Goal: Find specific page/section: Find specific page/section

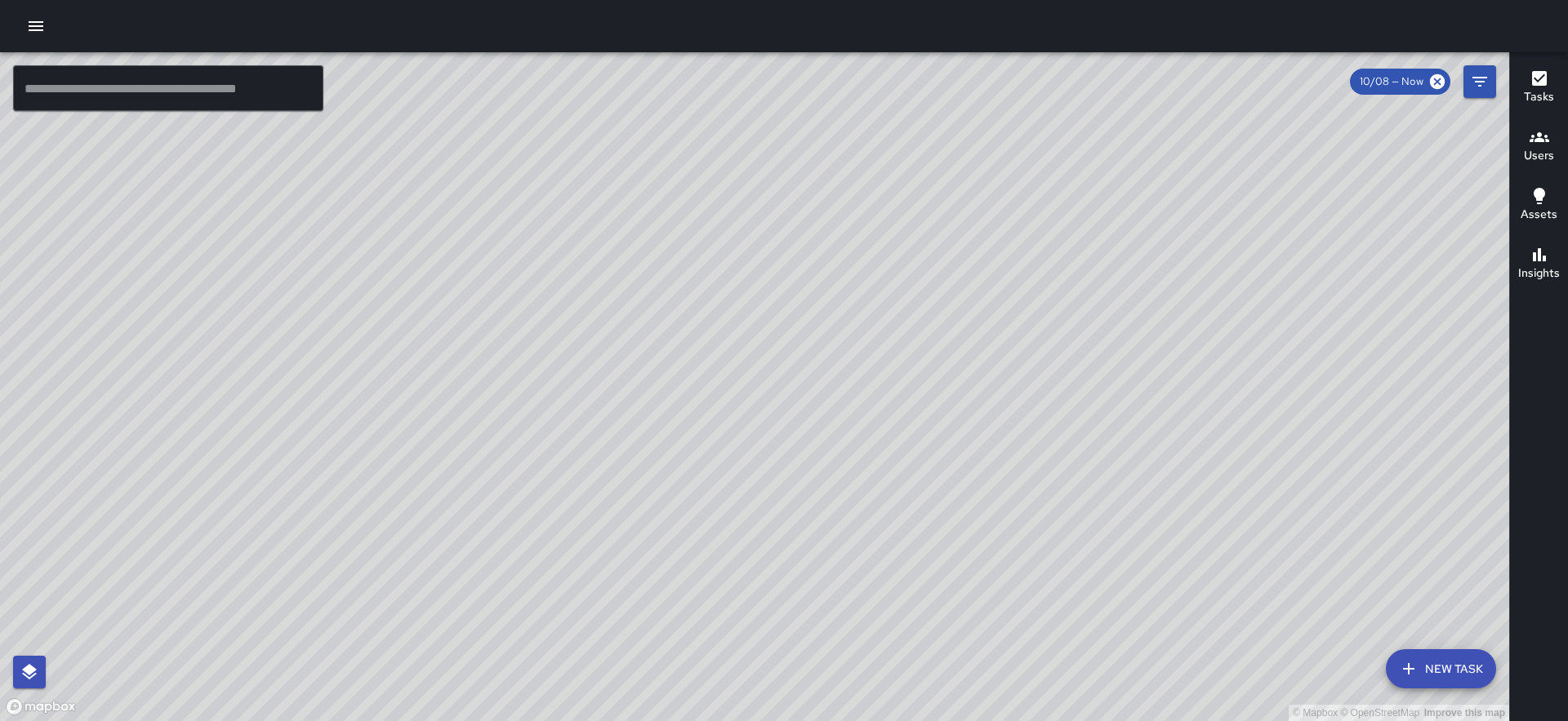
drag, startPoint x: 695, startPoint y: 280, endPoint x: 605, endPoint y: 188, distance: 128.7
click at [605, 188] on div "© Mapbox © OpenStreetMap Improve this map" at bounding box center [755, 387] width 1509 height 669
click at [541, 137] on div "© Mapbox © OpenStreetMap Improve this map MM [PERSON_NAME] [STREET_ADDRESS][US_…" at bounding box center [755, 387] width 1509 height 669
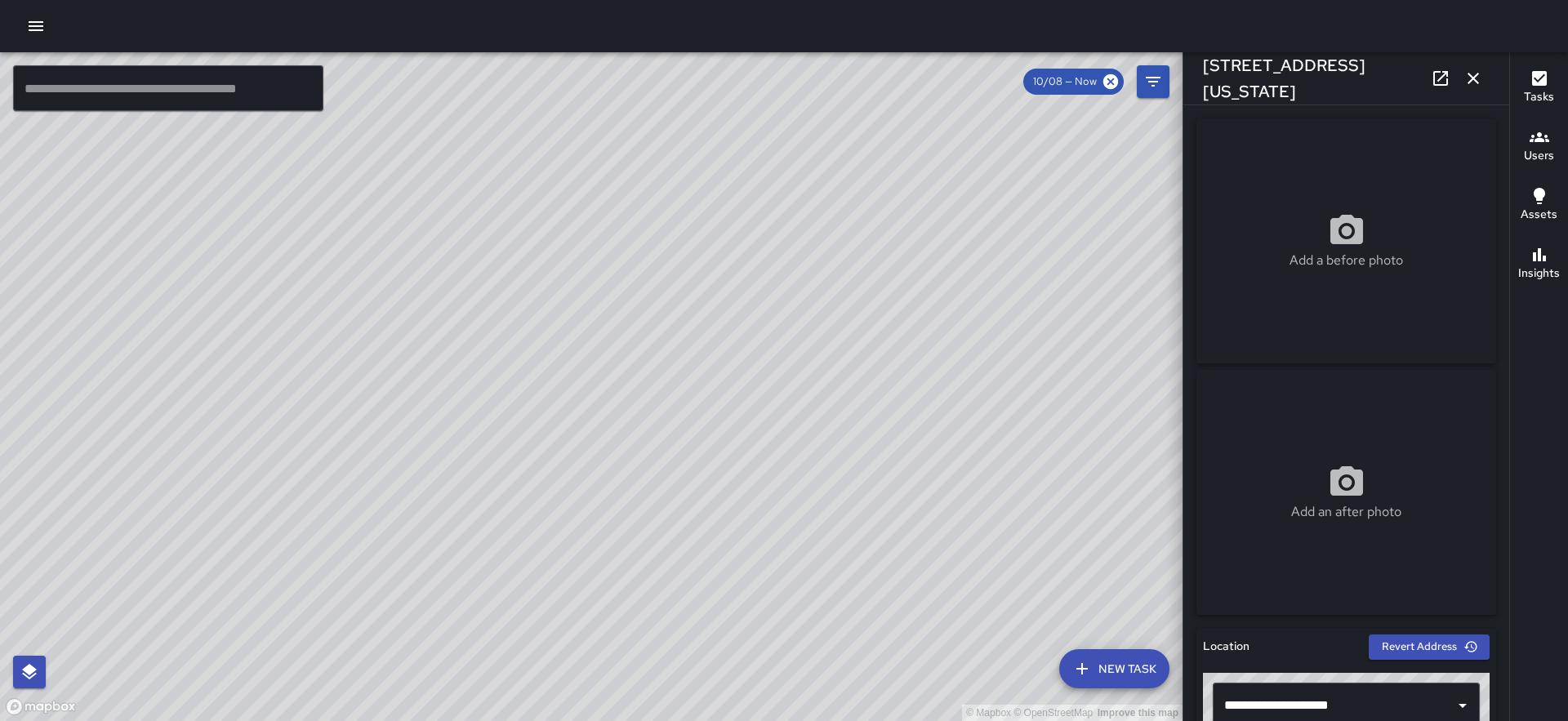
scroll to position [1103, 0]
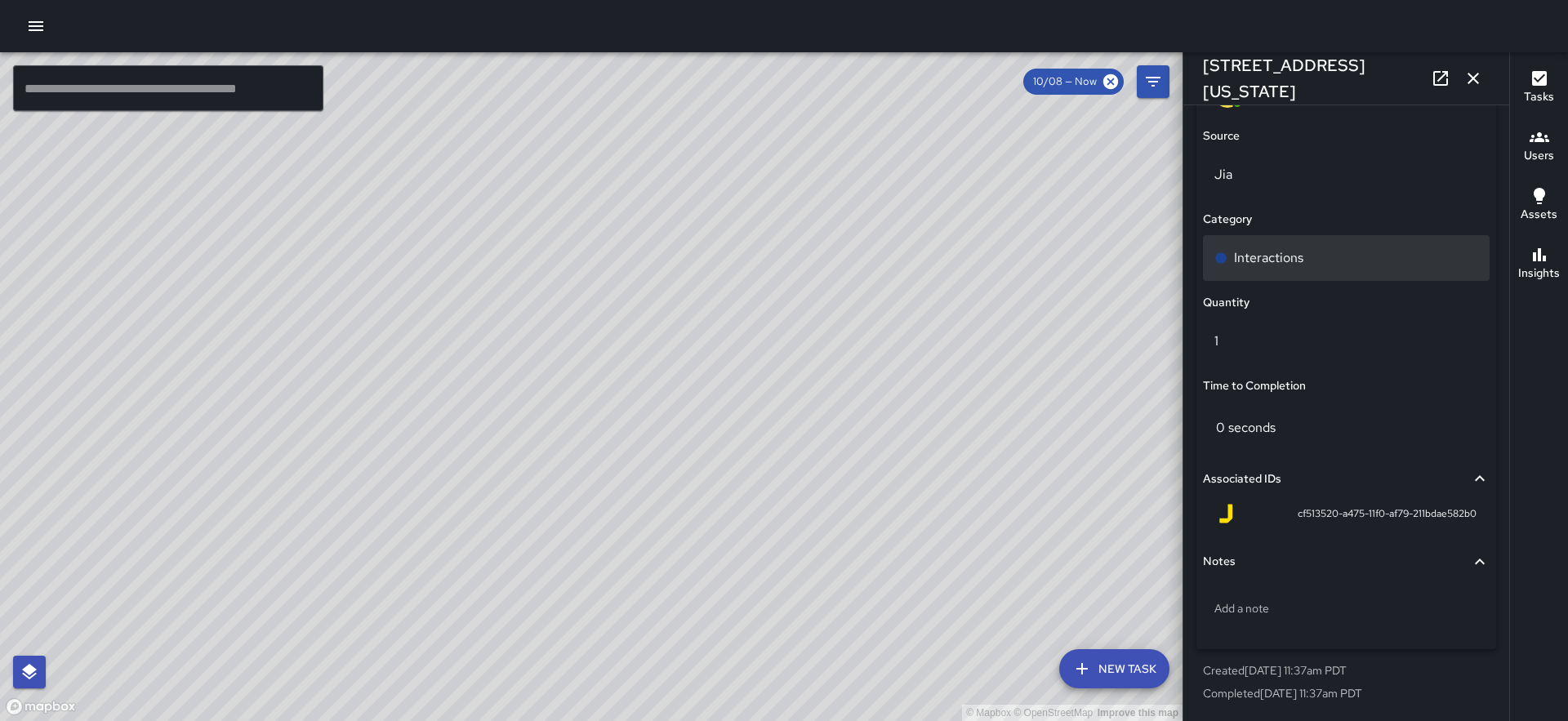
click at [1301, 249] on p "Interactions" at bounding box center [1269, 258] width 69 height 20
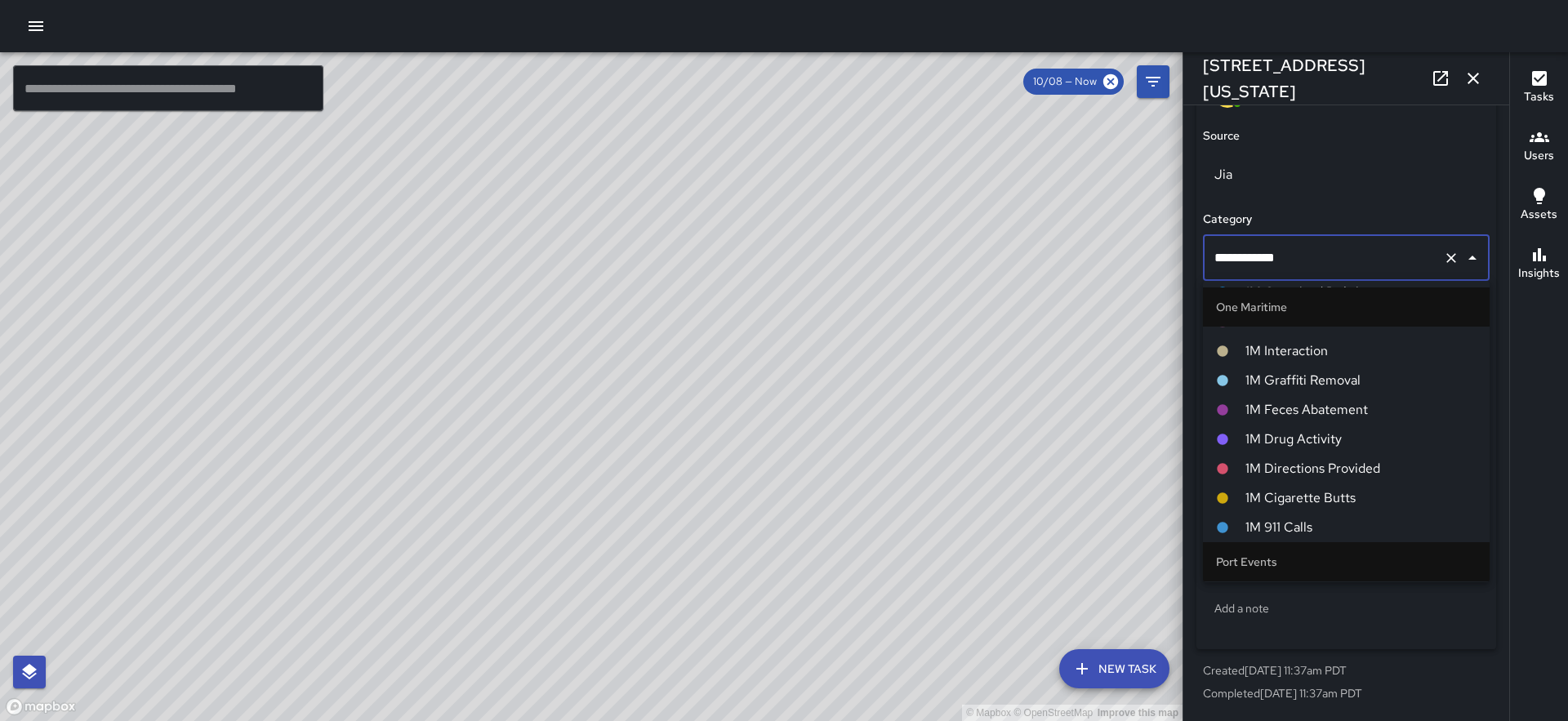
scroll to position [1151, 0]
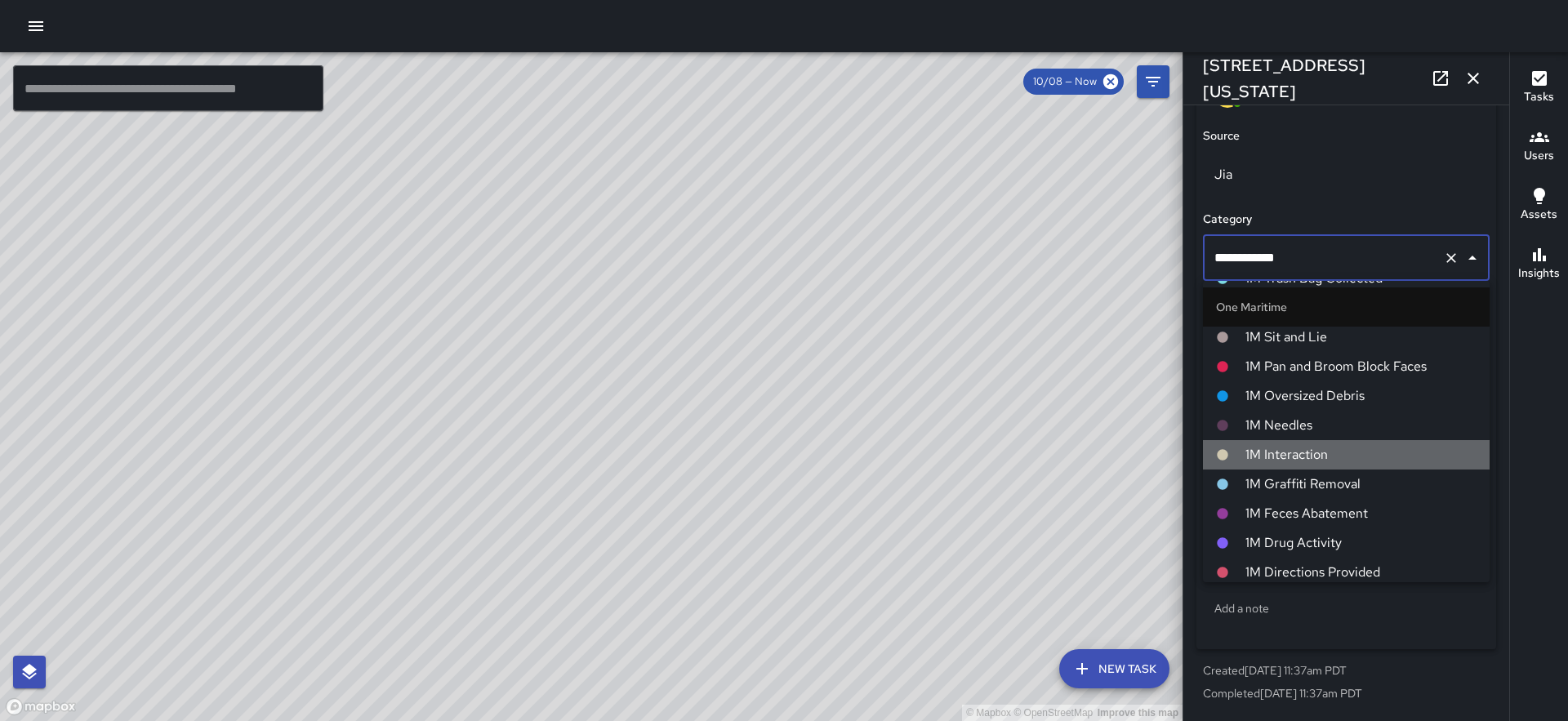
click at [1308, 452] on span "1M Interaction" at bounding box center [1360, 455] width 231 height 20
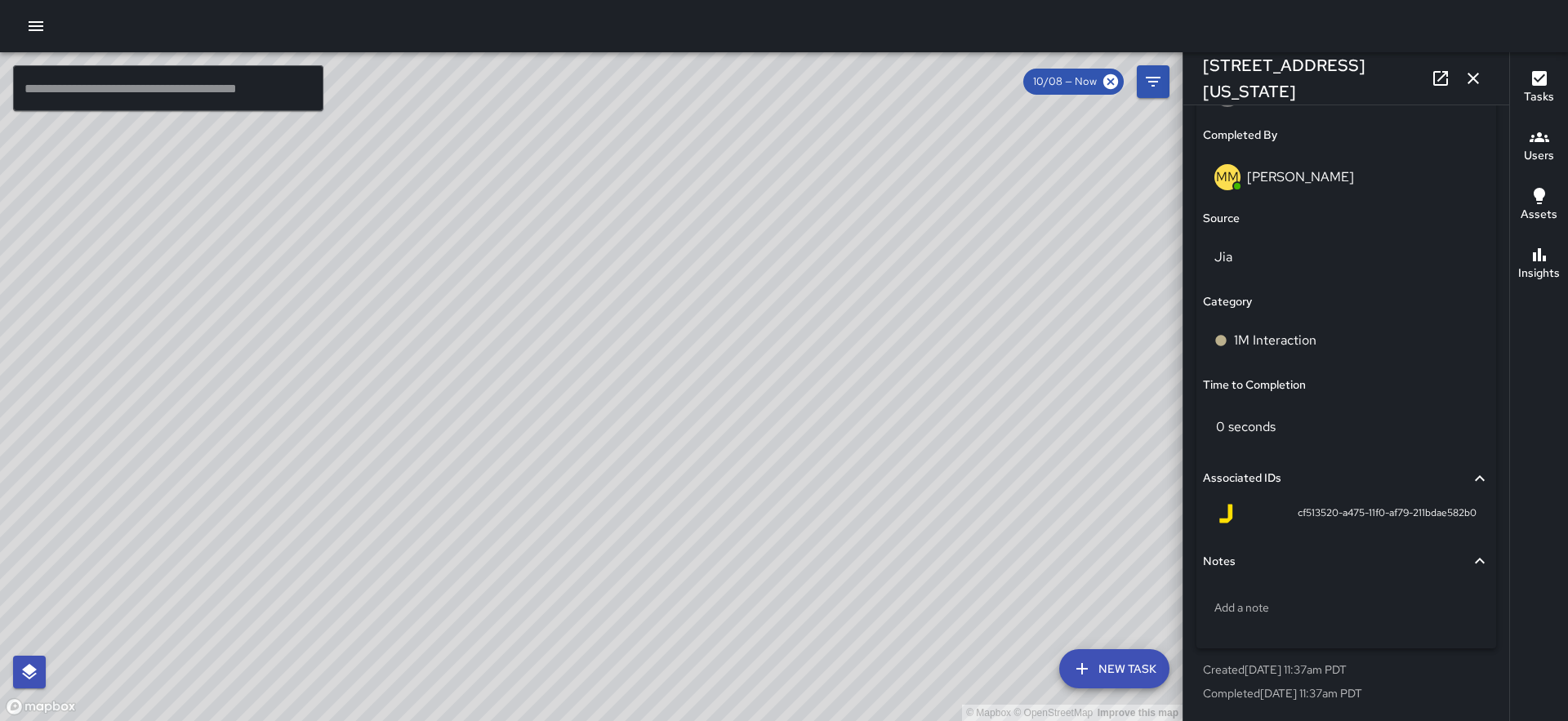
scroll to position [1020, 0]
click at [910, 354] on div "© Mapbox © OpenStreetMap Improve this map MM [PERSON_NAME] [STREET_ADDRESS] Com…" at bounding box center [591, 387] width 1183 height 669
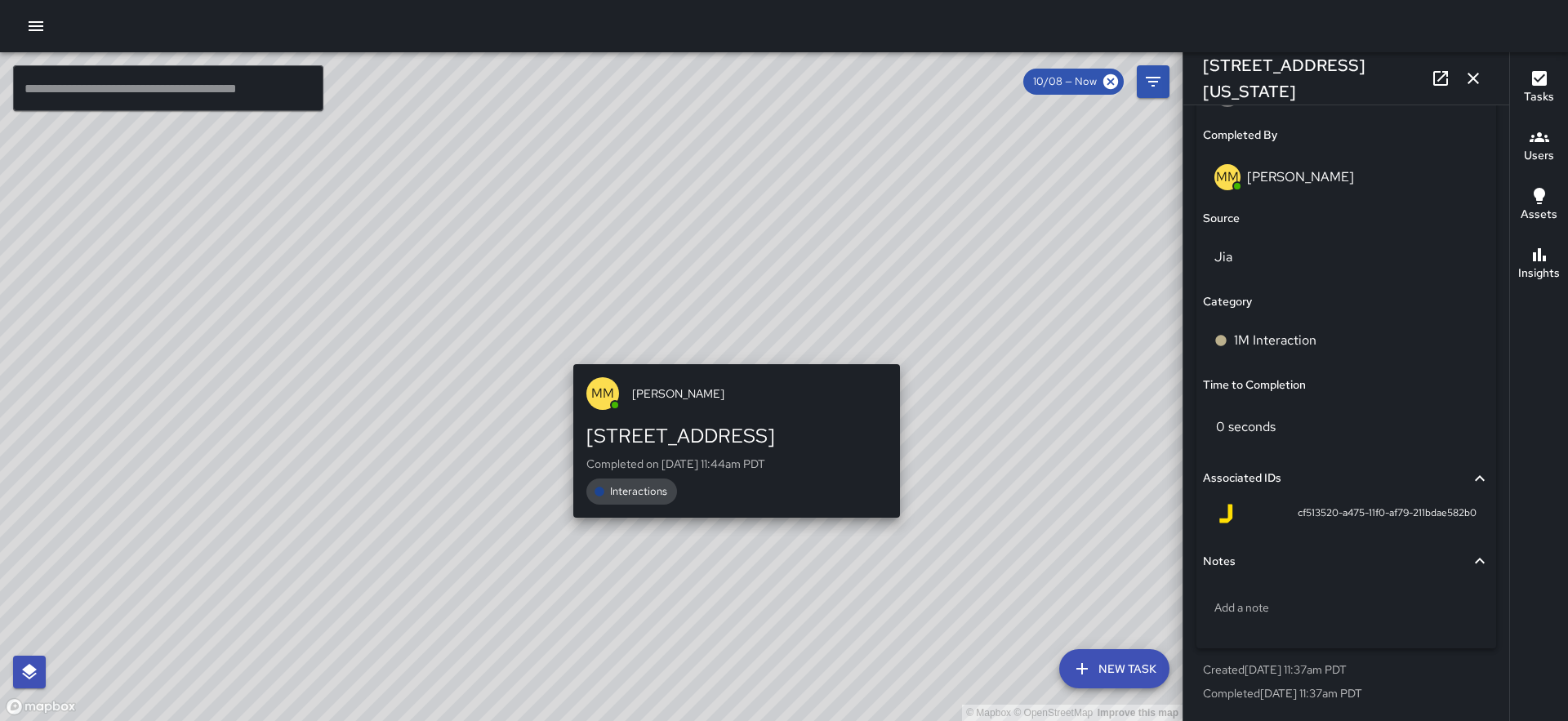
scroll to position [1103, 0]
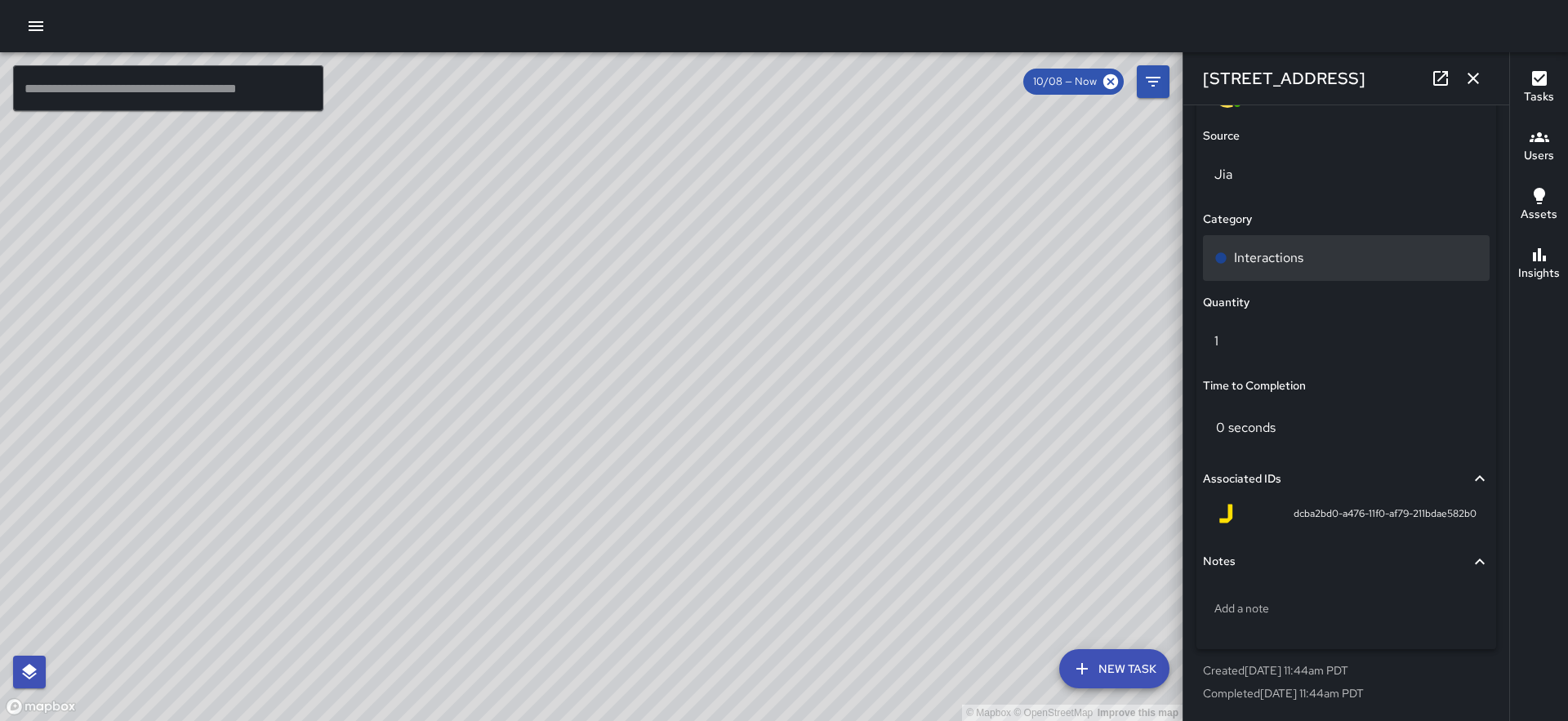
click at [1257, 262] on p "Interactions" at bounding box center [1269, 258] width 69 height 20
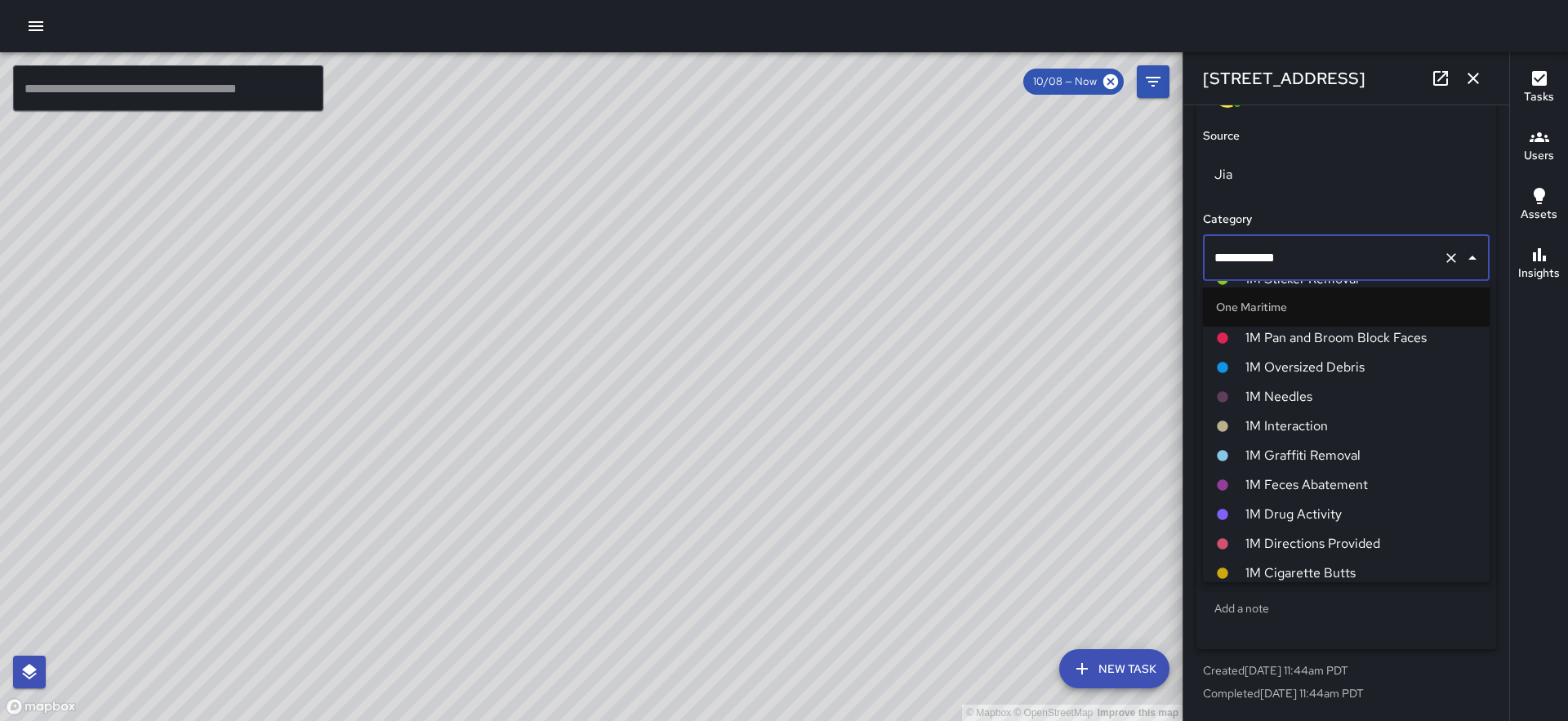
scroll to position [1179, 0]
click at [1318, 428] on span "1M Interaction" at bounding box center [1360, 427] width 231 height 20
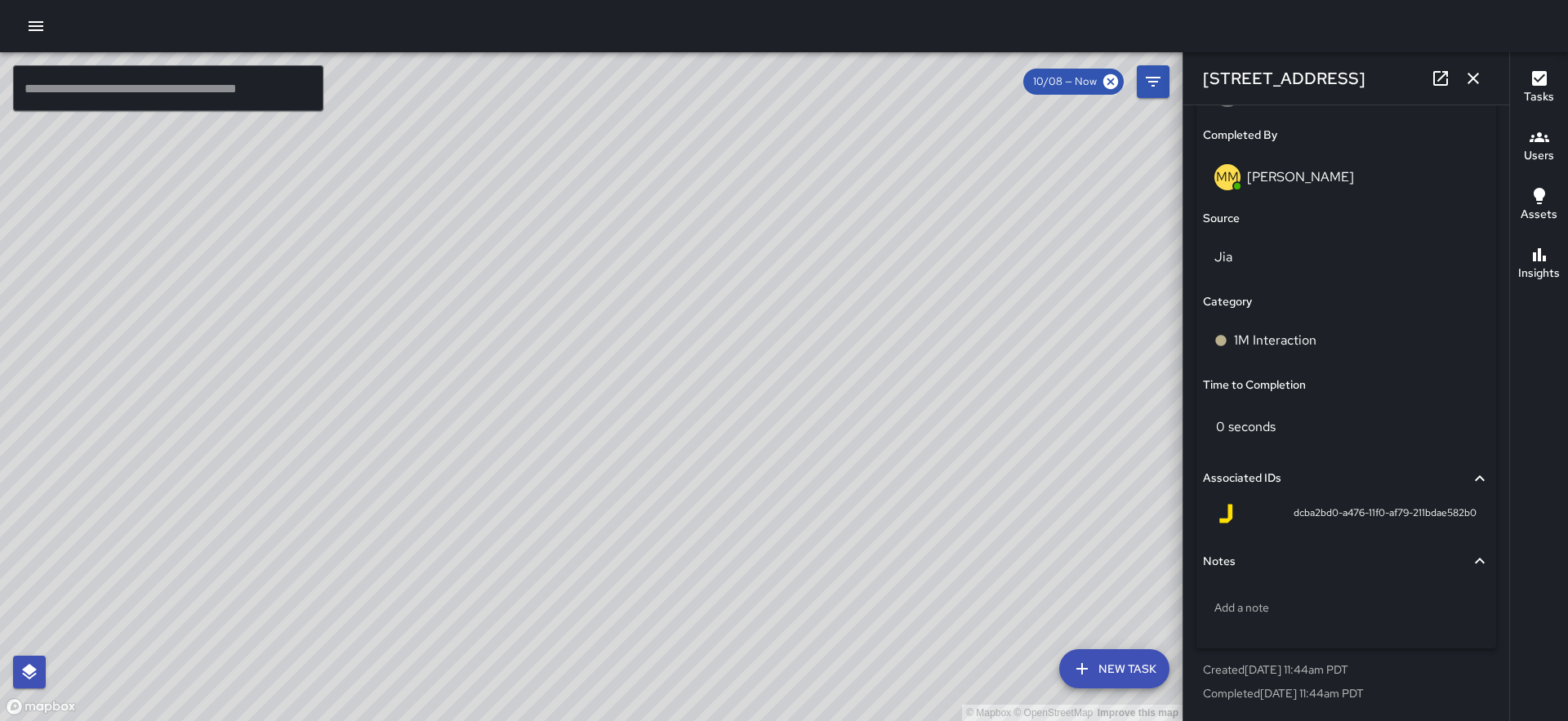
click at [702, 432] on div "© Mapbox © OpenStreetMap Improve this map" at bounding box center [591, 387] width 1183 height 669
click at [692, 436] on div "© Mapbox © OpenStreetMap Improve this map MM Maverick Mingoa [STREET_ADDRESS] C…" at bounding box center [591, 387] width 1183 height 669
type input "**********"
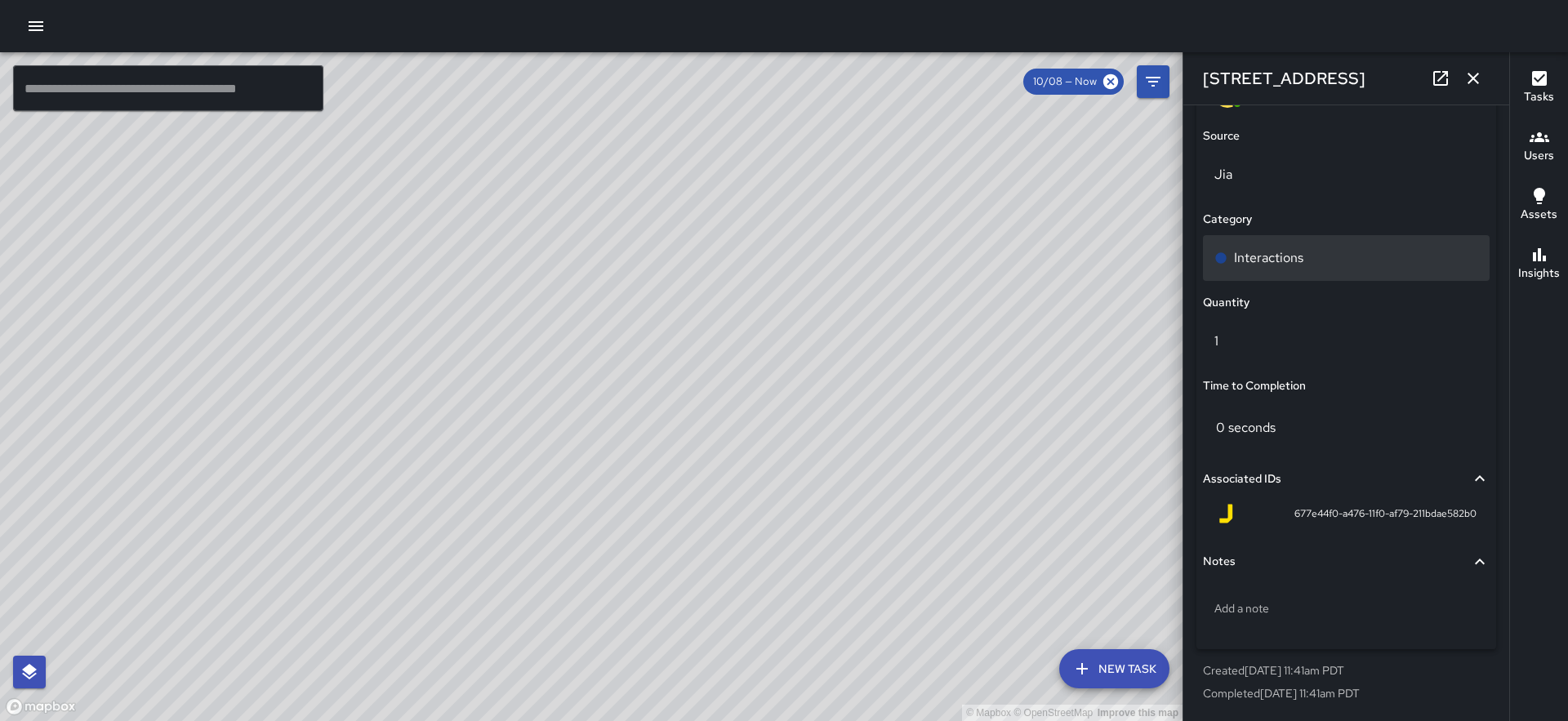
click at [1284, 270] on div "Interactions" at bounding box center [1346, 258] width 287 height 46
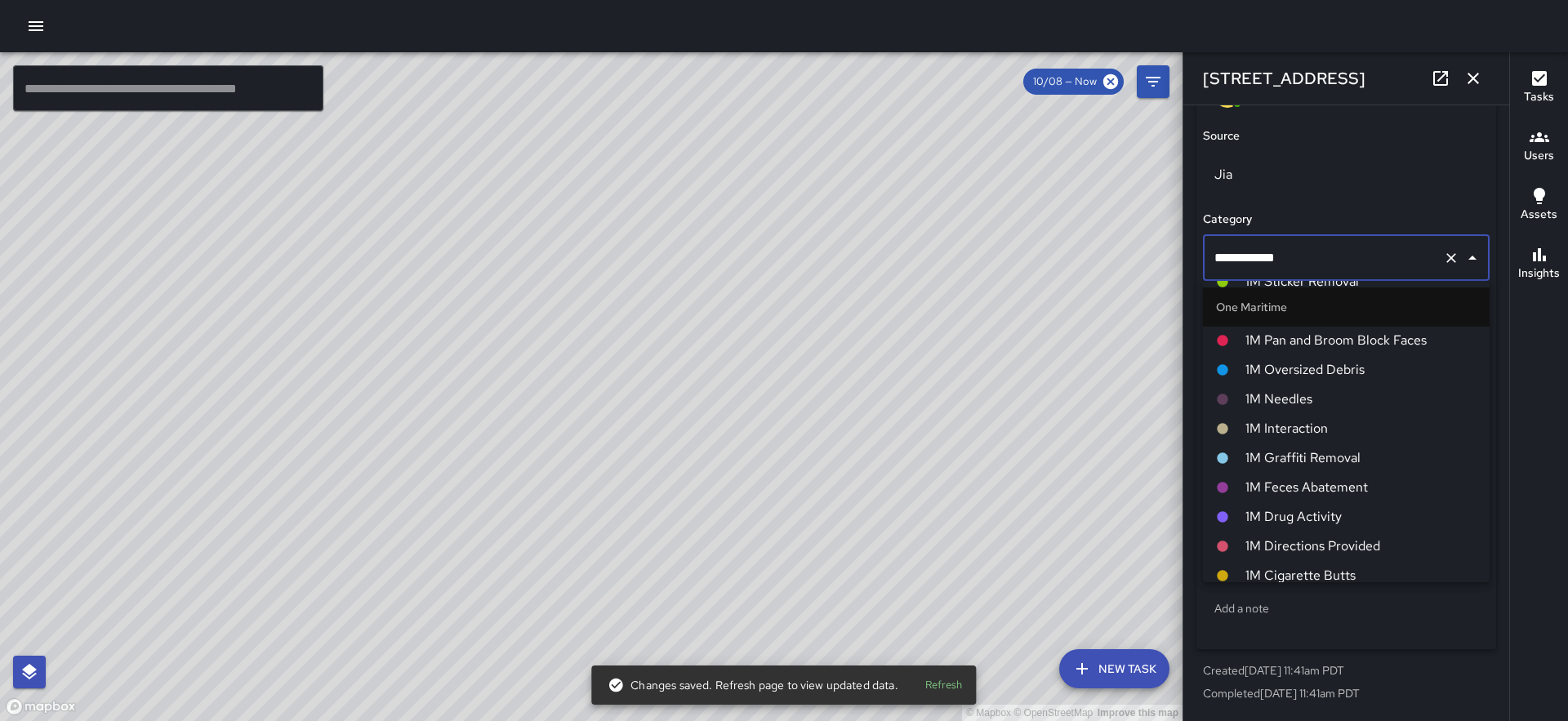
scroll to position [1167, 0]
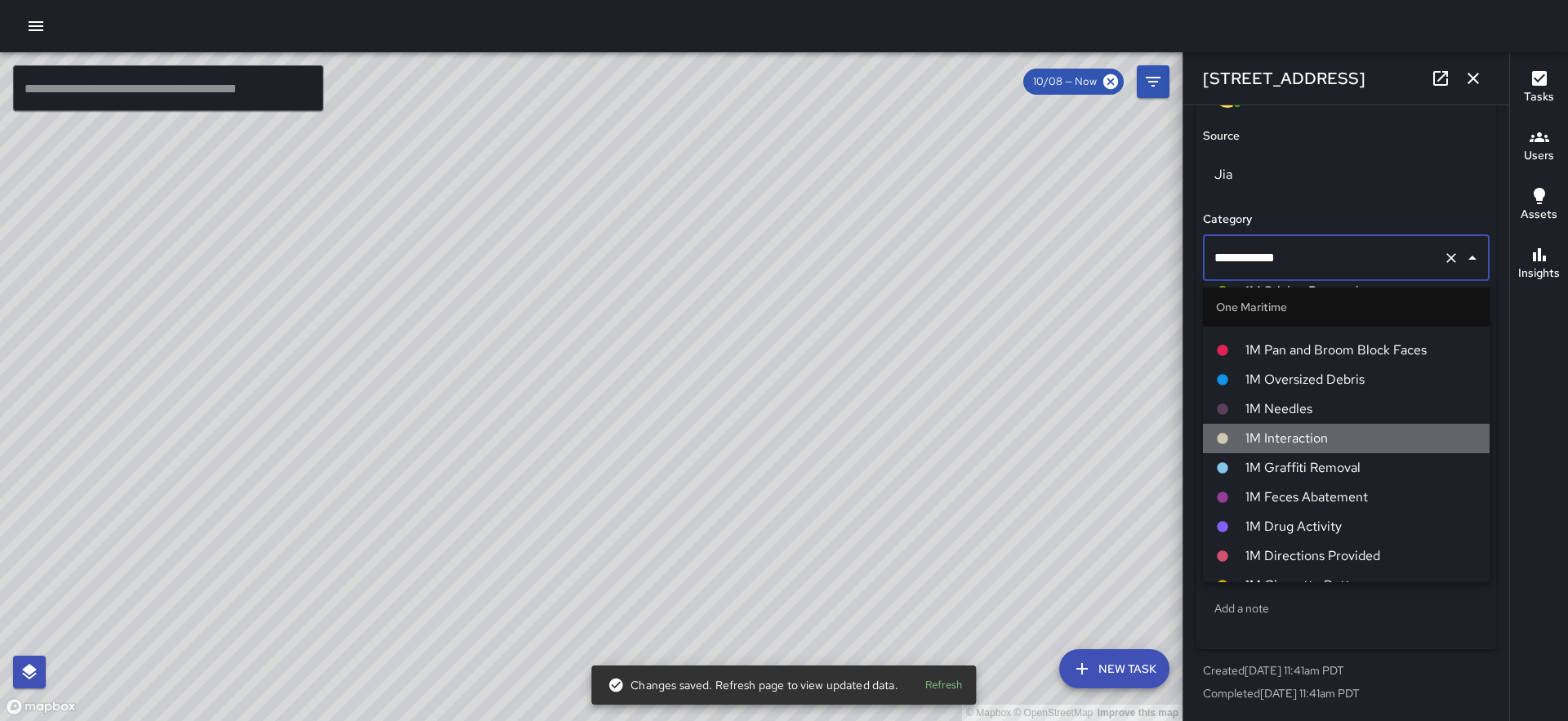
click at [1298, 442] on span "1M Interaction" at bounding box center [1360, 438] width 231 height 20
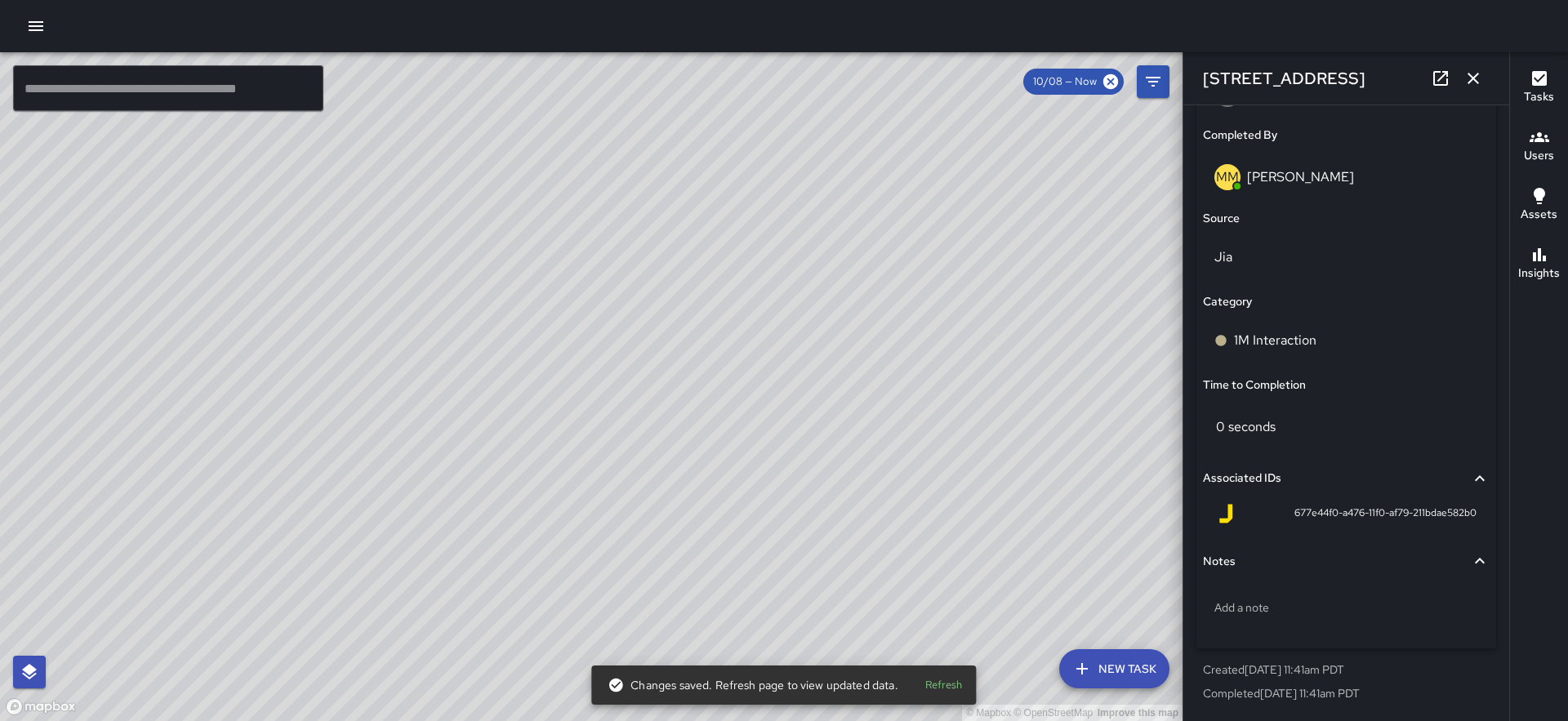
click at [298, 468] on div "© Mapbox © OpenStreetMap Improve this map MM Maverick Mingoa [STREET_ADDRESS] C…" at bounding box center [591, 387] width 1183 height 669
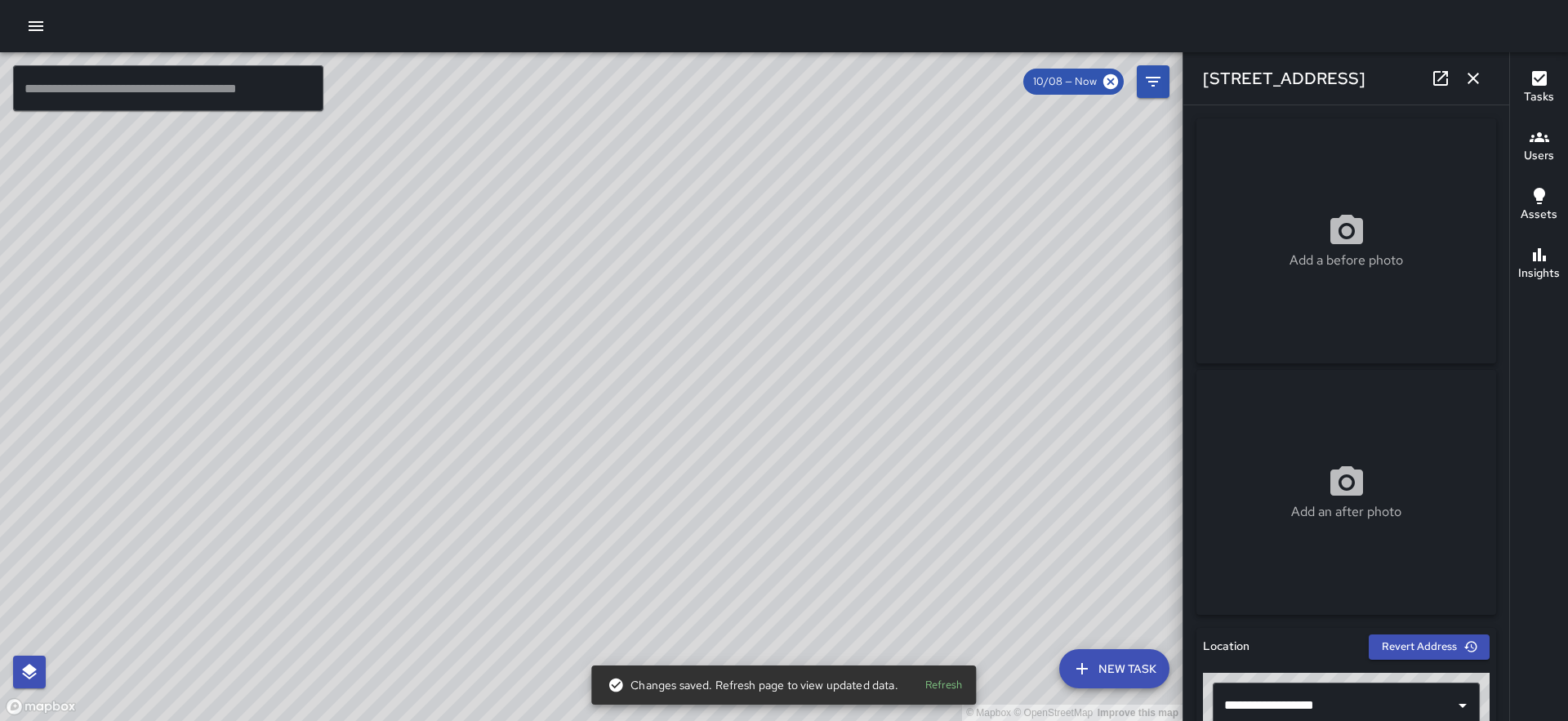
scroll to position [1103, 0]
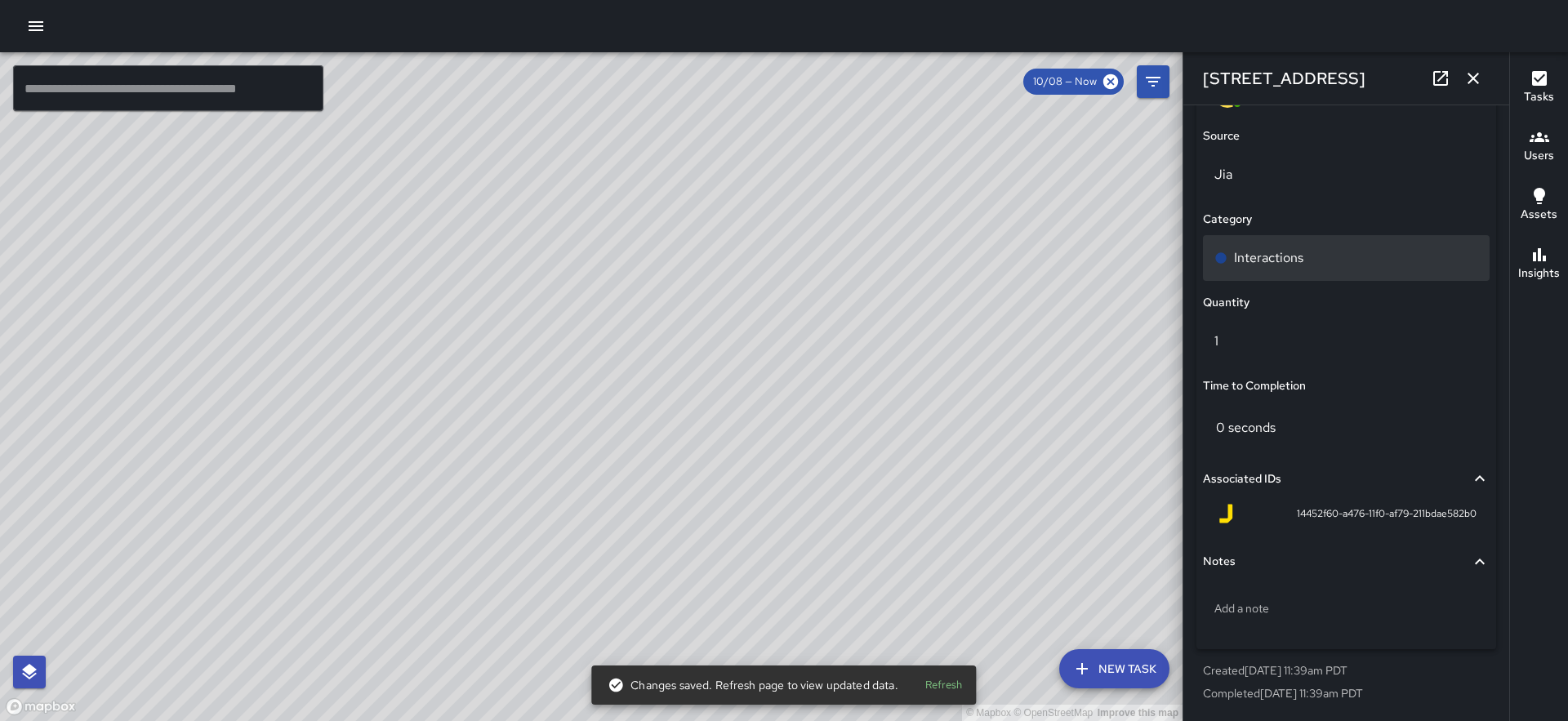
click at [1297, 250] on p "Interactions" at bounding box center [1269, 258] width 69 height 20
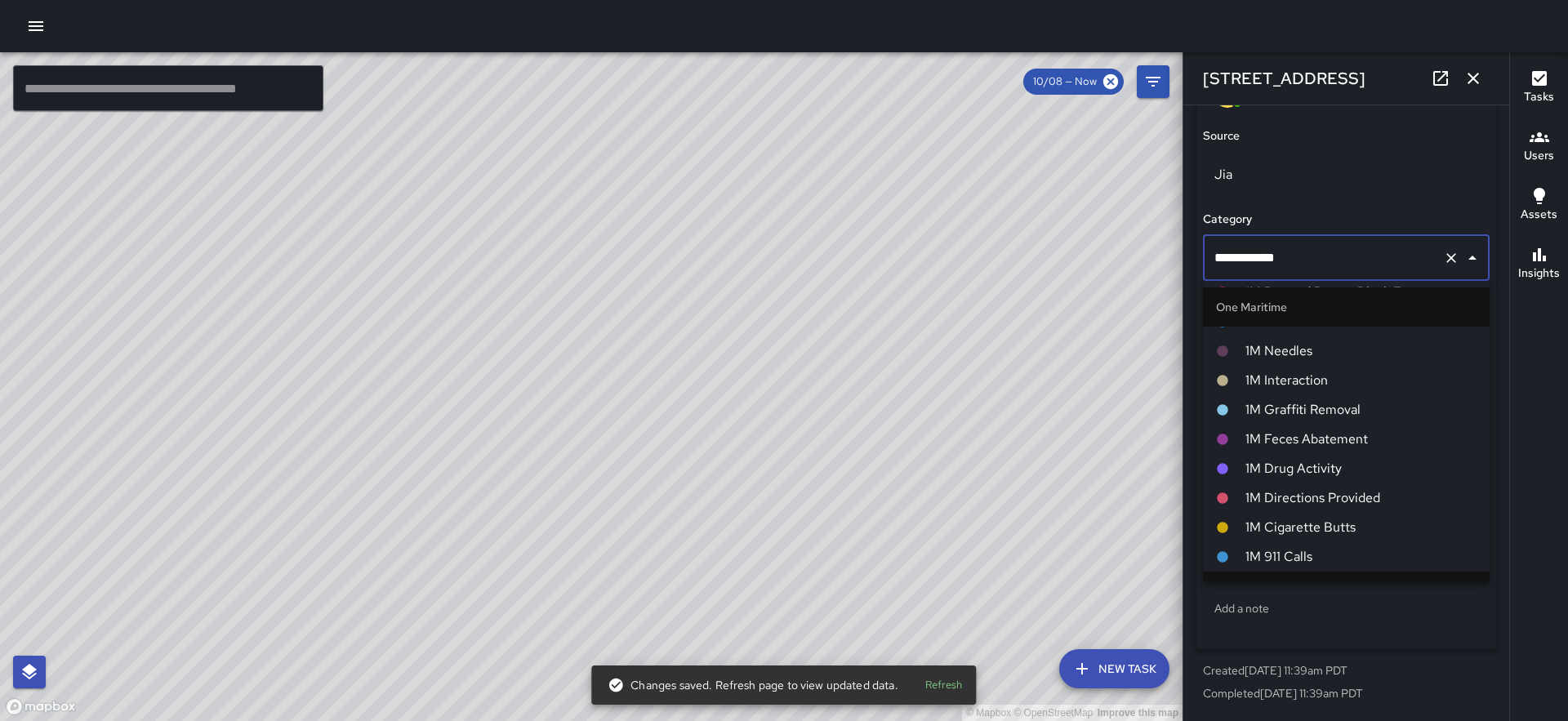
scroll to position [1216, 0]
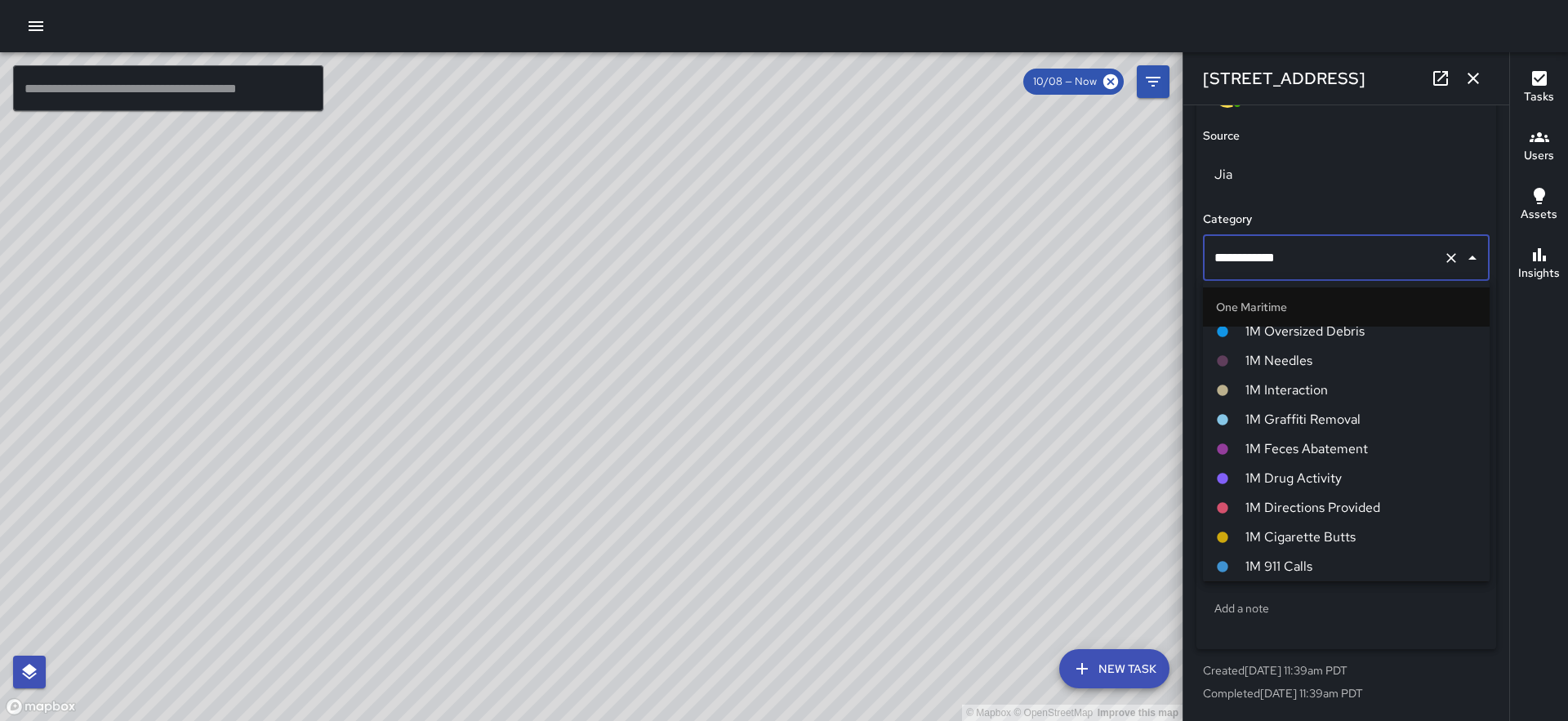
click at [1323, 398] on span "1M Interaction" at bounding box center [1360, 391] width 231 height 20
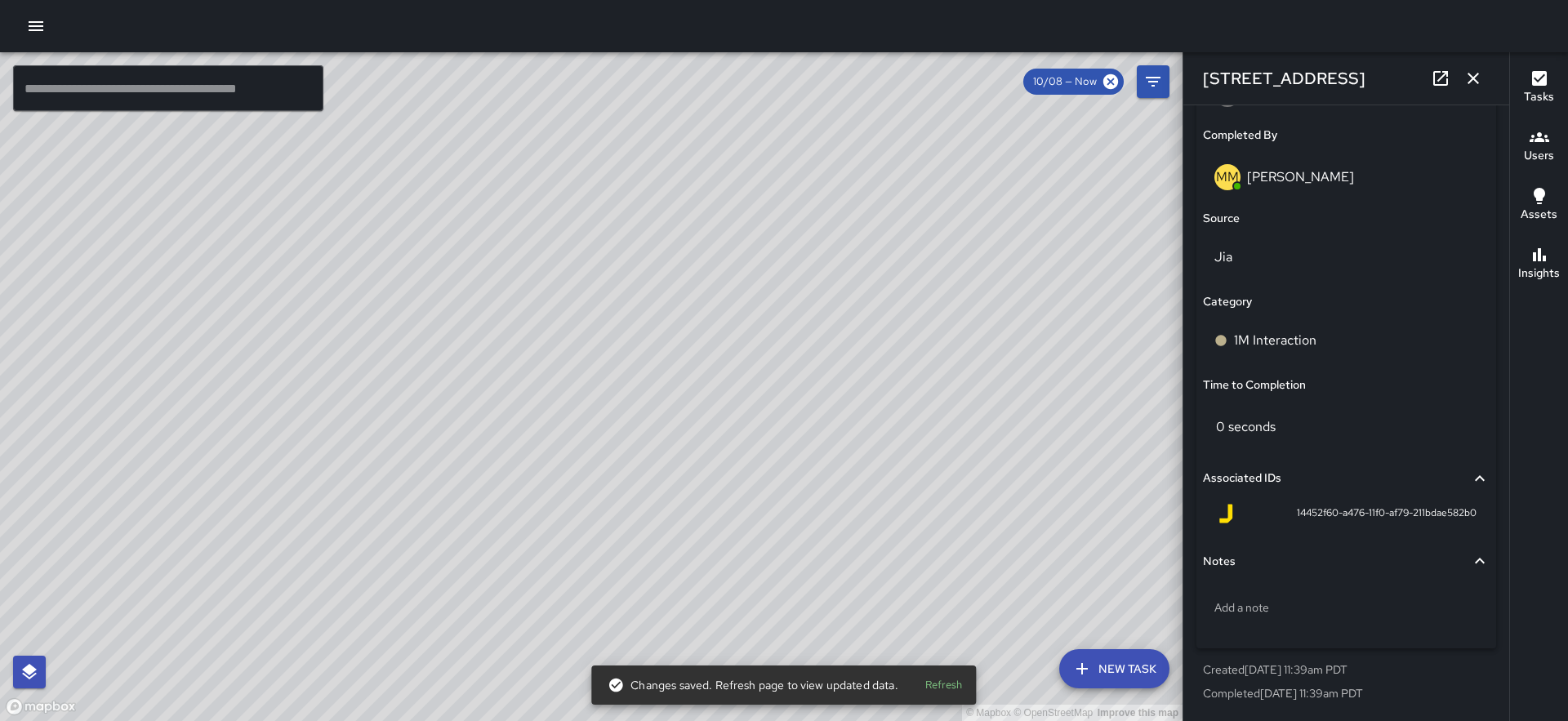
scroll to position [1020, 0]
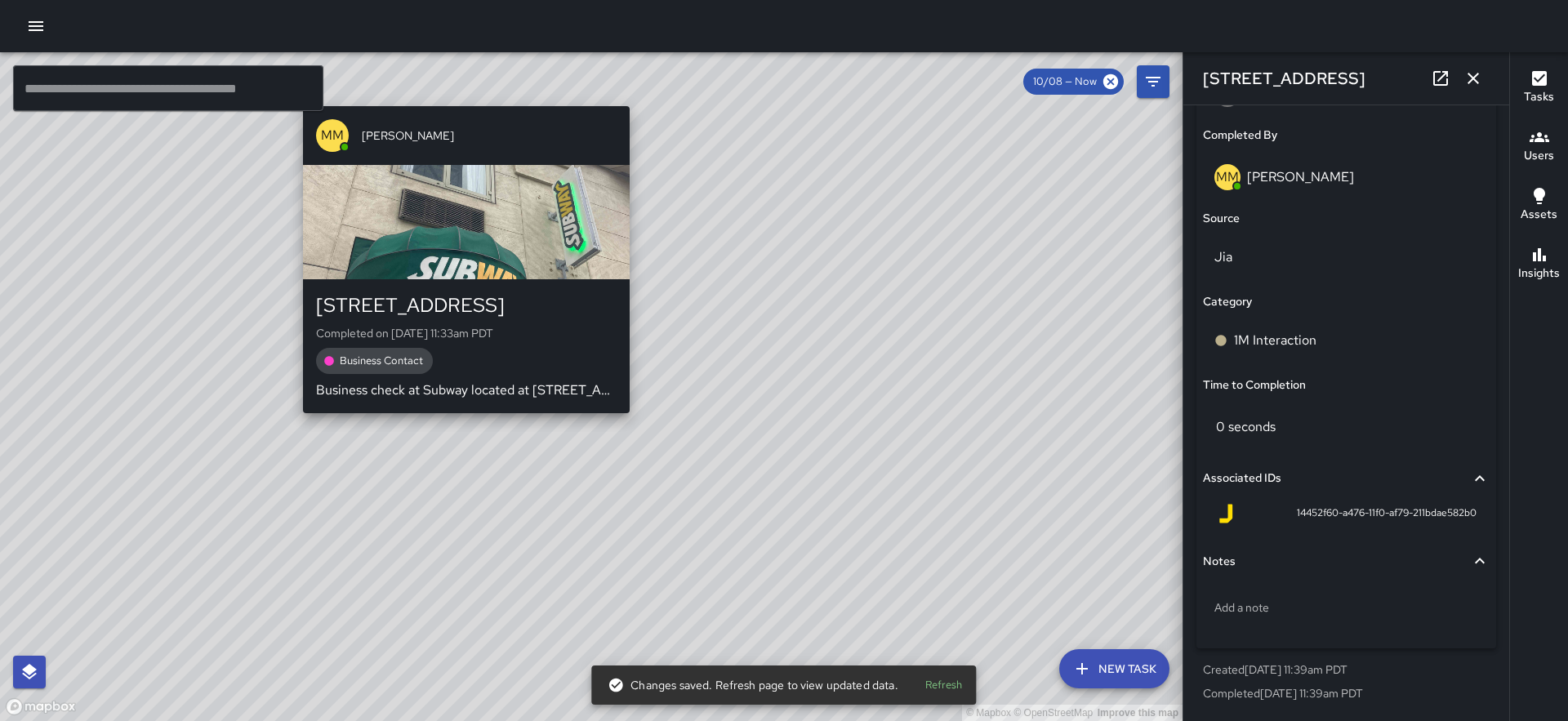
click at [457, 421] on div "© Mapbox © OpenStreetMap Improve this map MM Maverick Mingoa [STREET_ADDRESS] C…" at bounding box center [591, 387] width 1183 height 669
type input "**********"
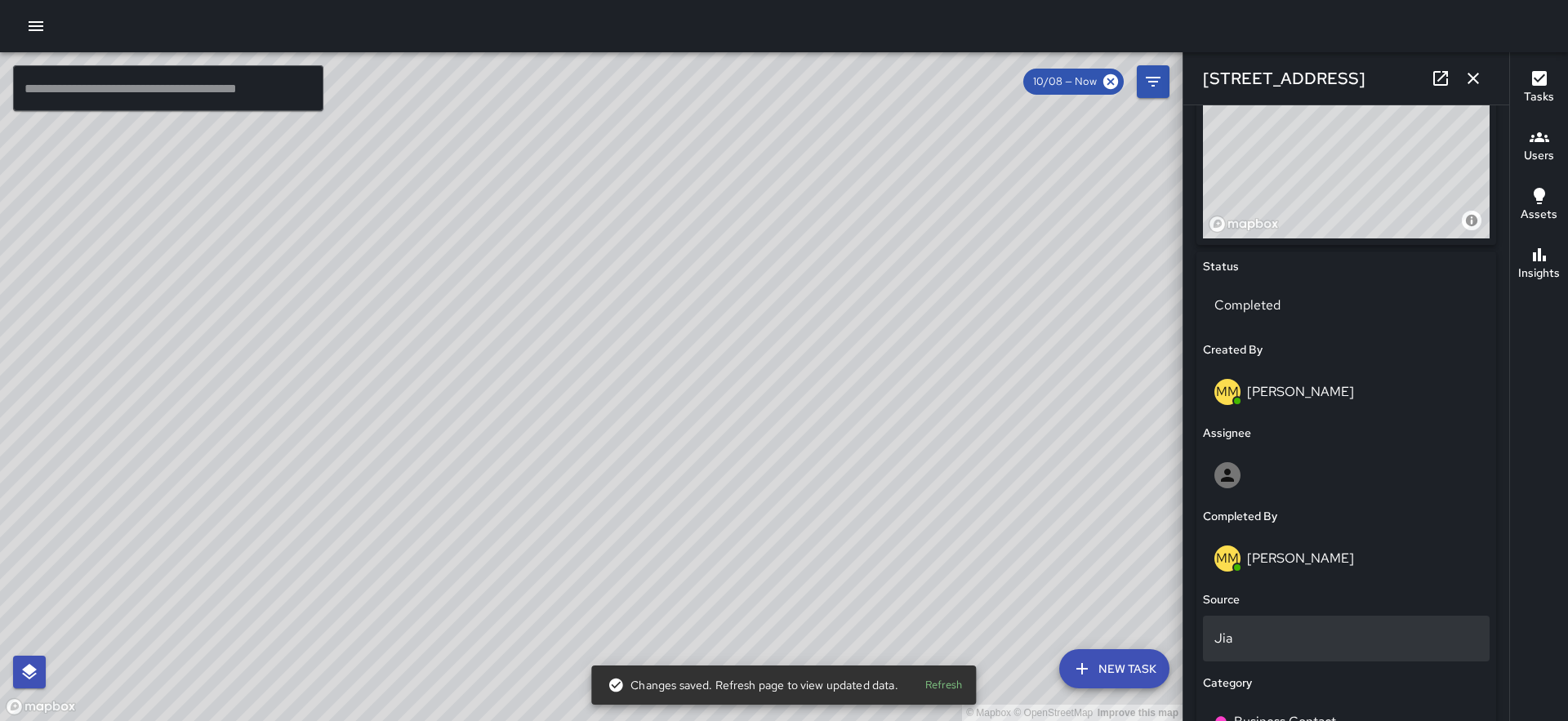
scroll to position [480, 0]
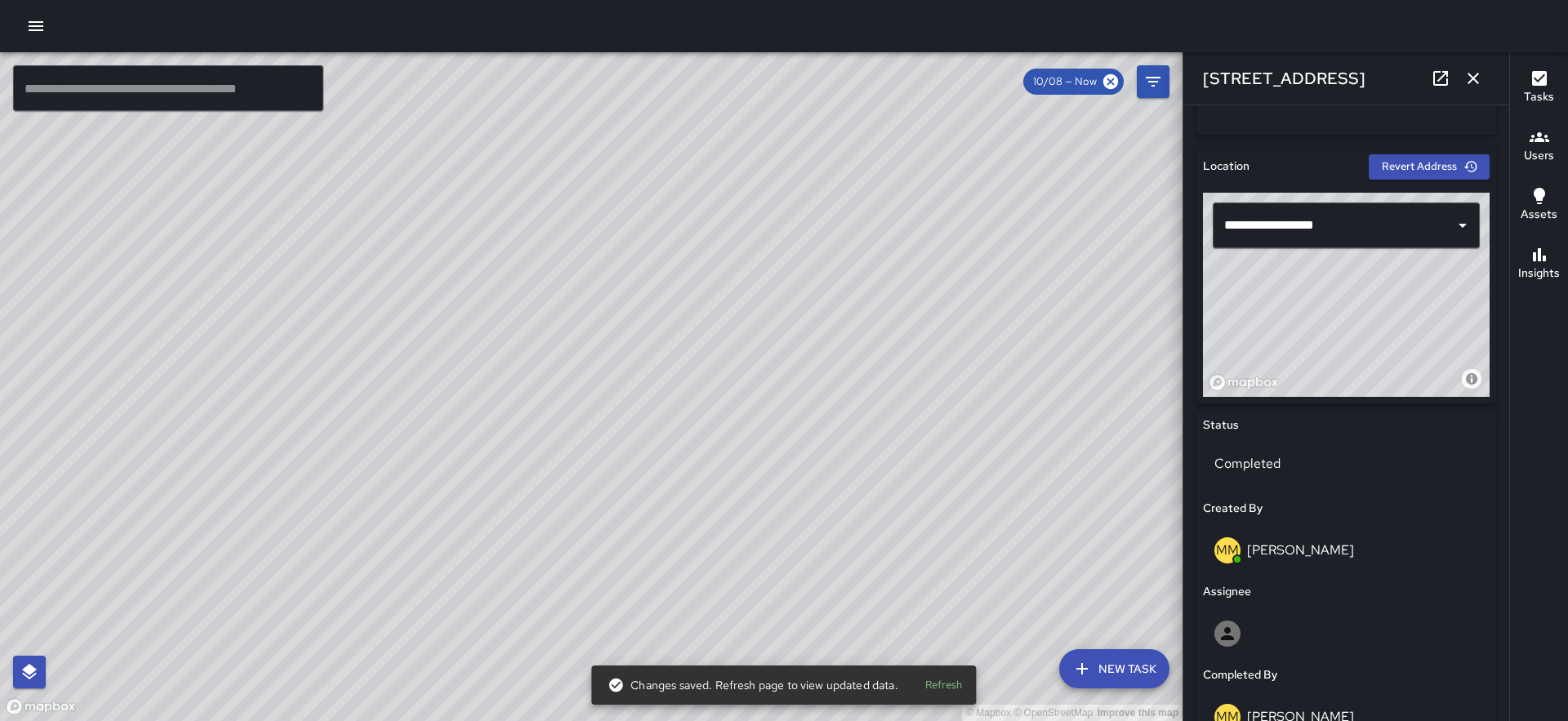
drag, startPoint x: 1347, startPoint y: 343, endPoint x: 1400, endPoint y: 333, distance: 53.9
click at [1400, 333] on div "© Mapbox © OpenStreetMap Improve this map" at bounding box center [1346, 295] width 287 height 204
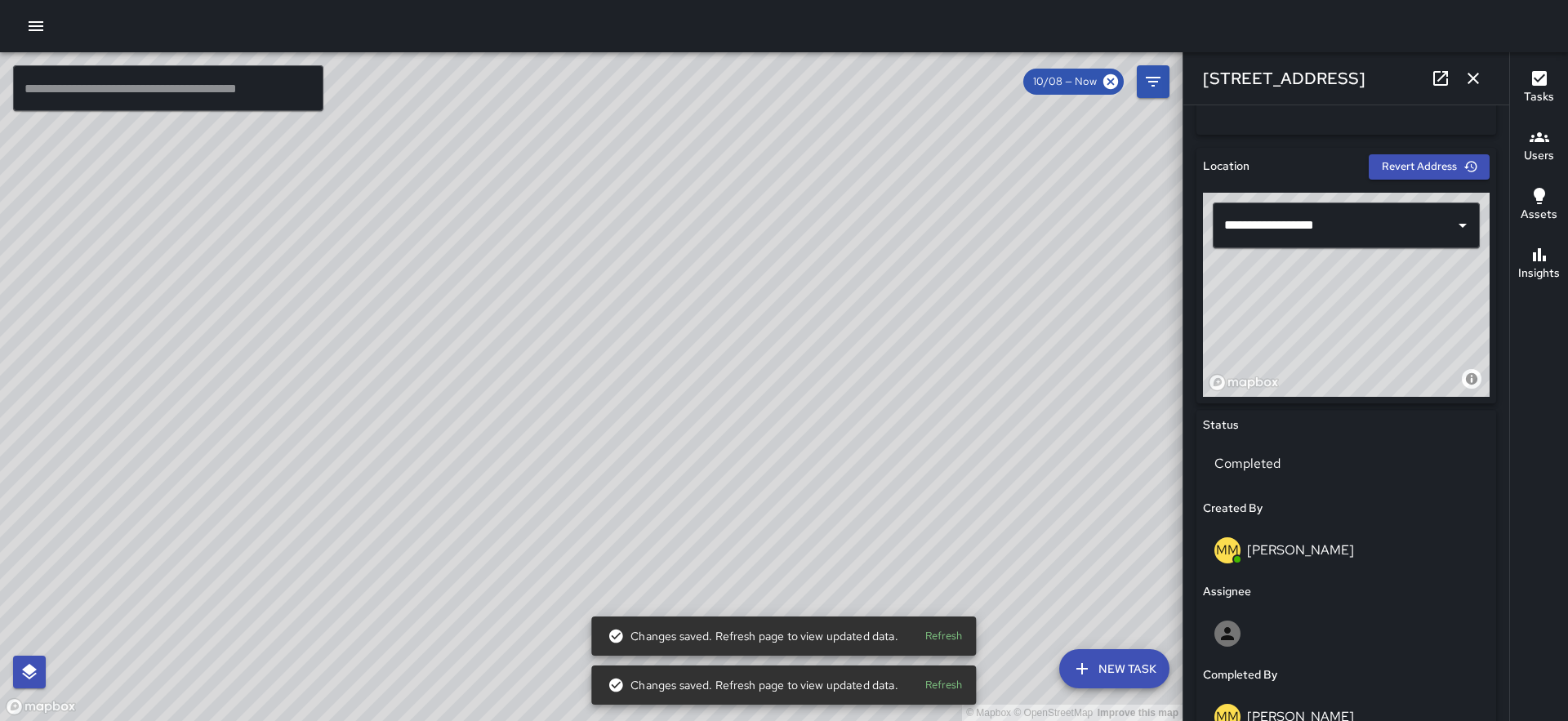
click at [602, 409] on div "© Mapbox © OpenStreetMap Improve this map" at bounding box center [591, 387] width 1183 height 669
click at [592, 409] on div "© Mapbox © OpenStreetMap Improve this map MM Maverick Mingoa [STREET_ADDRESS] C…" at bounding box center [591, 387] width 1183 height 669
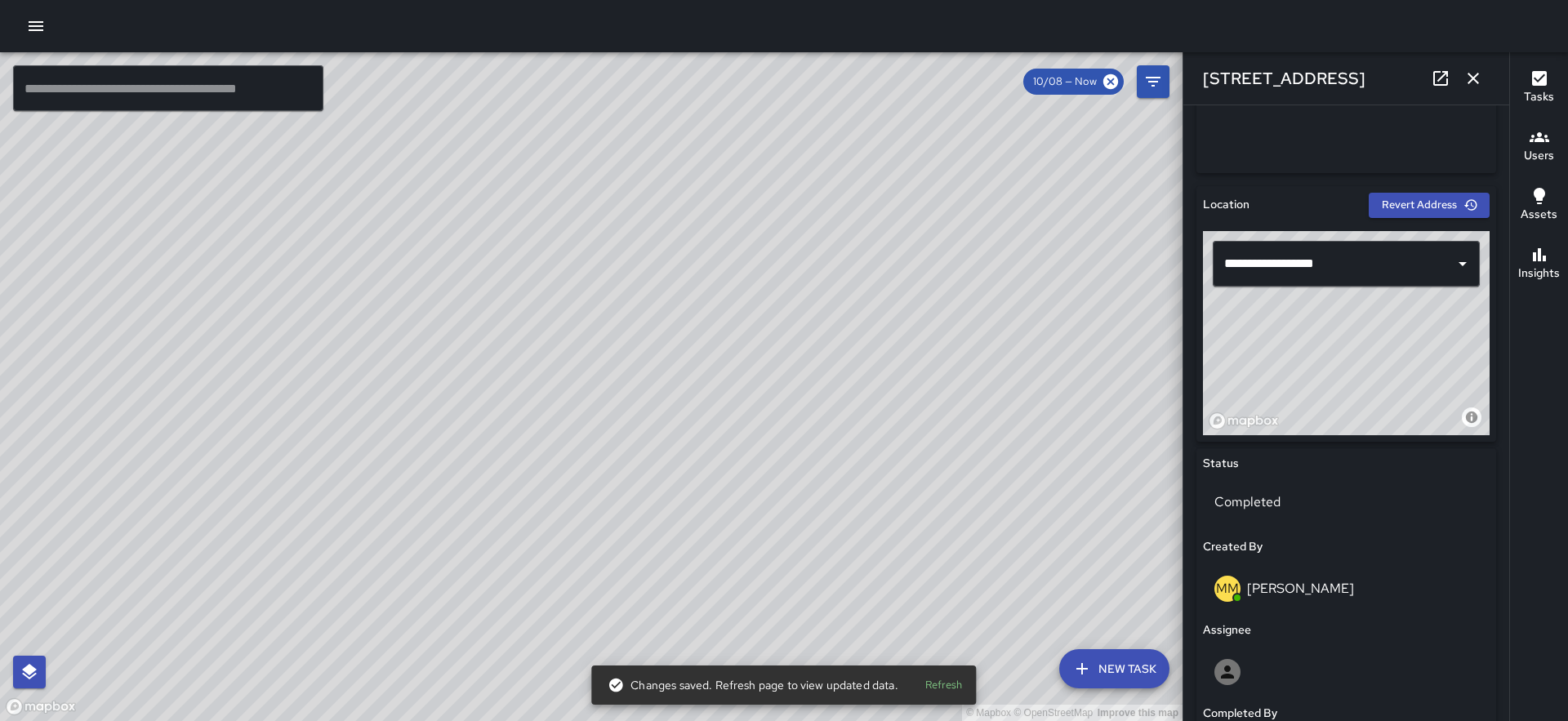
scroll to position [384, 0]
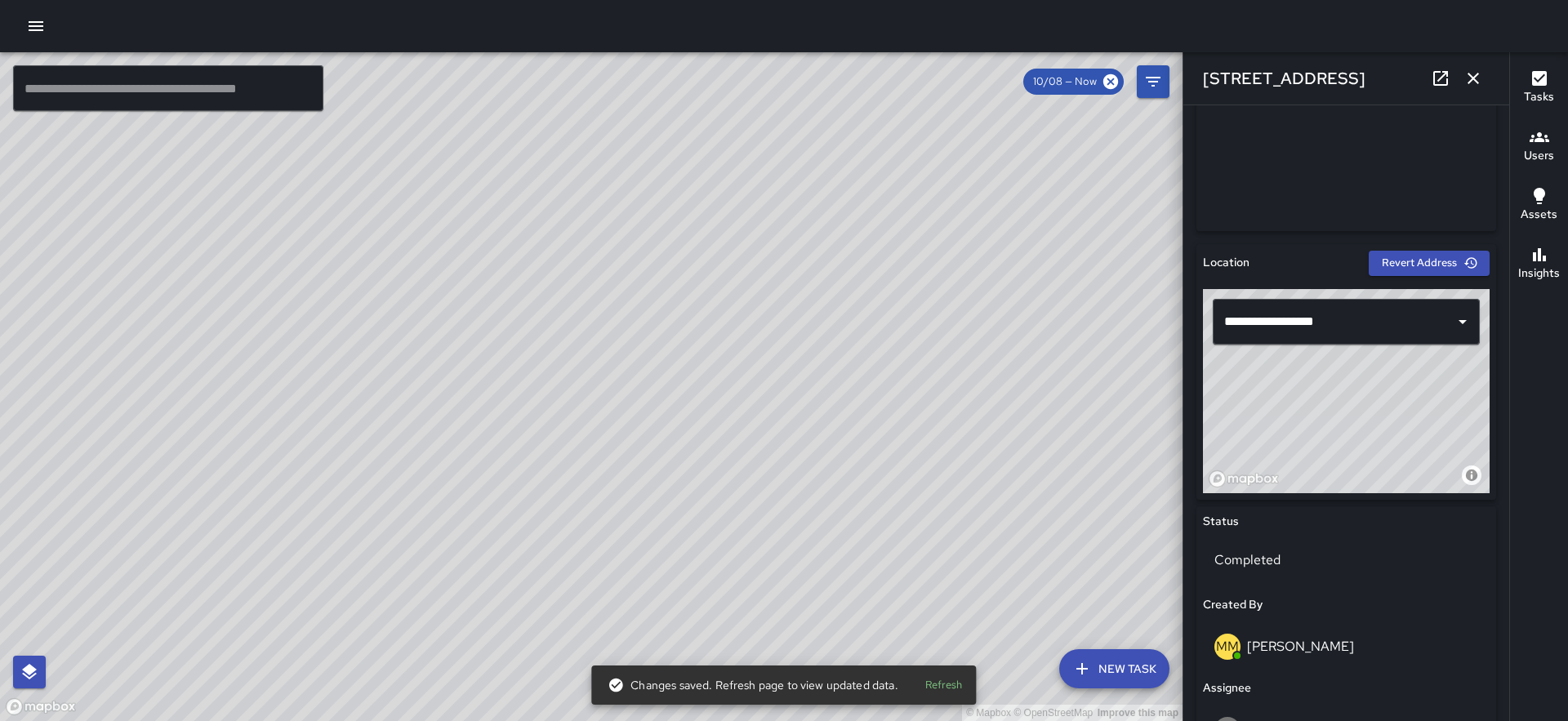
drag, startPoint x: 1319, startPoint y: 428, endPoint x: 1417, endPoint y: 384, distance: 107.4
click at [1417, 384] on div "© Mapbox © OpenStreetMap Improve this map" at bounding box center [1346, 392] width 287 height 204
click at [1474, 74] on icon "button" at bounding box center [1473, 78] width 20 height 20
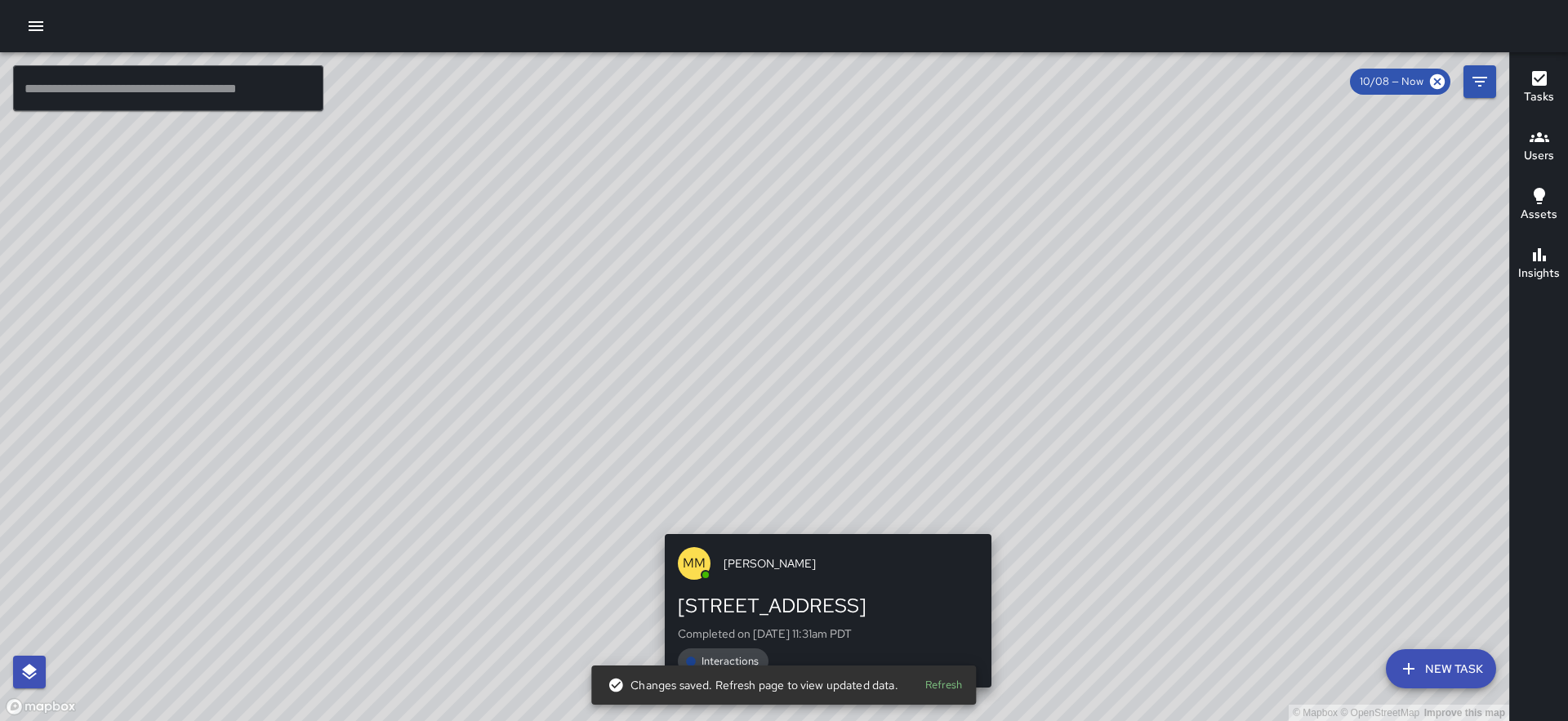
click at [818, 526] on div "© Mapbox © OpenStreetMap Improve this map MM Maverick Mingoa [STREET_ADDRESS] C…" at bounding box center [755, 387] width 1509 height 669
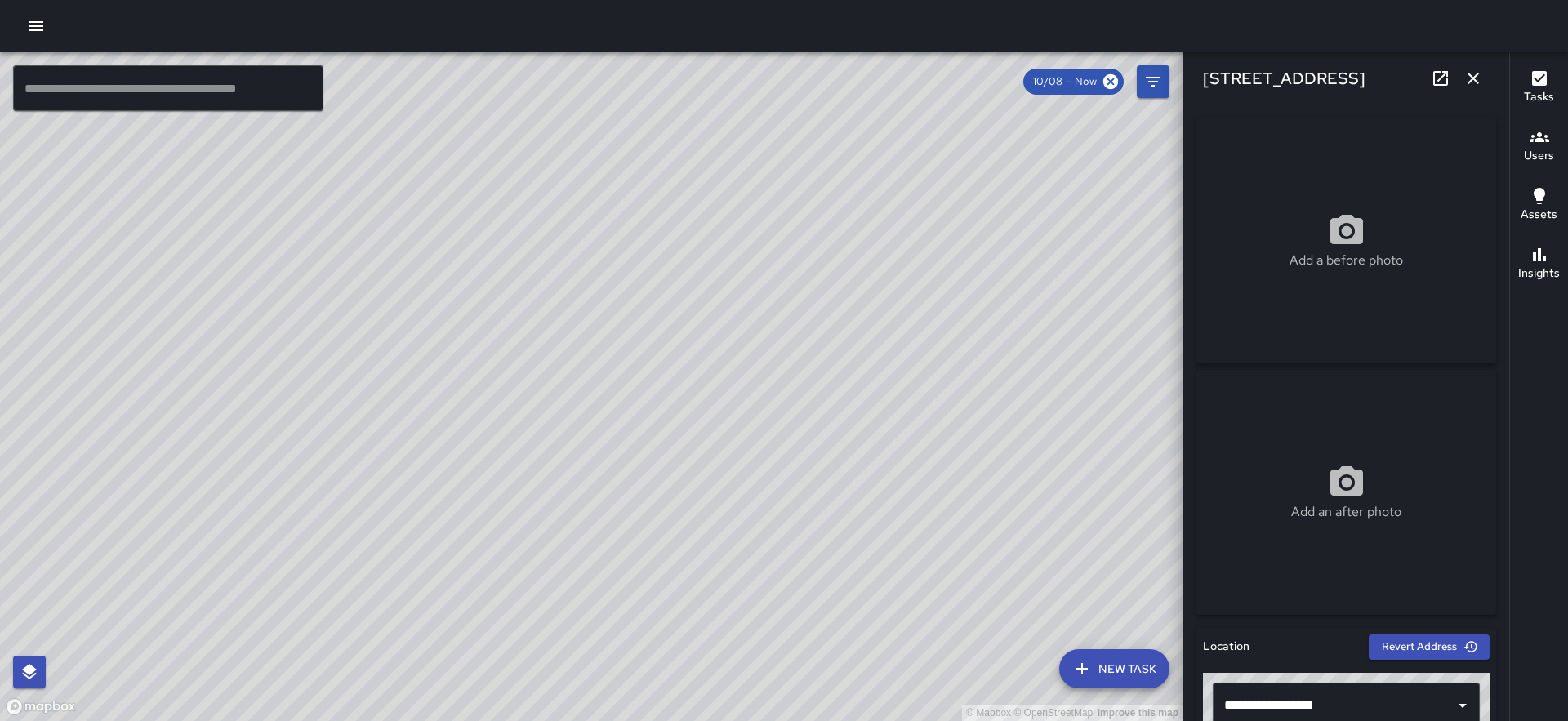
scroll to position [1103, 0]
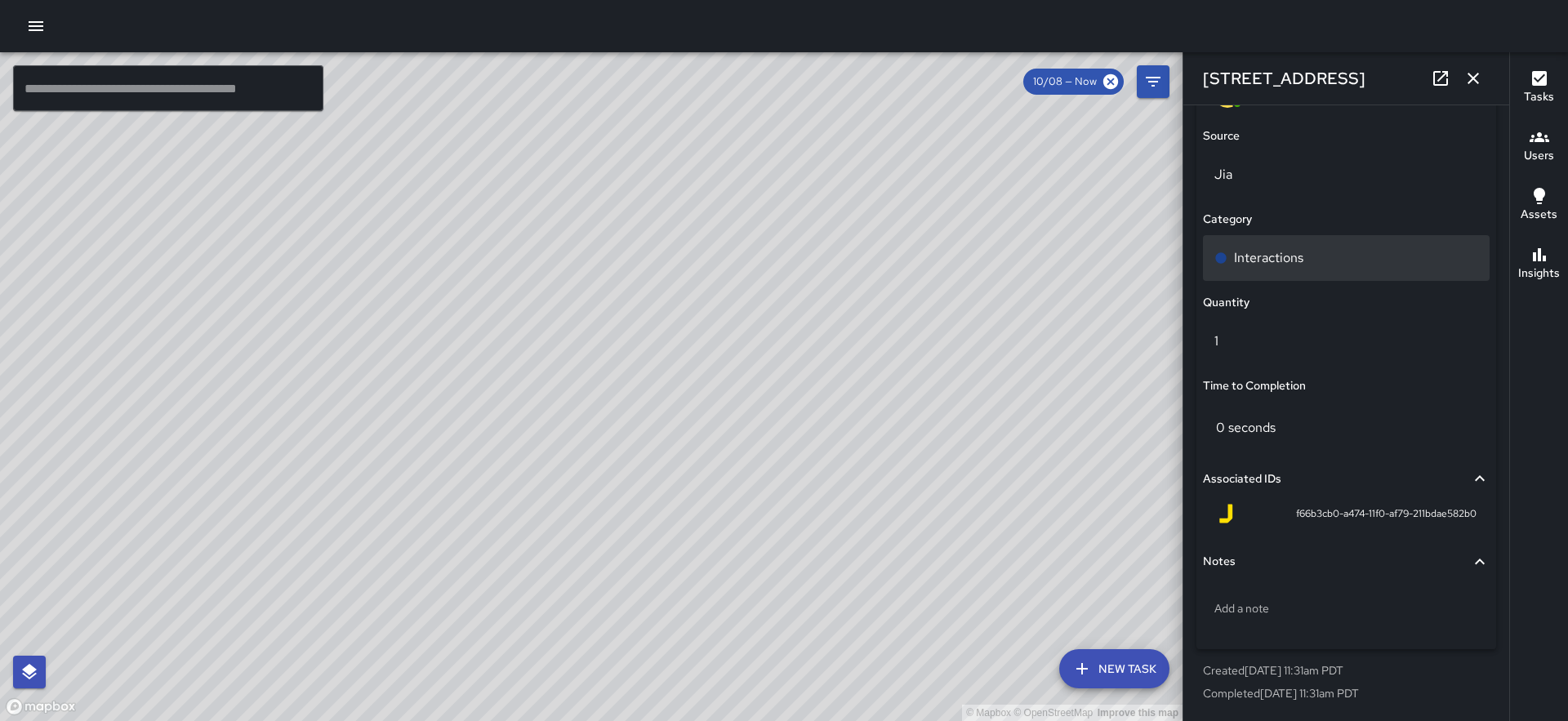
click at [1298, 258] on p "Interactions" at bounding box center [1269, 258] width 69 height 20
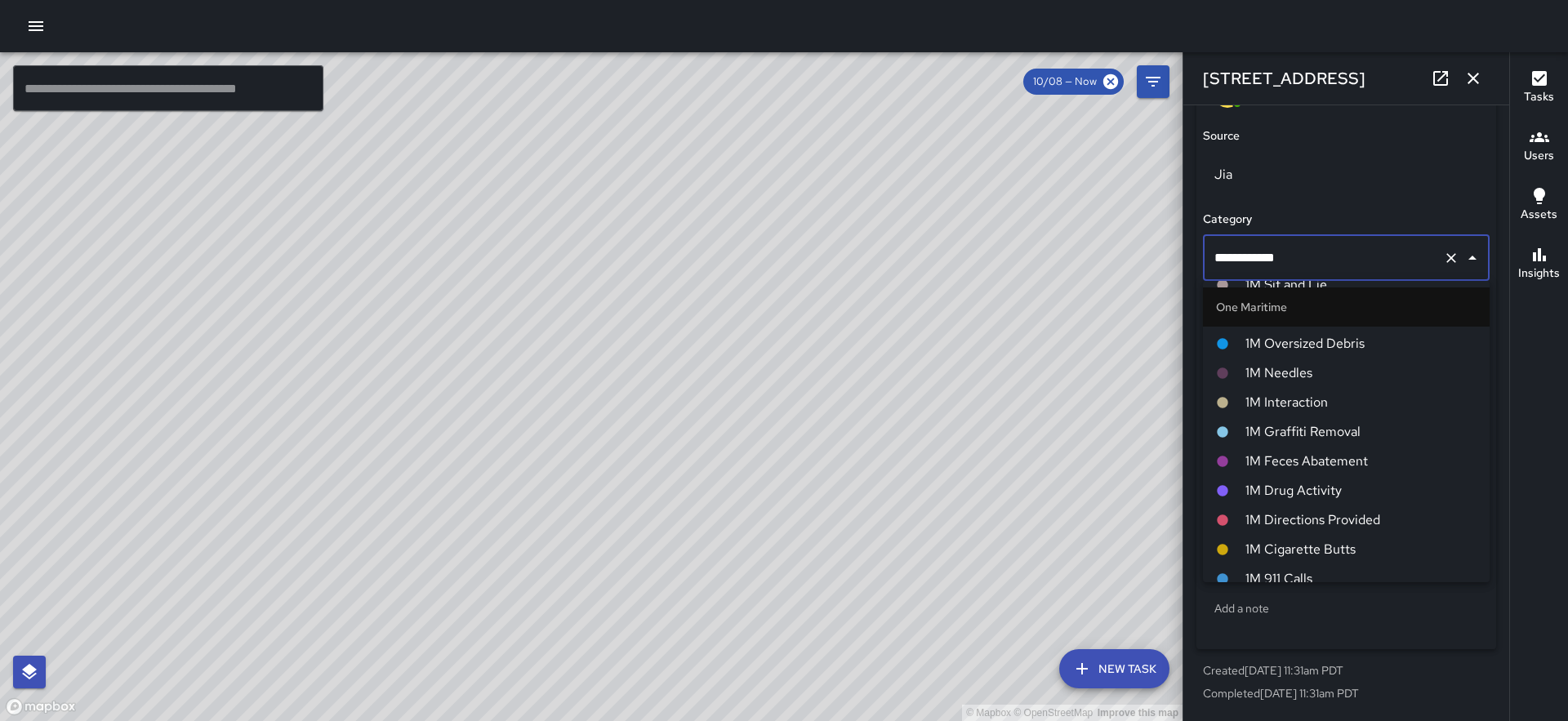
scroll to position [1202, 0]
click at [1297, 409] on span "1M Interaction" at bounding box center [1360, 404] width 231 height 20
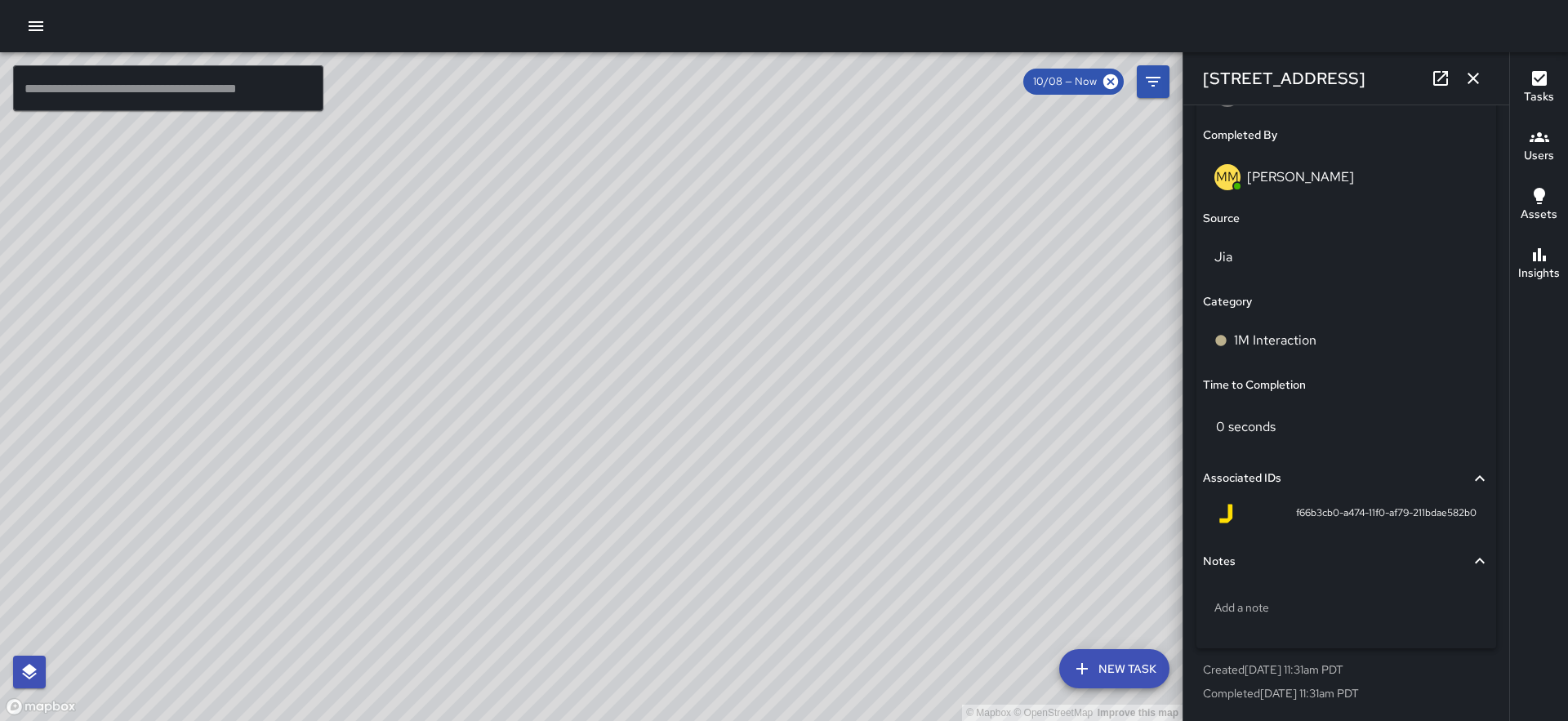
scroll to position [1020, 0]
click at [721, 392] on div "© Mapbox © OpenStreetMap Improve this map MM Maverick Mingoa [STREET_ADDRESS] C…" at bounding box center [591, 387] width 1183 height 669
type input "**********"
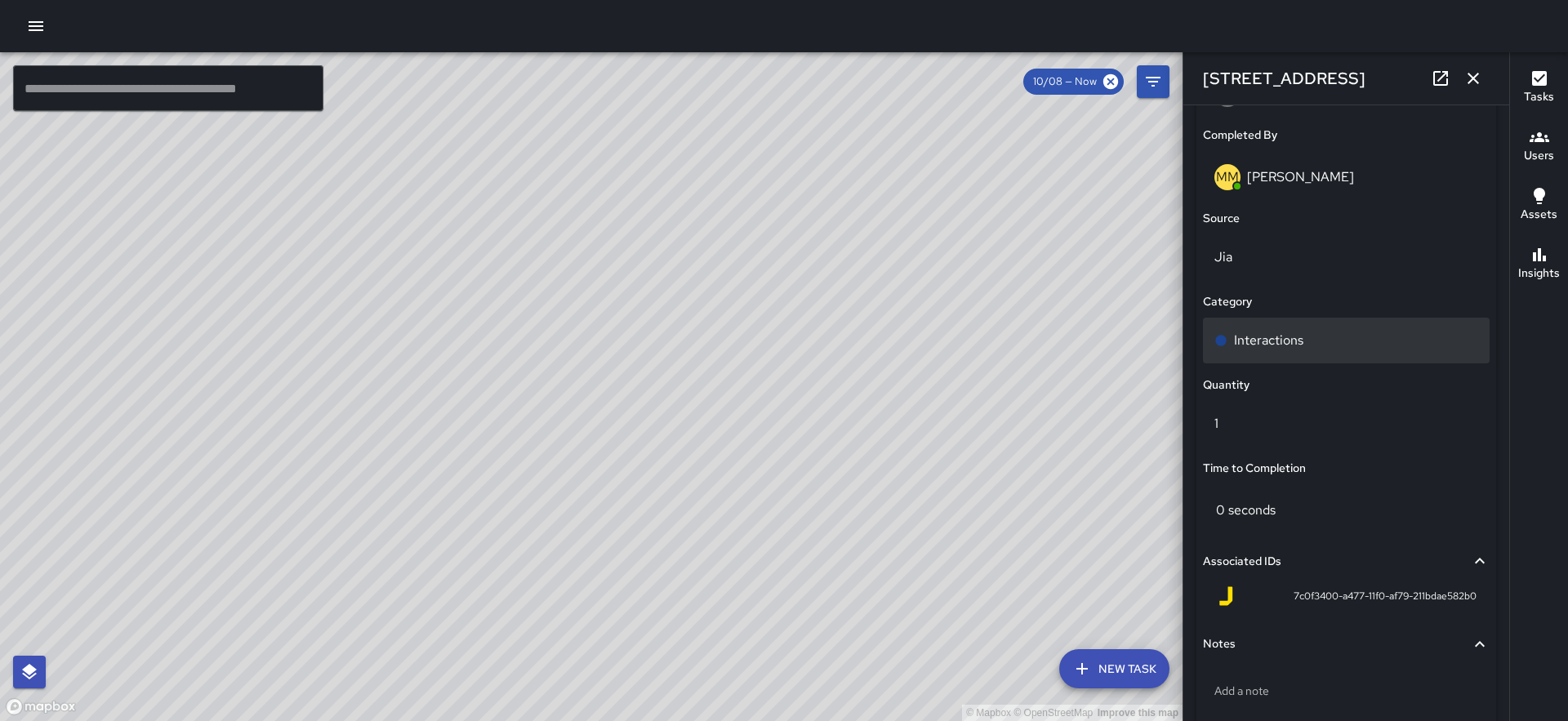
scroll to position [1103, 0]
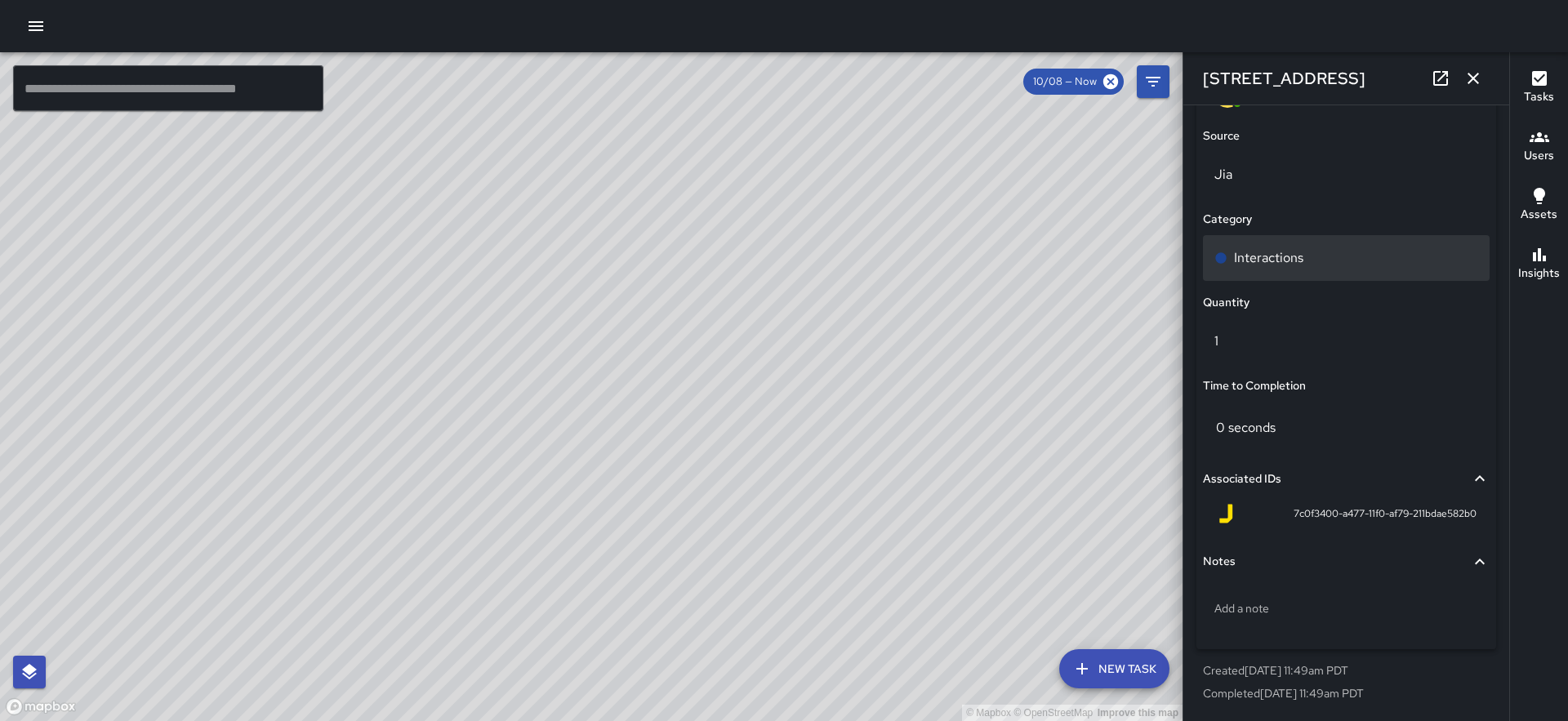
click at [1328, 260] on div "Interactions" at bounding box center [1346, 258] width 264 height 20
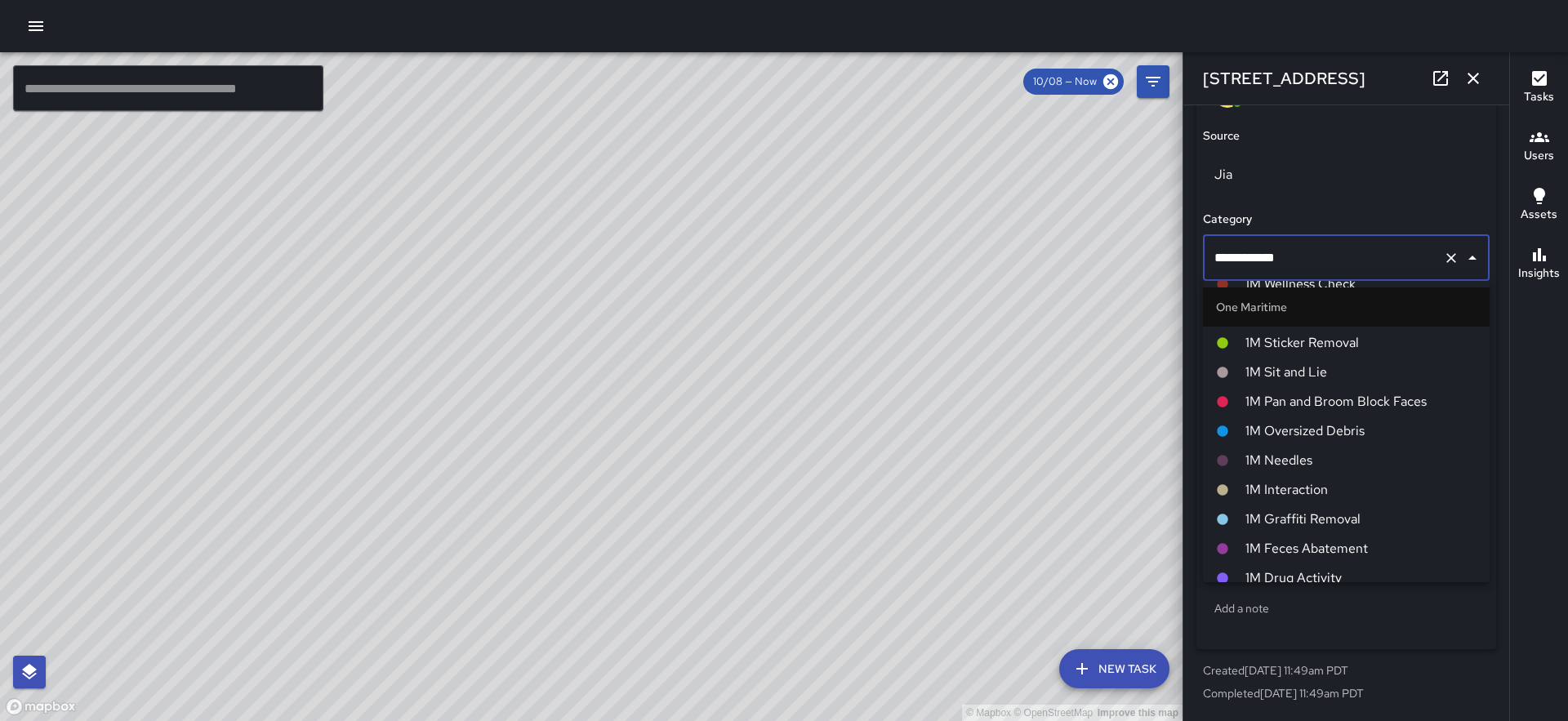
scroll to position [1066, 0]
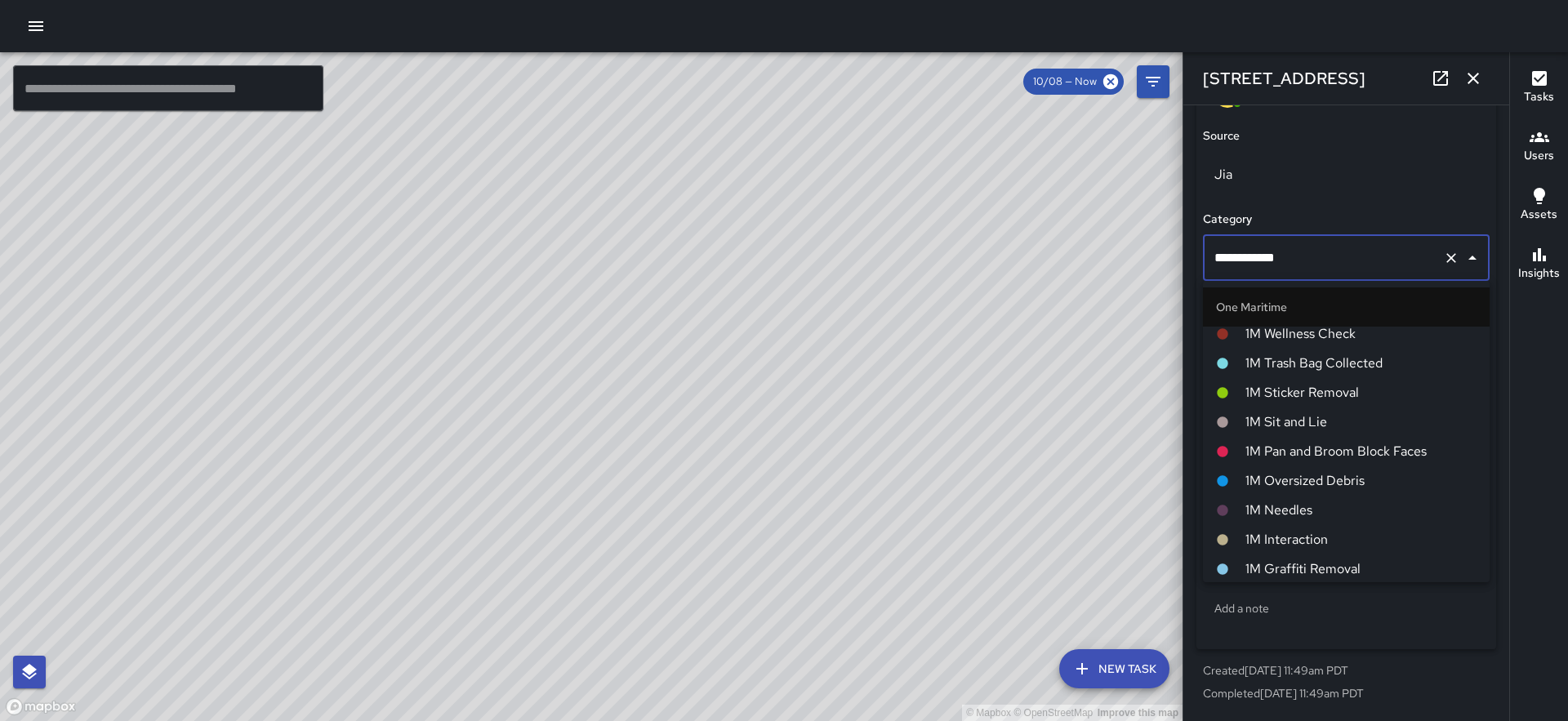
click at [1311, 536] on span "1M Interaction" at bounding box center [1360, 540] width 231 height 20
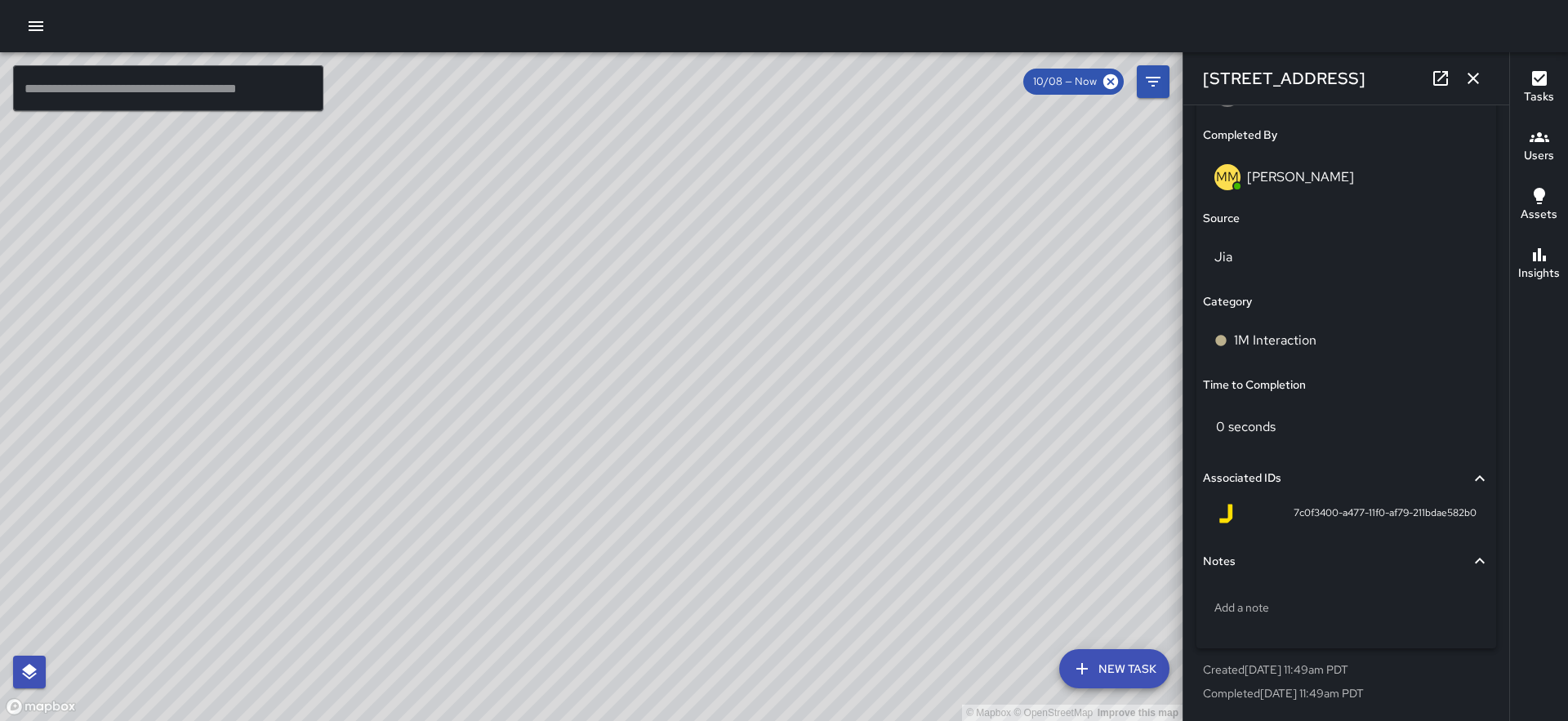
scroll to position [1020, 0]
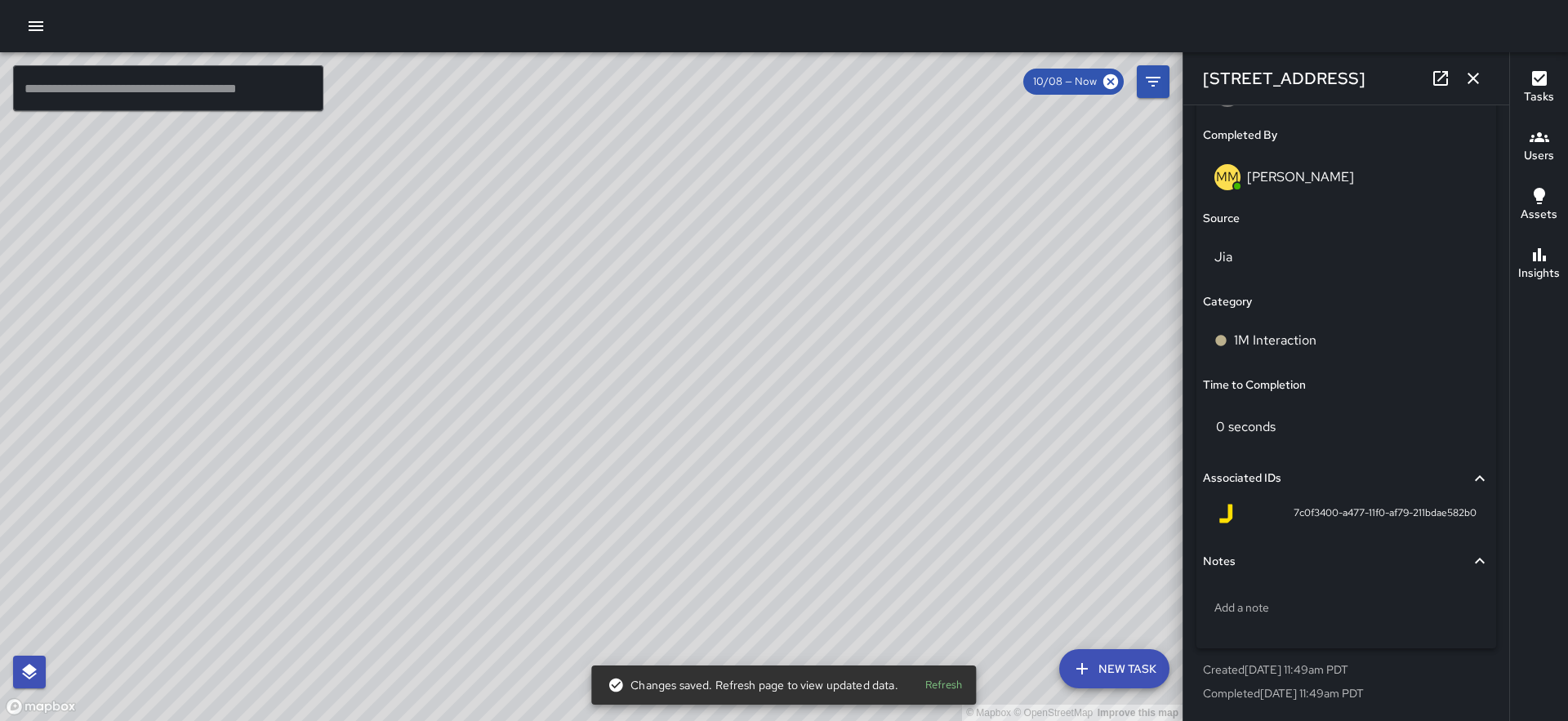
click at [713, 346] on div "© Mapbox © OpenStreetMap Improve this map MM Maverick Mingoa 2 Embarcadero Cent…" at bounding box center [591, 387] width 1183 height 669
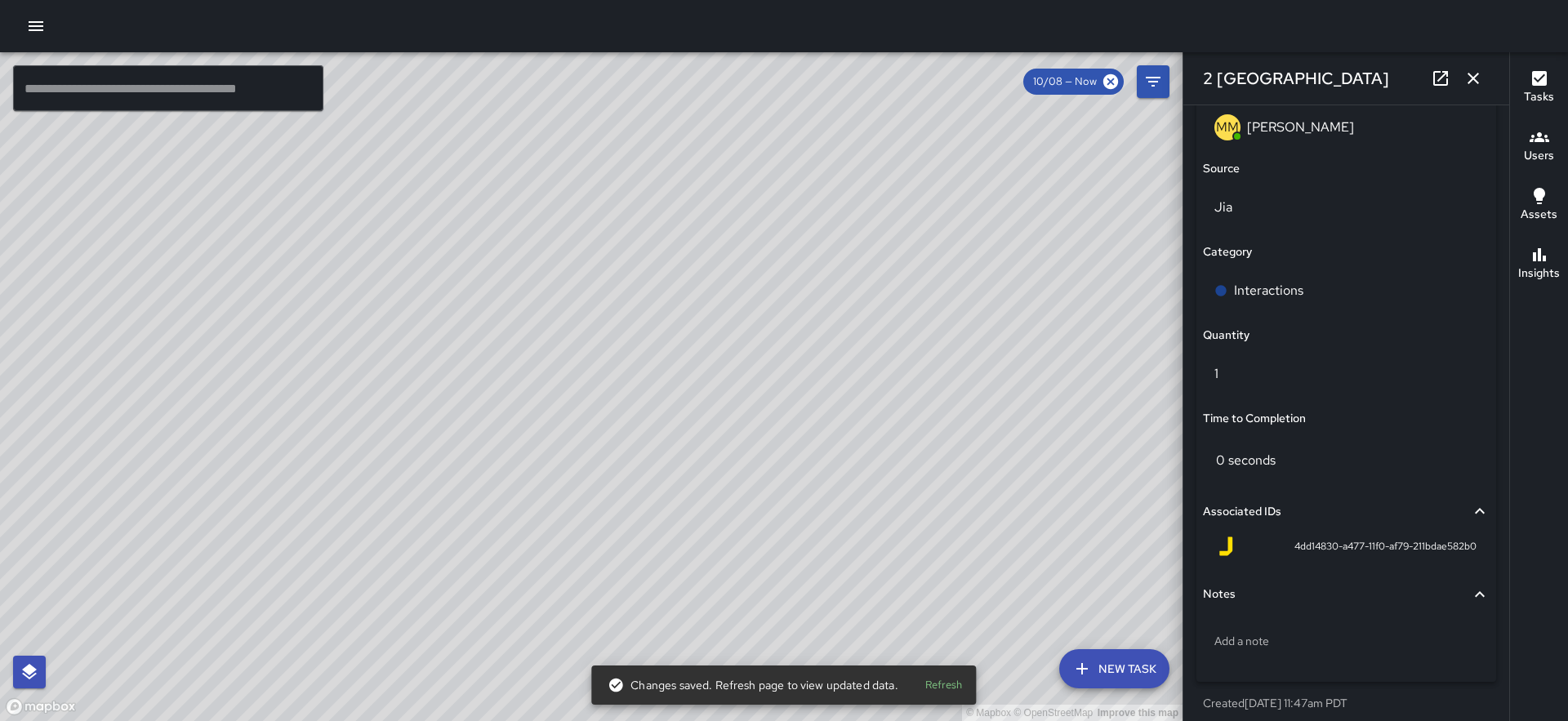
scroll to position [1103, 0]
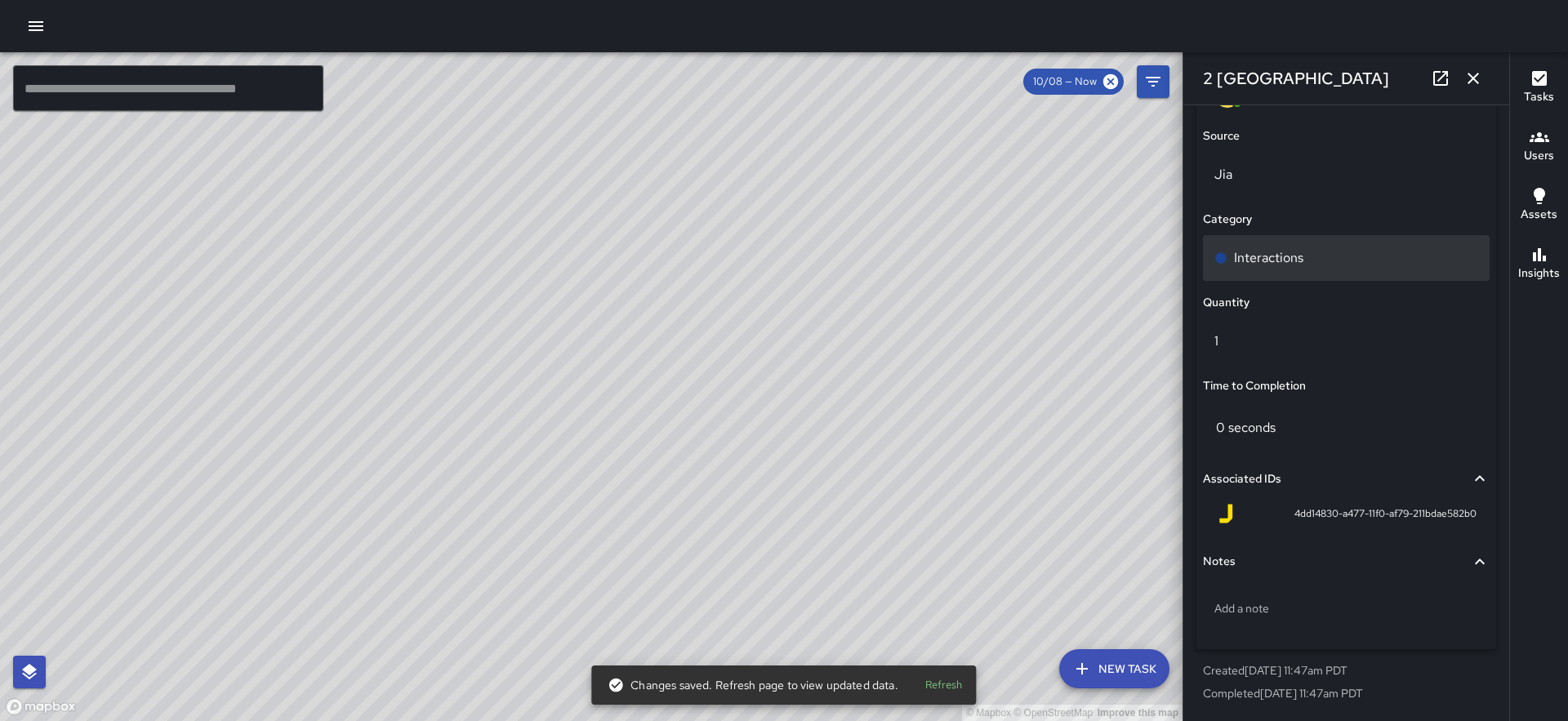
click at [1308, 240] on div "Interactions" at bounding box center [1346, 258] width 287 height 46
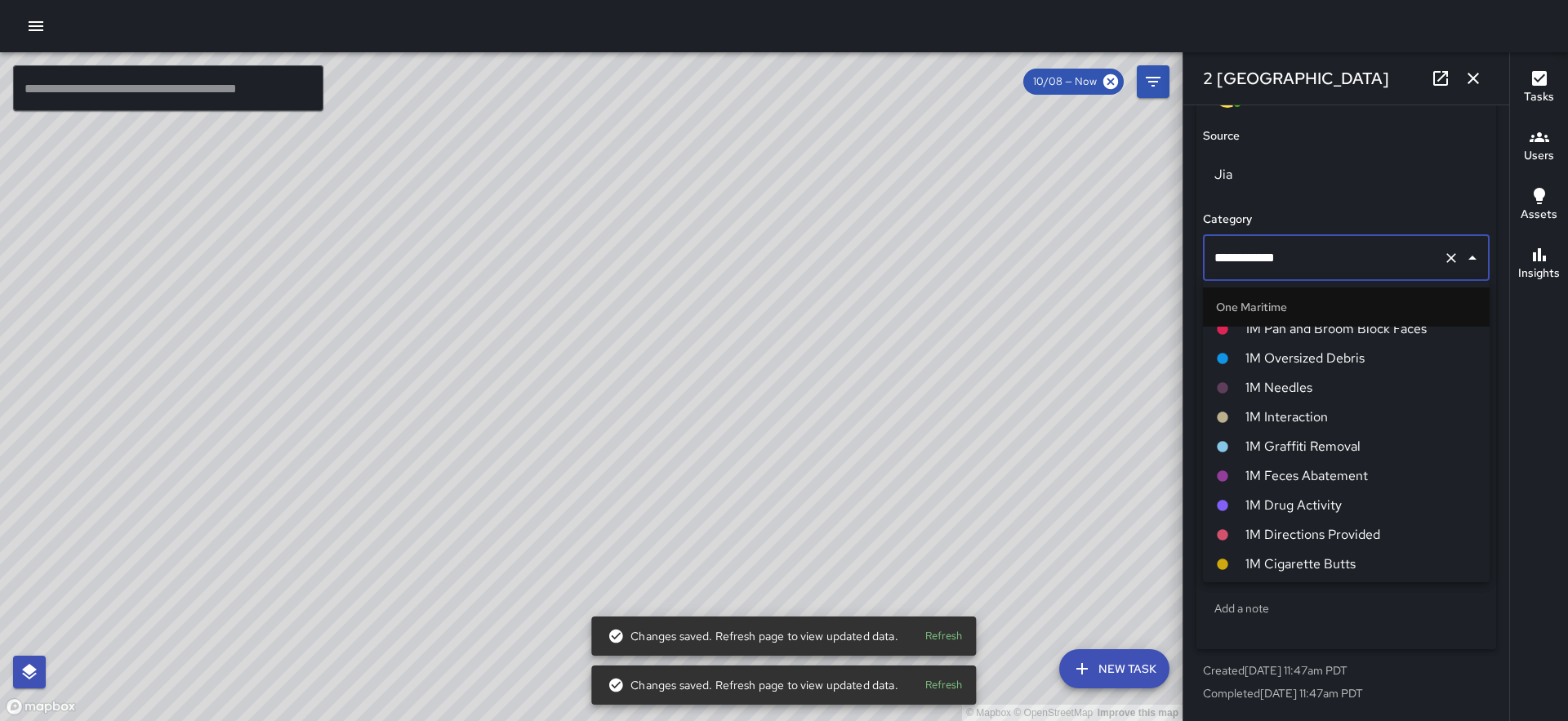
scroll to position [1186, 0]
click at [1361, 414] on span "1M Interaction" at bounding box center [1360, 420] width 231 height 20
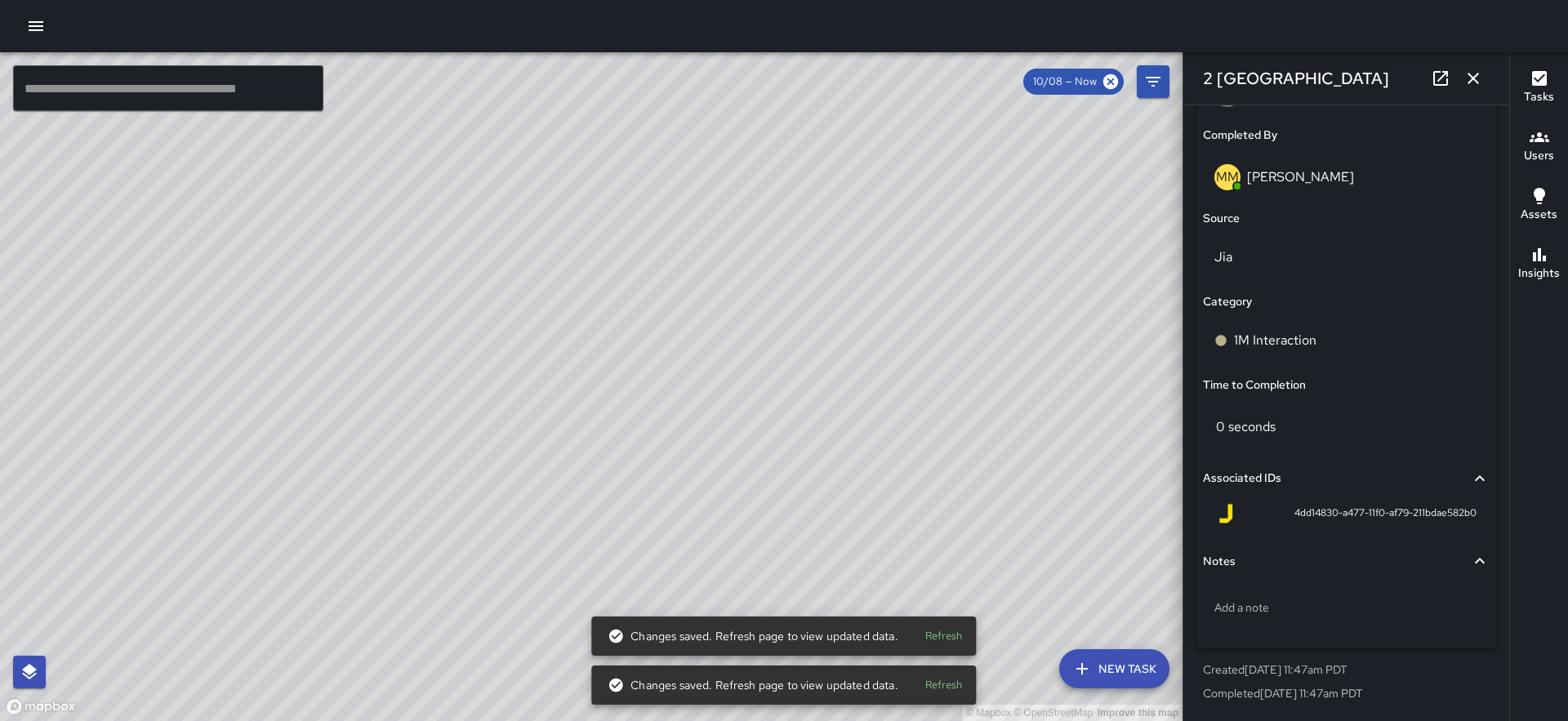
scroll to position [1020, 0]
click at [709, 368] on div "© Mapbox © OpenStreetMap Improve this map MM Maverick Mingoa [STREET_ADDRESS] C…" at bounding box center [591, 387] width 1183 height 669
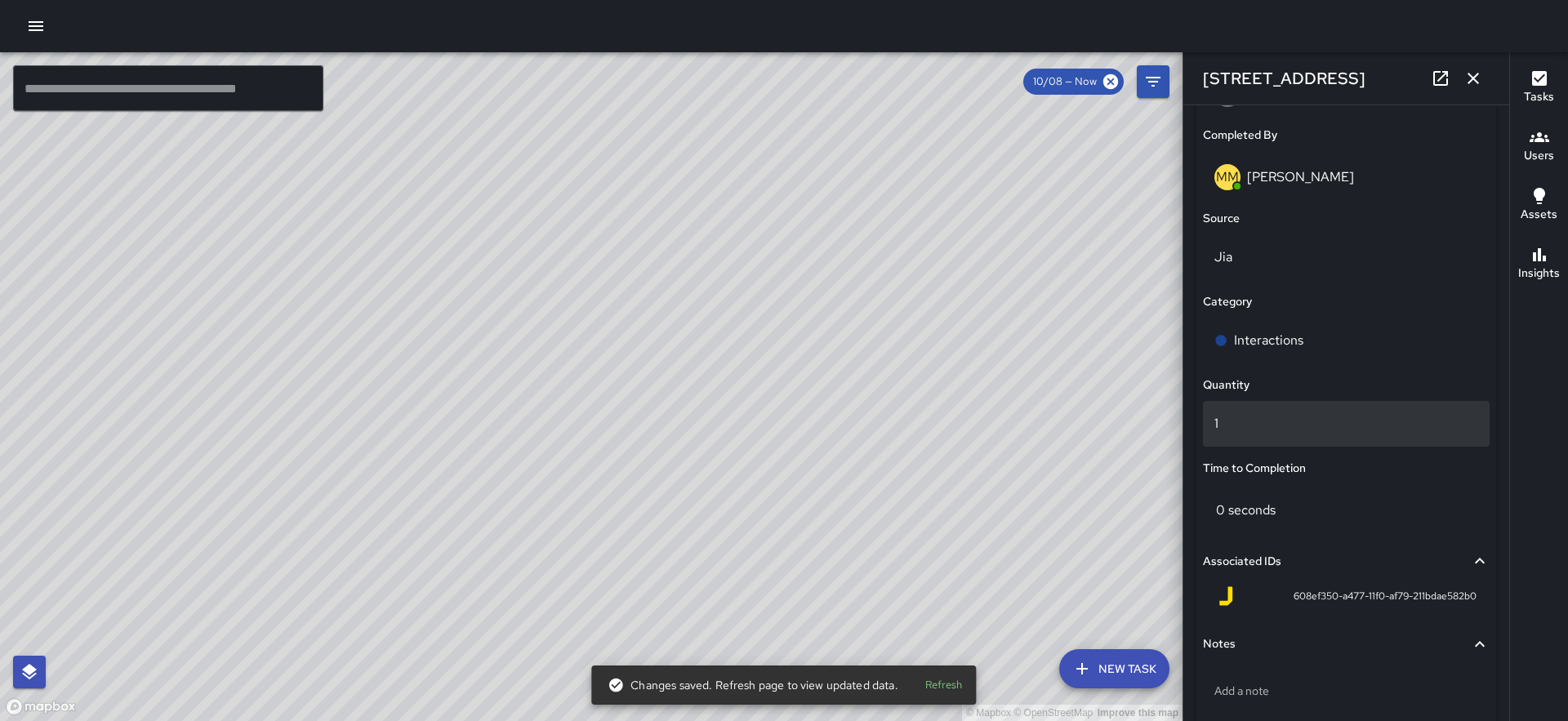
type input "**********"
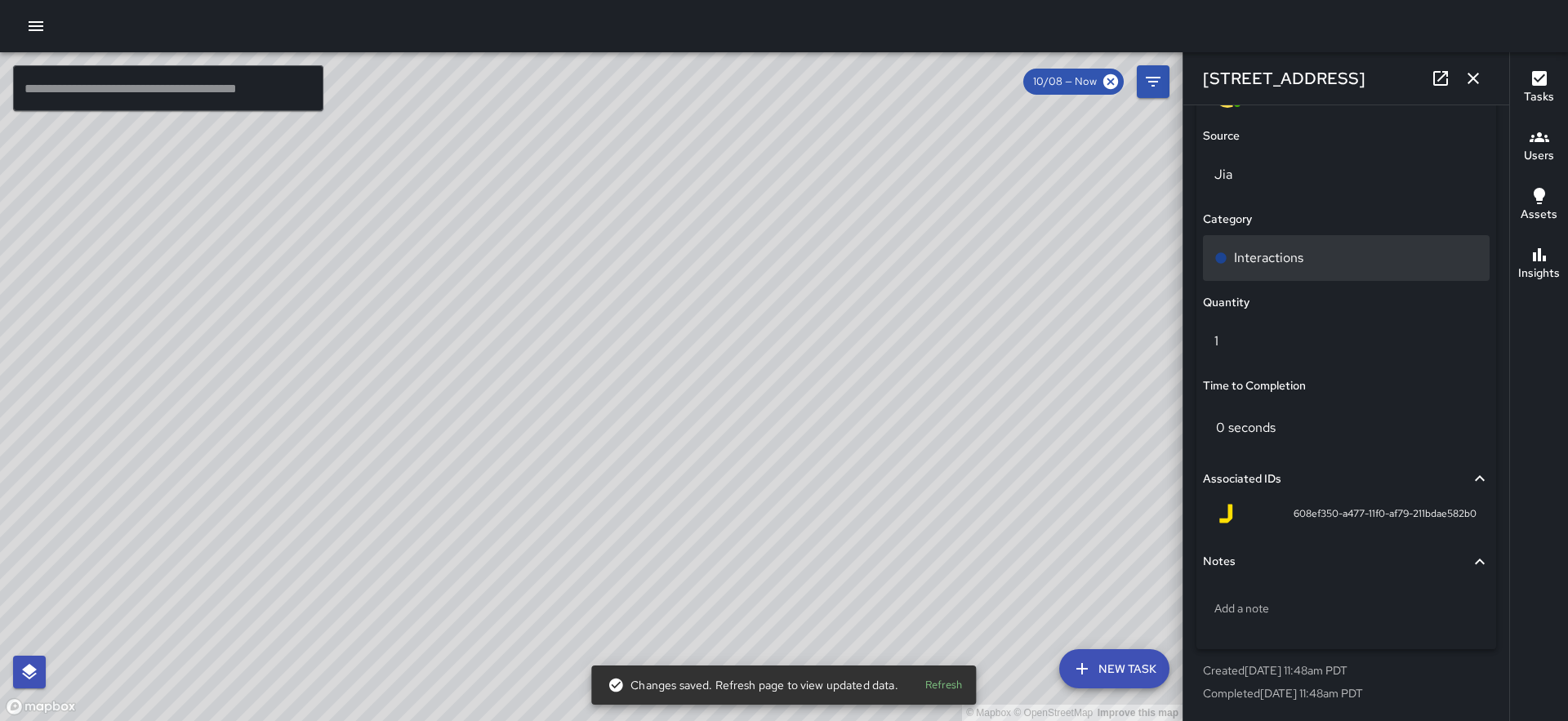
click at [1301, 252] on p "Interactions" at bounding box center [1269, 258] width 69 height 20
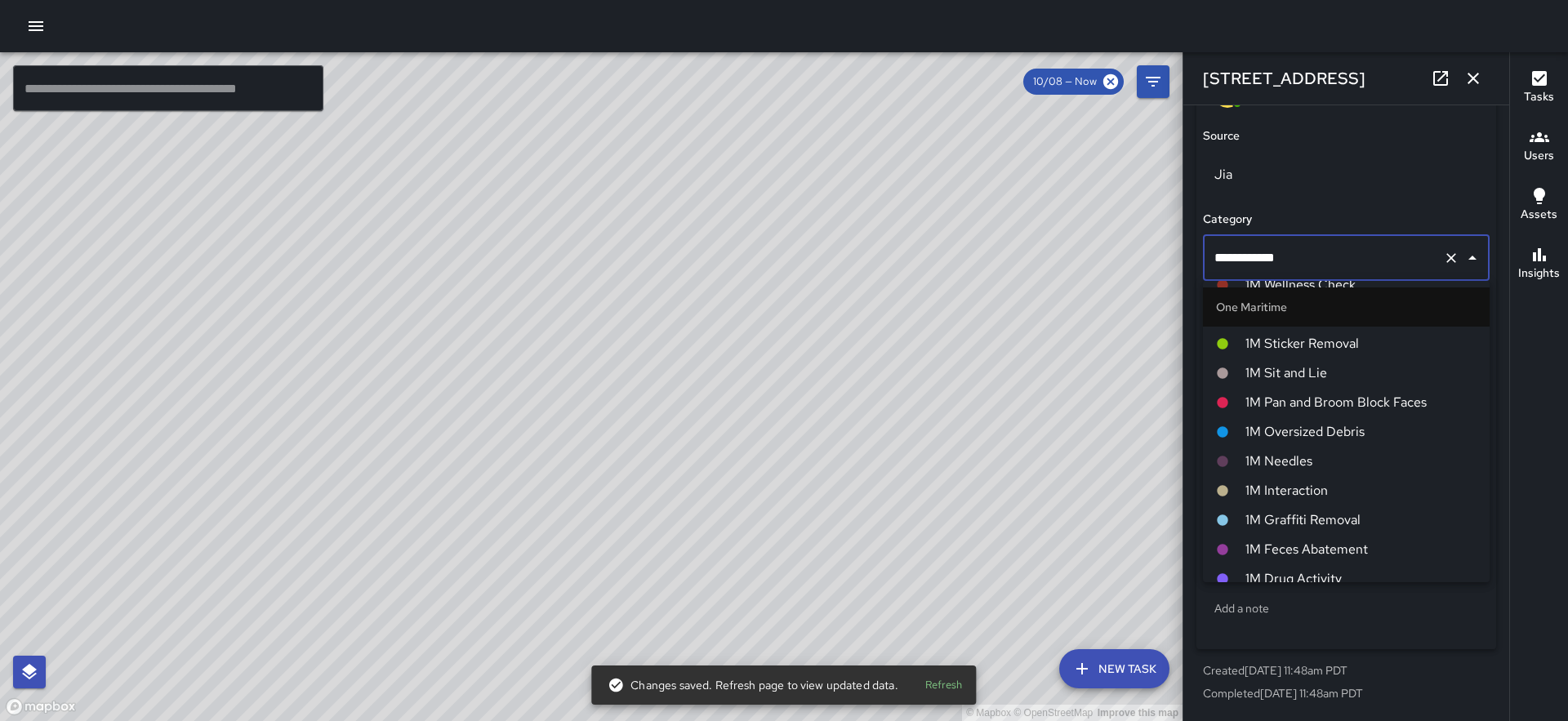
scroll to position [1114, 0]
click at [1299, 490] on span "1M Interaction" at bounding box center [1360, 491] width 231 height 20
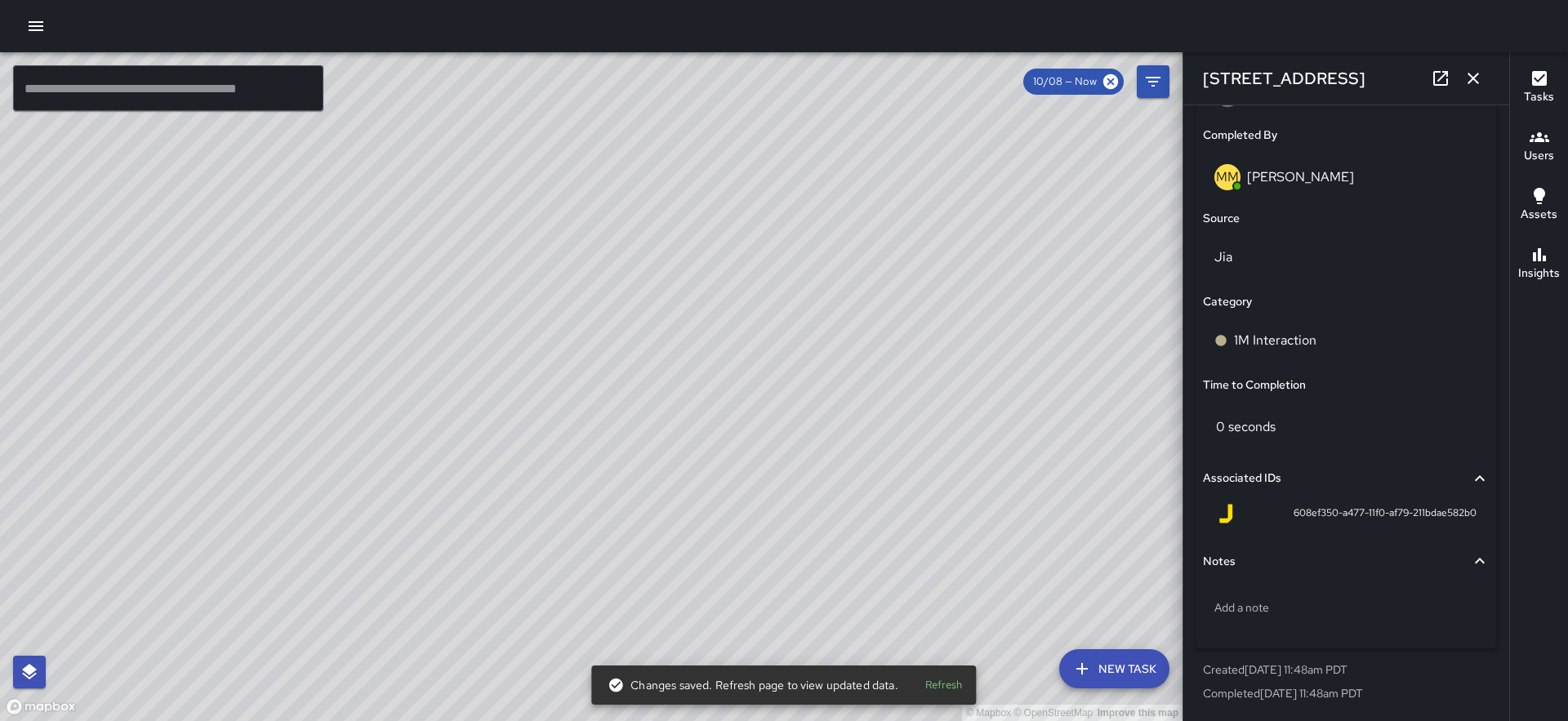
scroll to position [1020, 0]
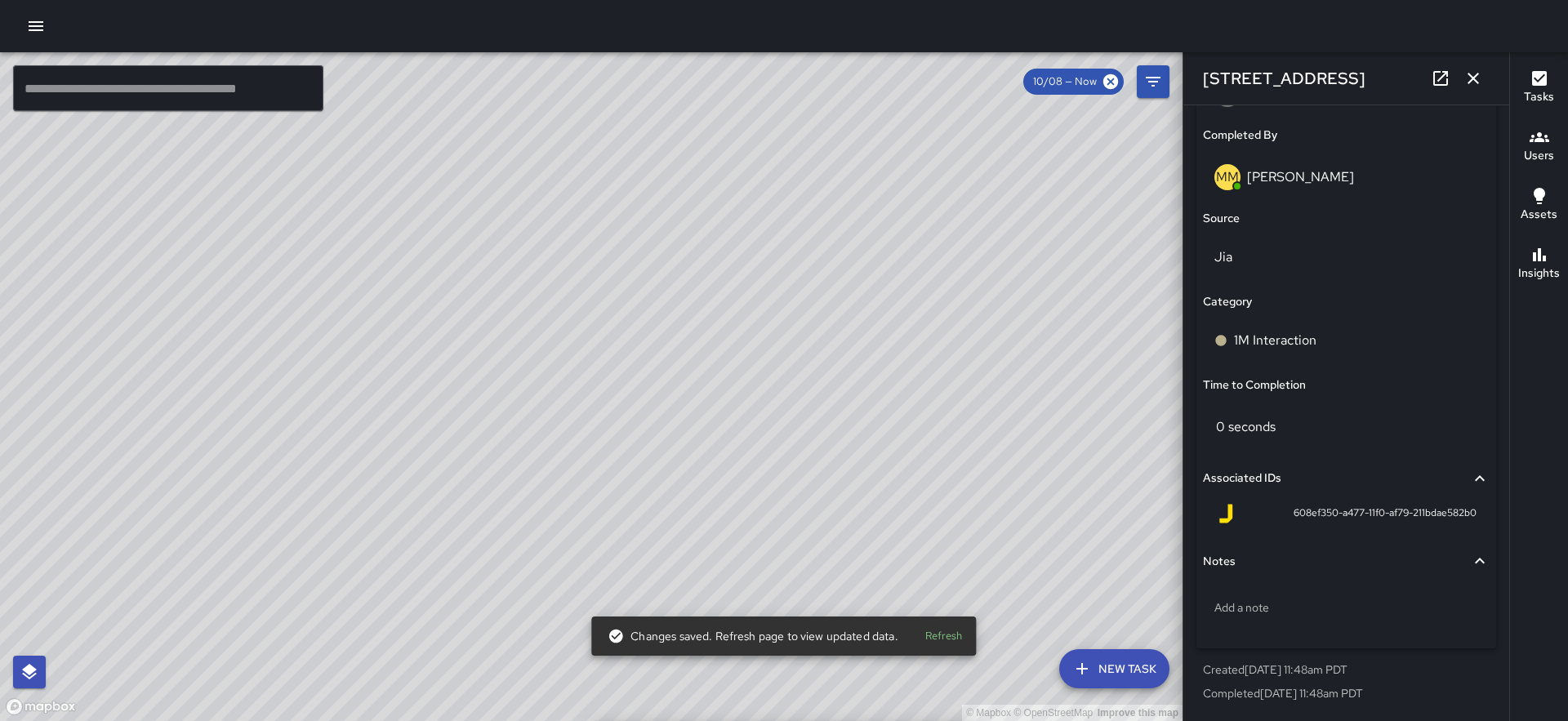
click at [829, 360] on div "© Mapbox © OpenStreetMap Improve this map" at bounding box center [591, 387] width 1183 height 669
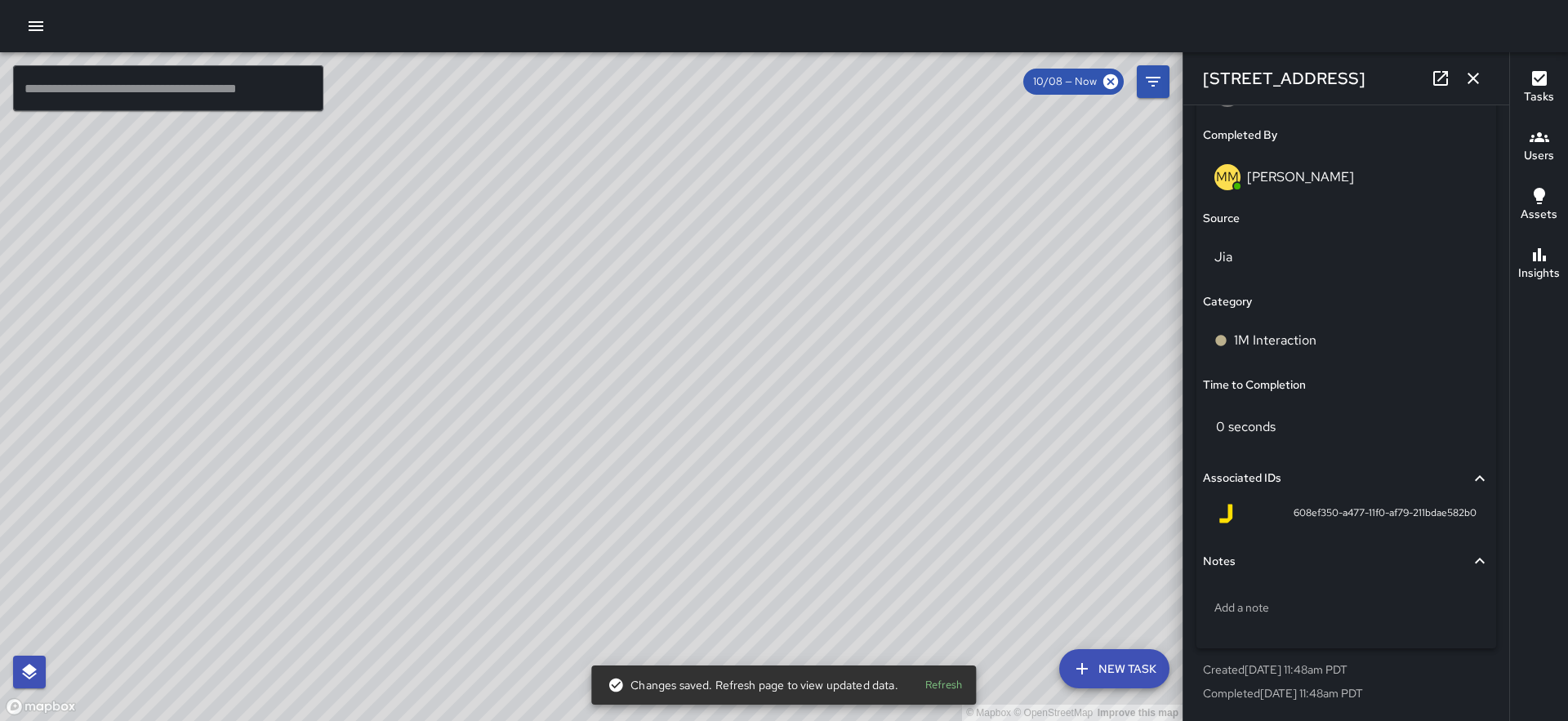
click at [1471, 83] on icon "button" at bounding box center [1473, 78] width 20 height 20
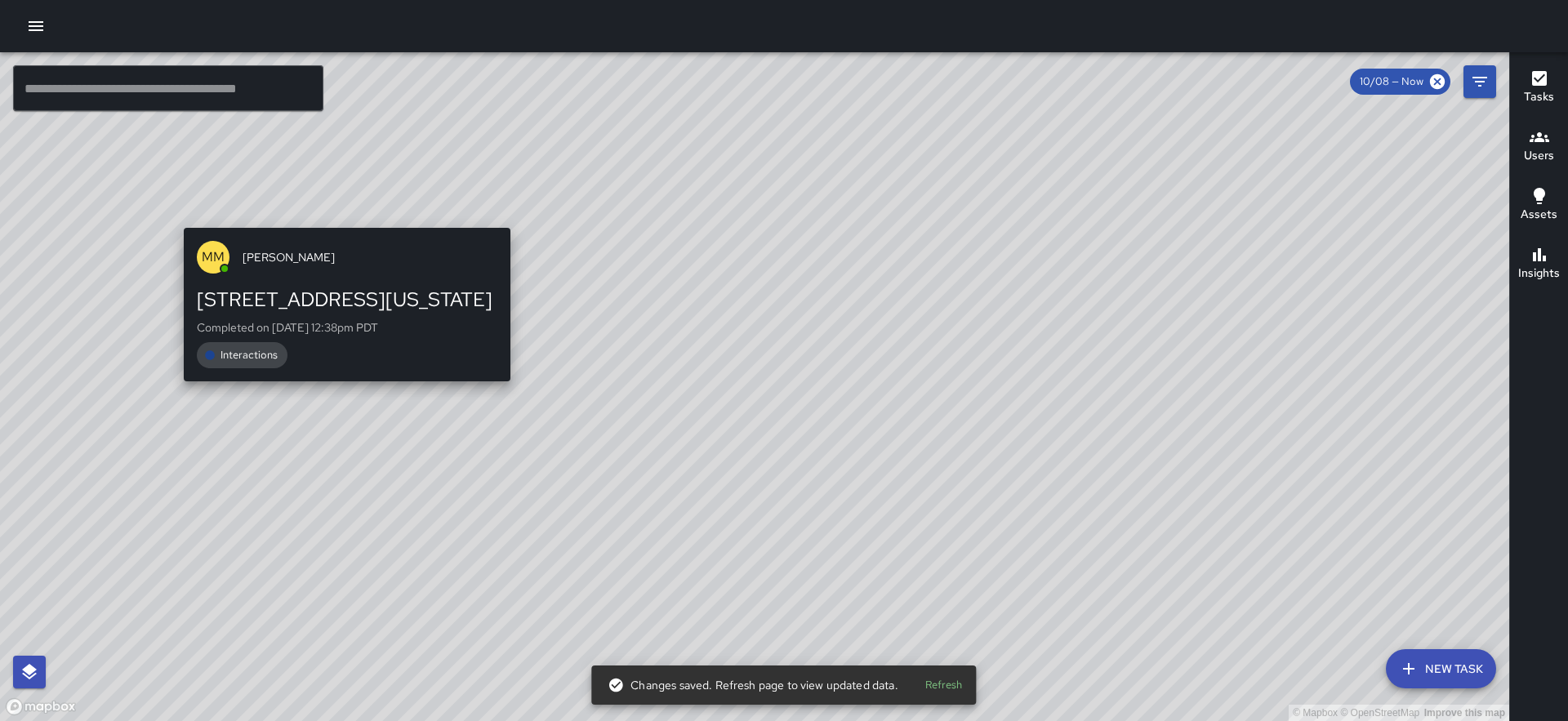
click at [500, 219] on div "© Mapbox © OpenStreetMap Improve this map MM [PERSON_NAME] [STREET_ADDRESS][US_…" at bounding box center [755, 387] width 1509 height 669
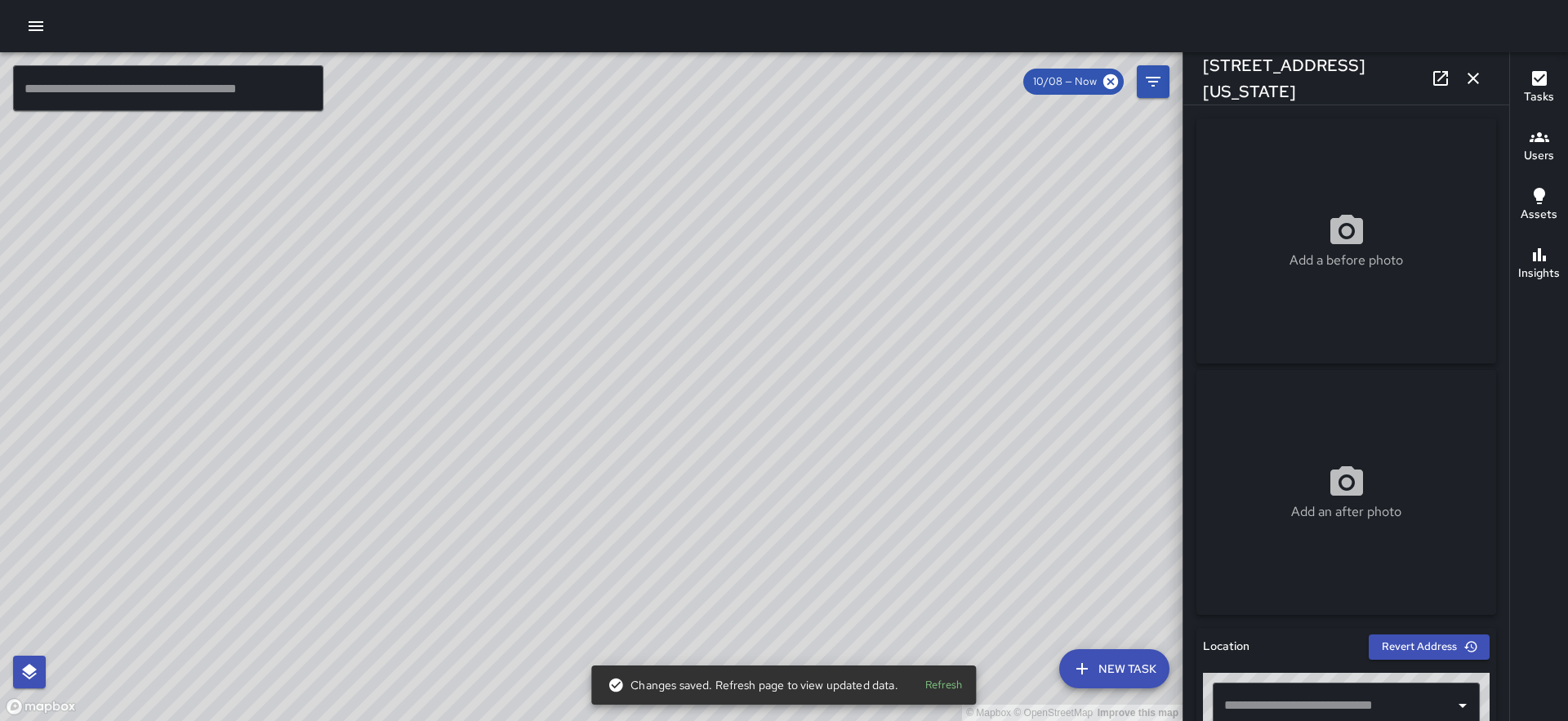
type input "**********"
click at [519, 456] on div "© Mapbox © OpenStreetMap Improve this map" at bounding box center [591, 387] width 1183 height 669
click at [1474, 80] on icon "button" at bounding box center [1473, 78] width 20 height 20
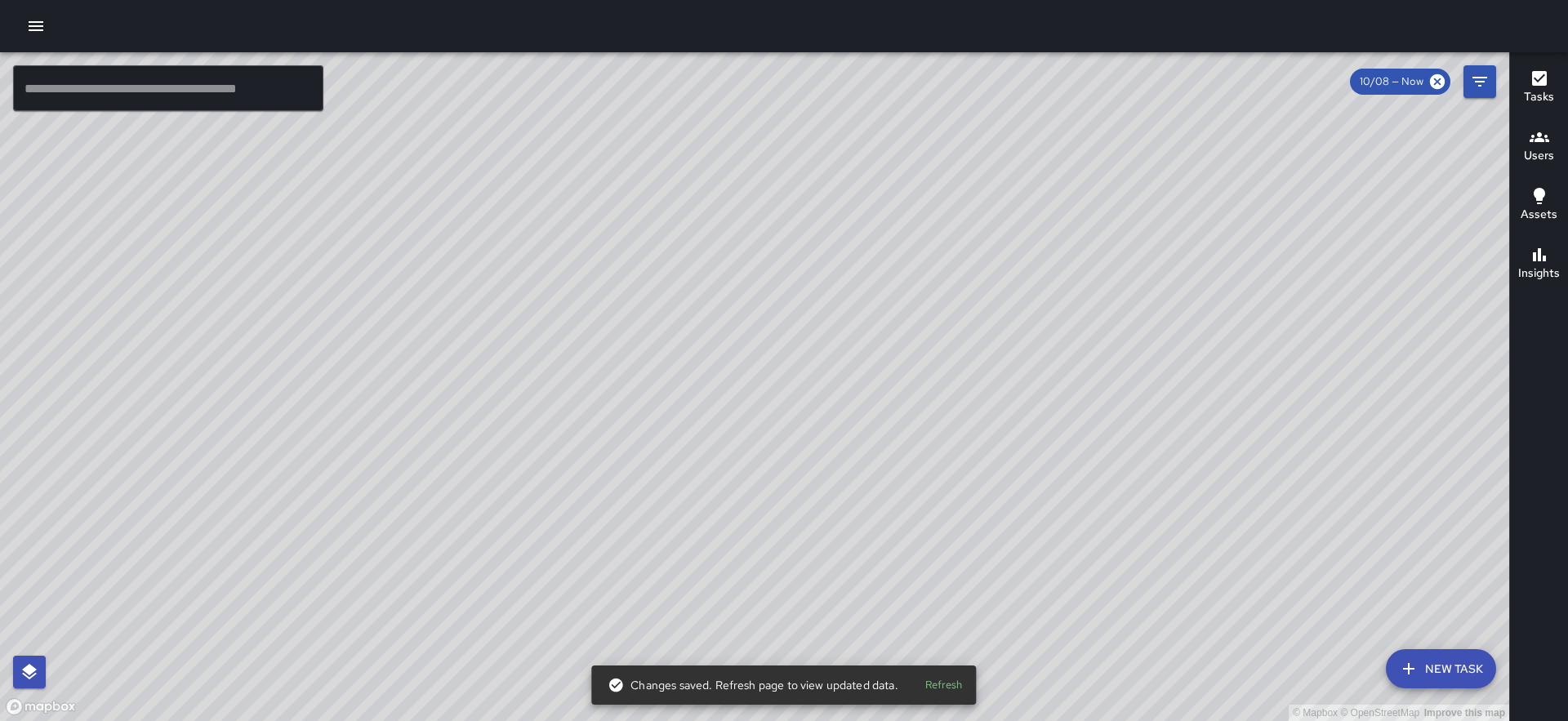
drag, startPoint x: 888, startPoint y: 437, endPoint x: 746, endPoint y: 250, distance: 234.8
click at [746, 250] on div "© Mapbox © OpenStreetMap Improve this map" at bounding box center [755, 387] width 1509 height 669
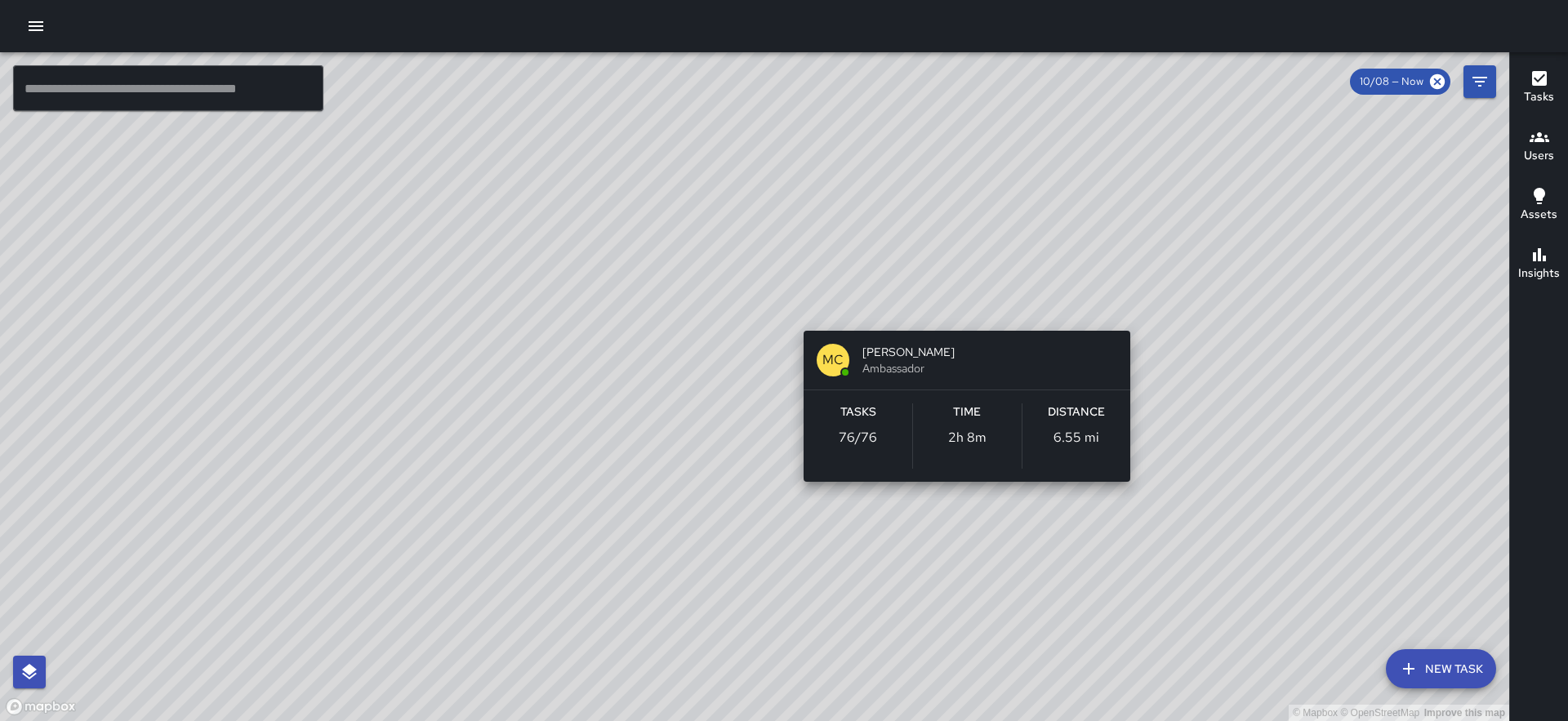
click at [963, 306] on div "© Mapbox © OpenStreetMap Improve this map MC [PERSON_NAME] Ambassador Tasks 76 …" at bounding box center [755, 387] width 1509 height 669
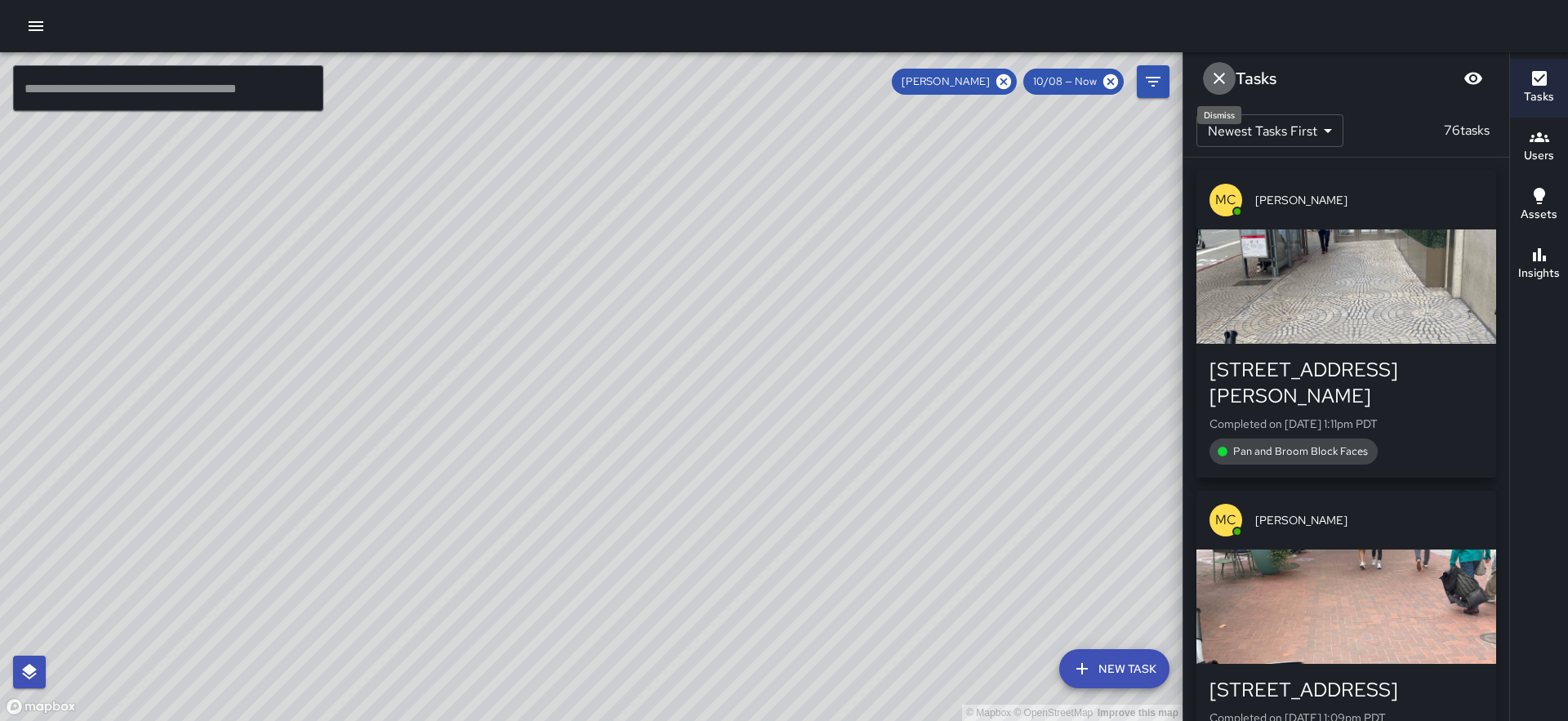
click at [1218, 75] on icon "Dismiss" at bounding box center [1220, 78] width 20 height 20
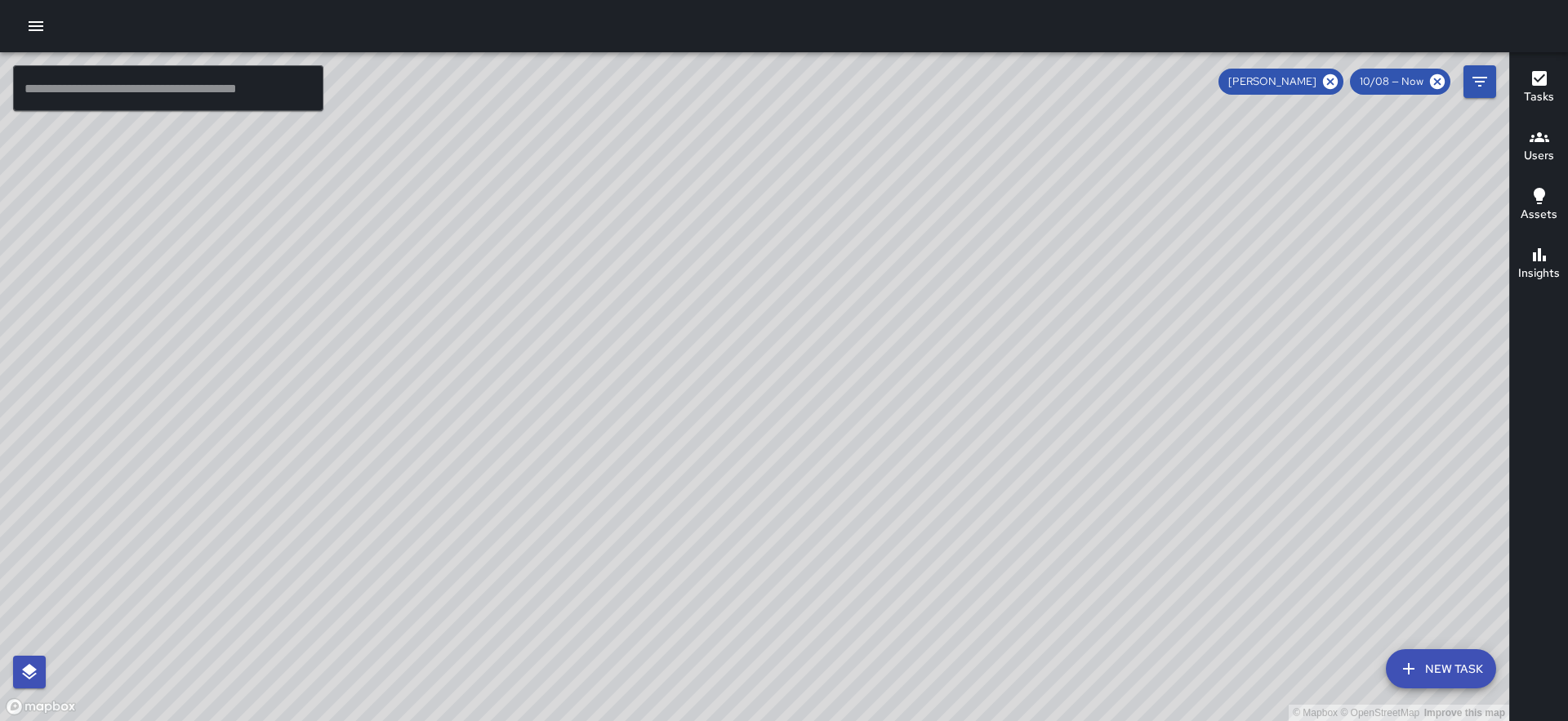
drag, startPoint x: 1311, startPoint y: 353, endPoint x: 1099, endPoint y: 215, distance: 253.0
click at [1099, 215] on div "© Mapbox © OpenStreetMap Improve this map" at bounding box center [755, 387] width 1509 height 669
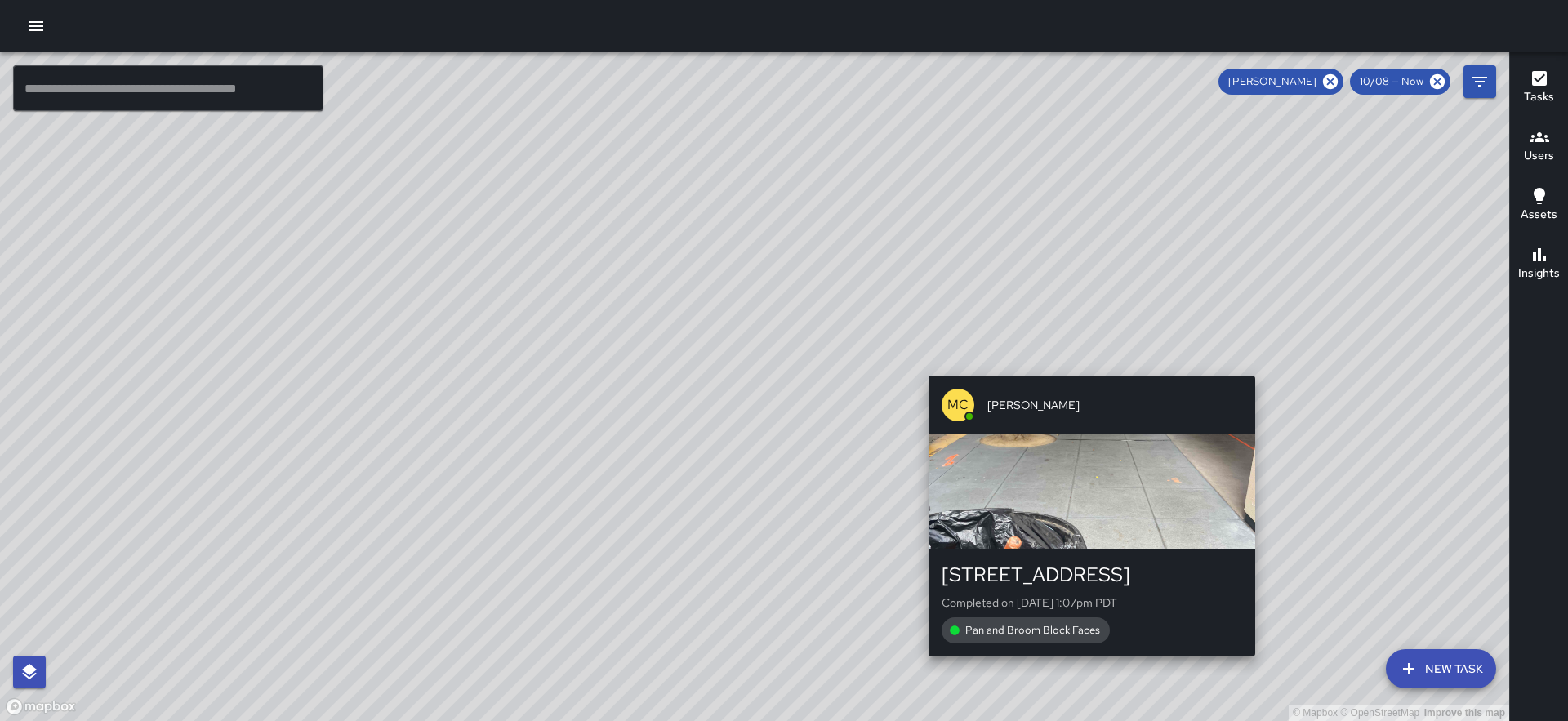
click at [1086, 368] on div "© Mapbox © OpenStreetMap Improve this map MC [PERSON_NAME] [STREET_ADDRESS] Com…" at bounding box center [755, 387] width 1509 height 669
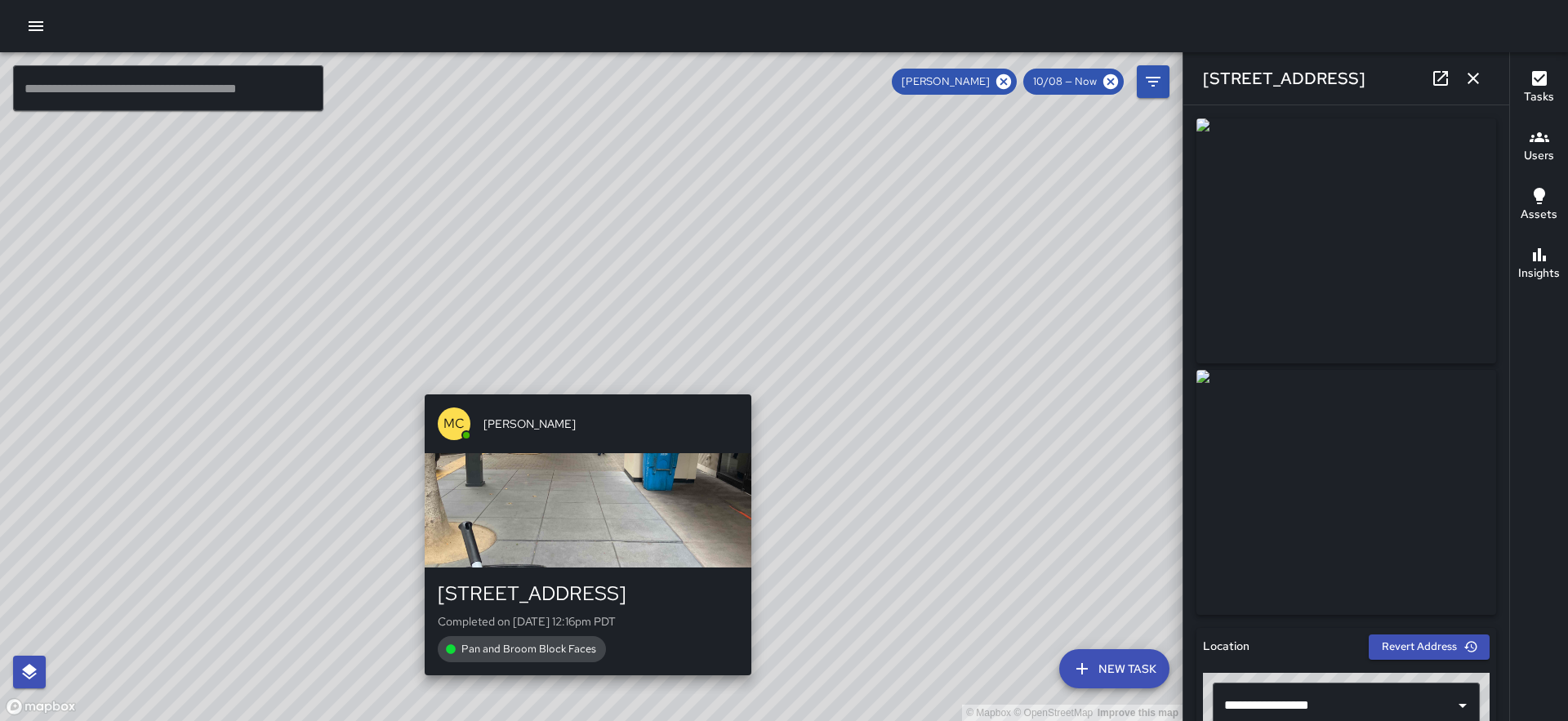
click at [576, 385] on div "© Mapbox © OpenStreetMap Improve this map MC [PERSON_NAME] [STREET_ADDRESS] Com…" at bounding box center [591, 387] width 1183 height 669
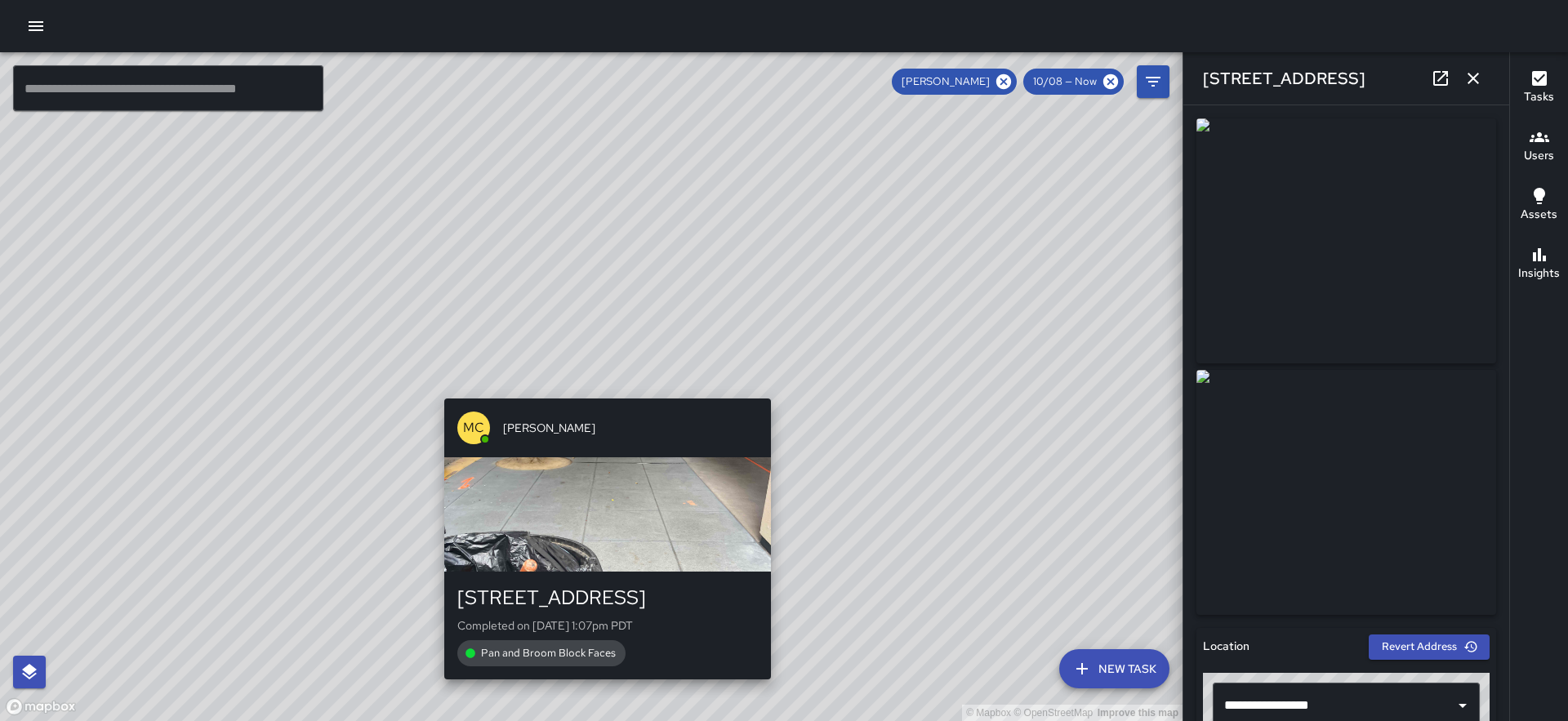
click at [603, 390] on div "© Mapbox © OpenStreetMap Improve this map MC [PERSON_NAME] [STREET_ADDRESS] Com…" at bounding box center [591, 387] width 1183 height 669
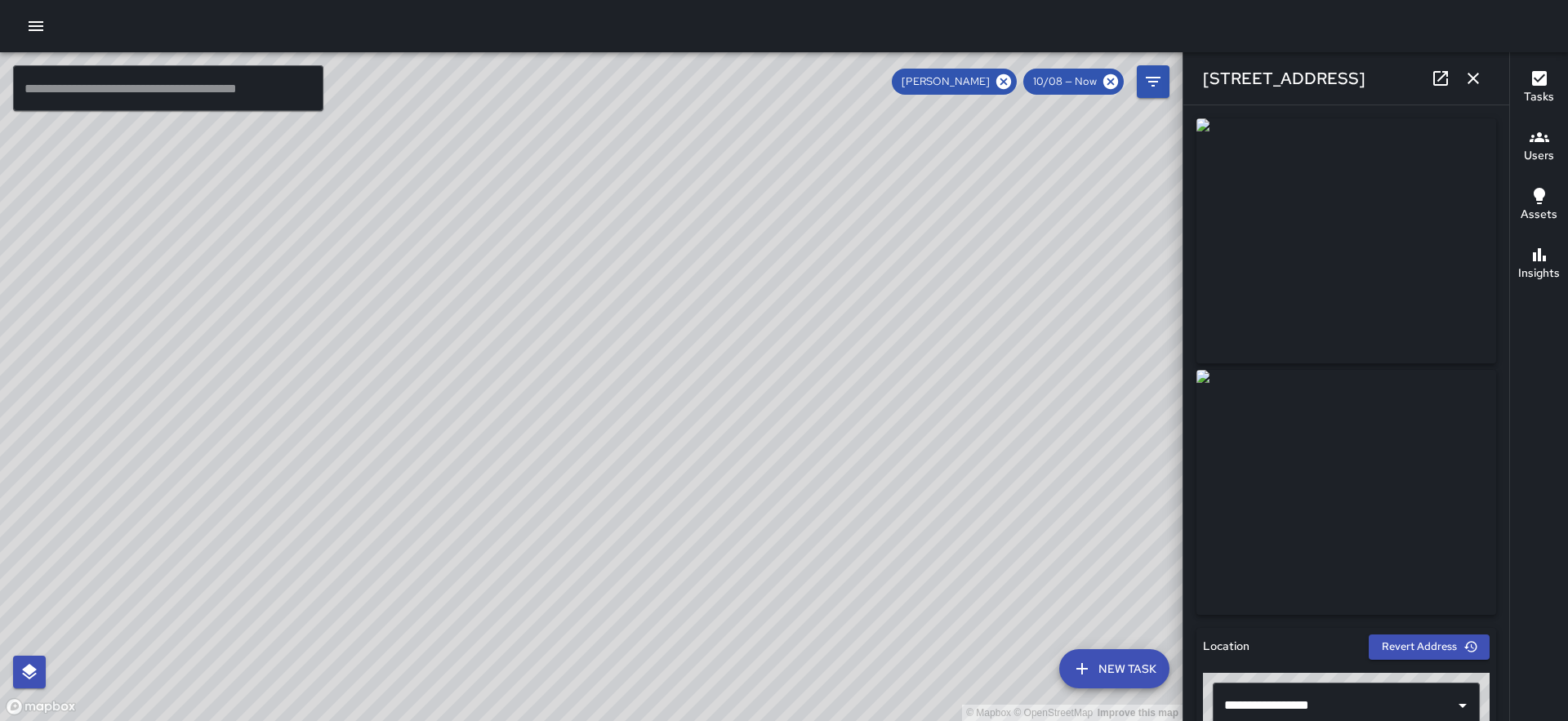
drag, startPoint x: 875, startPoint y: 507, endPoint x: 790, endPoint y: 434, distance: 112.0
click at [790, 434] on div "© Mapbox © OpenStreetMap Improve this map" at bounding box center [591, 387] width 1183 height 669
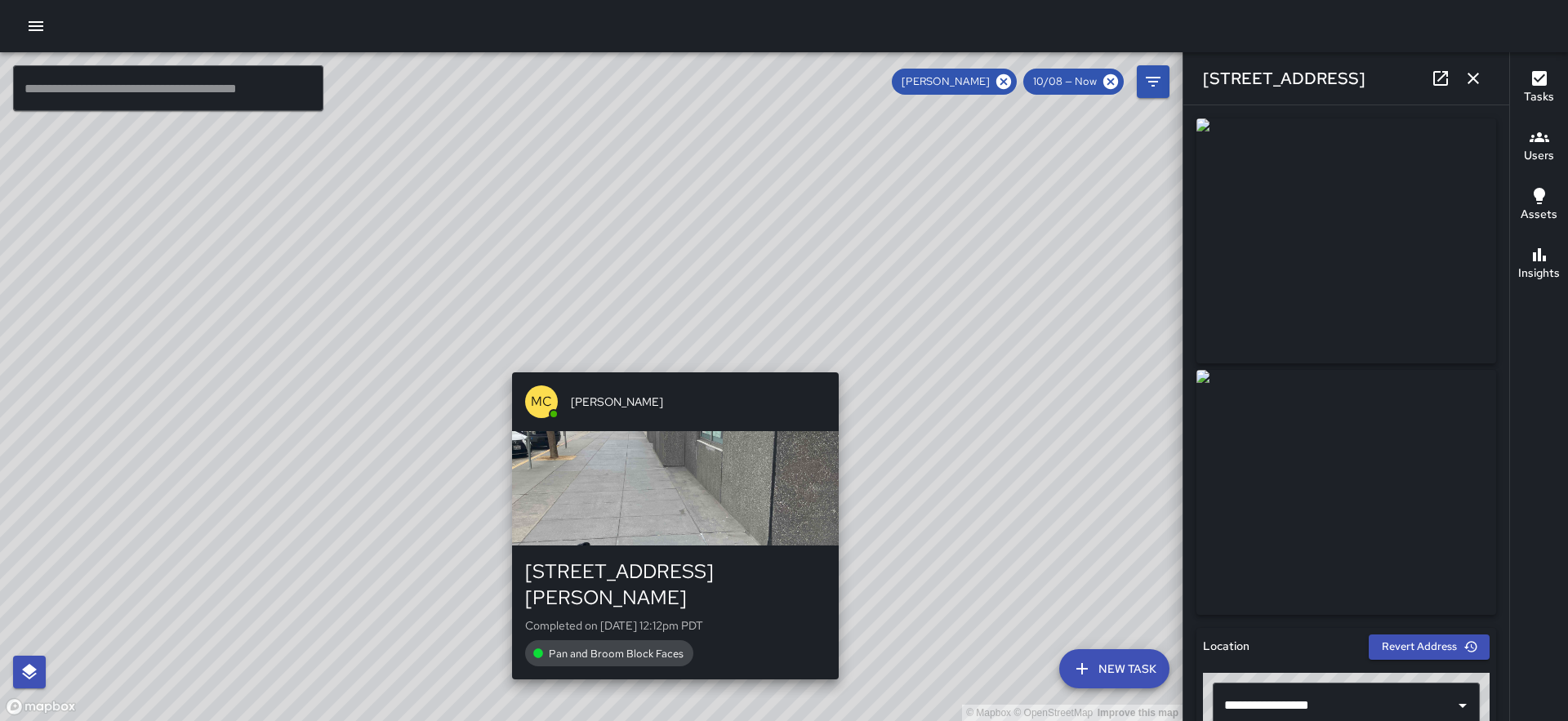
click at [844, 665] on div "© Mapbox © OpenStreetMap Improve this map MC [PERSON_NAME] [STREET_ADDRESS][PER…" at bounding box center [591, 387] width 1183 height 669
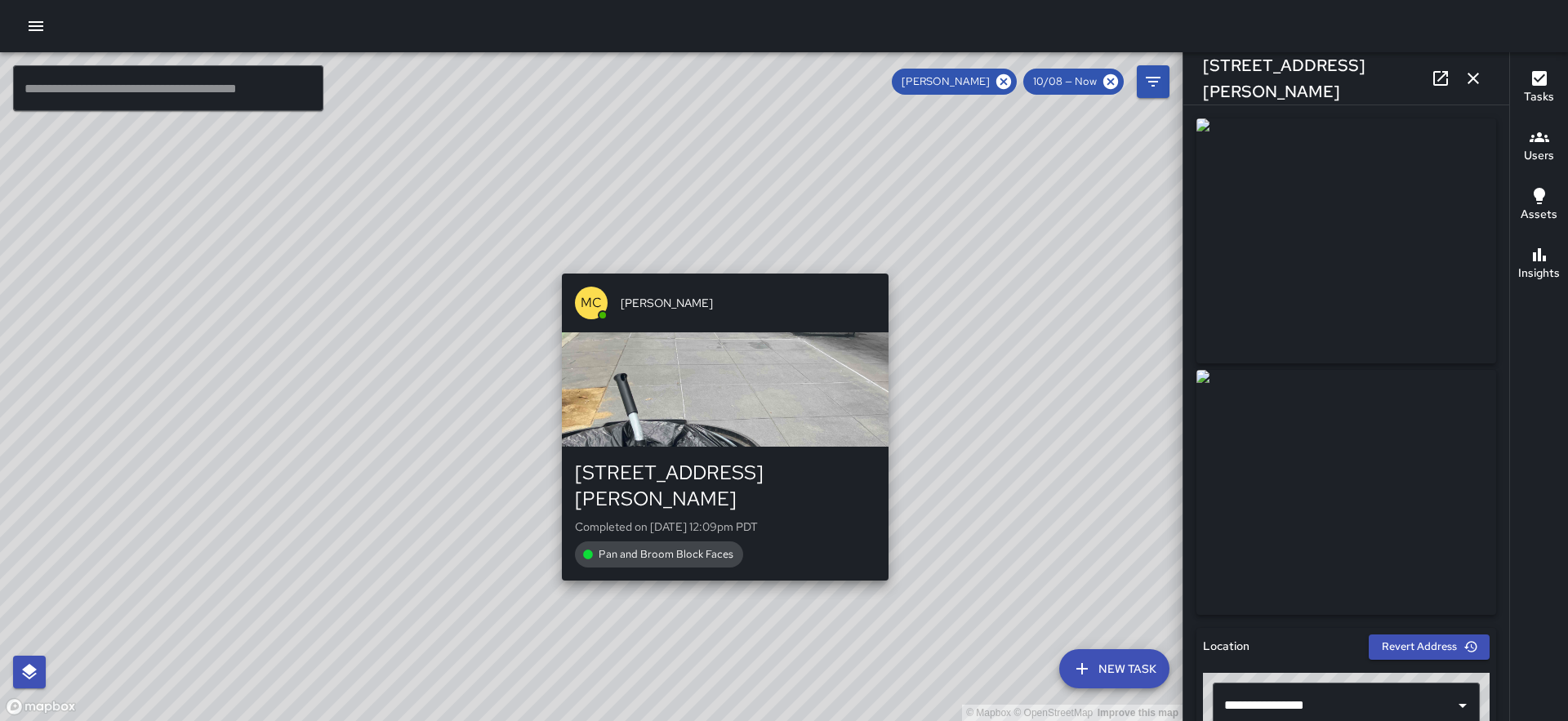
click at [715, 262] on div "© Mapbox © OpenStreetMap Improve this map MC [PERSON_NAME] [STREET_ADDRESS][PER…" at bounding box center [591, 387] width 1183 height 669
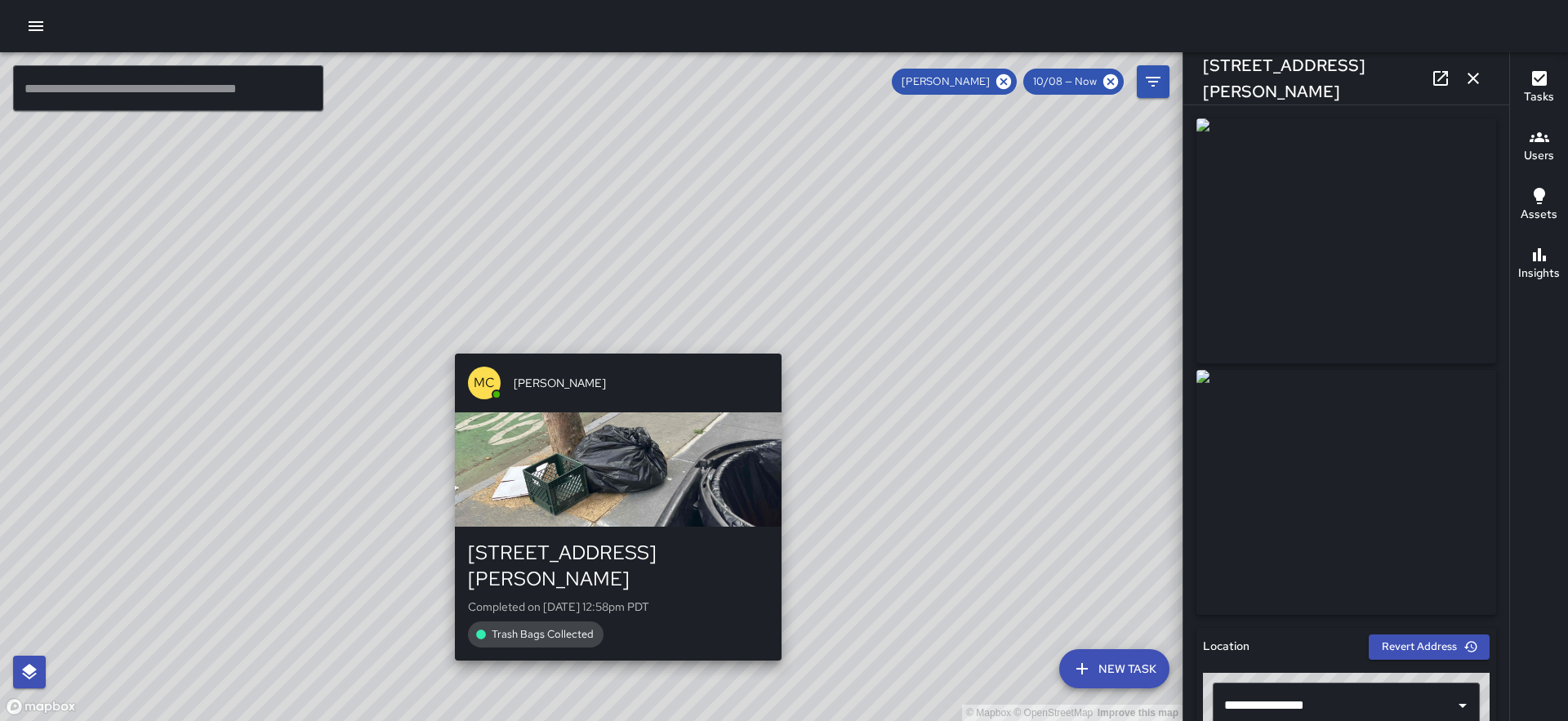
click at [613, 347] on div "MC [PERSON_NAME] [STREET_ADDRESS][PERSON_NAME] Completed on [DATE] 12:58pm PDT …" at bounding box center [618, 508] width 340 height 320
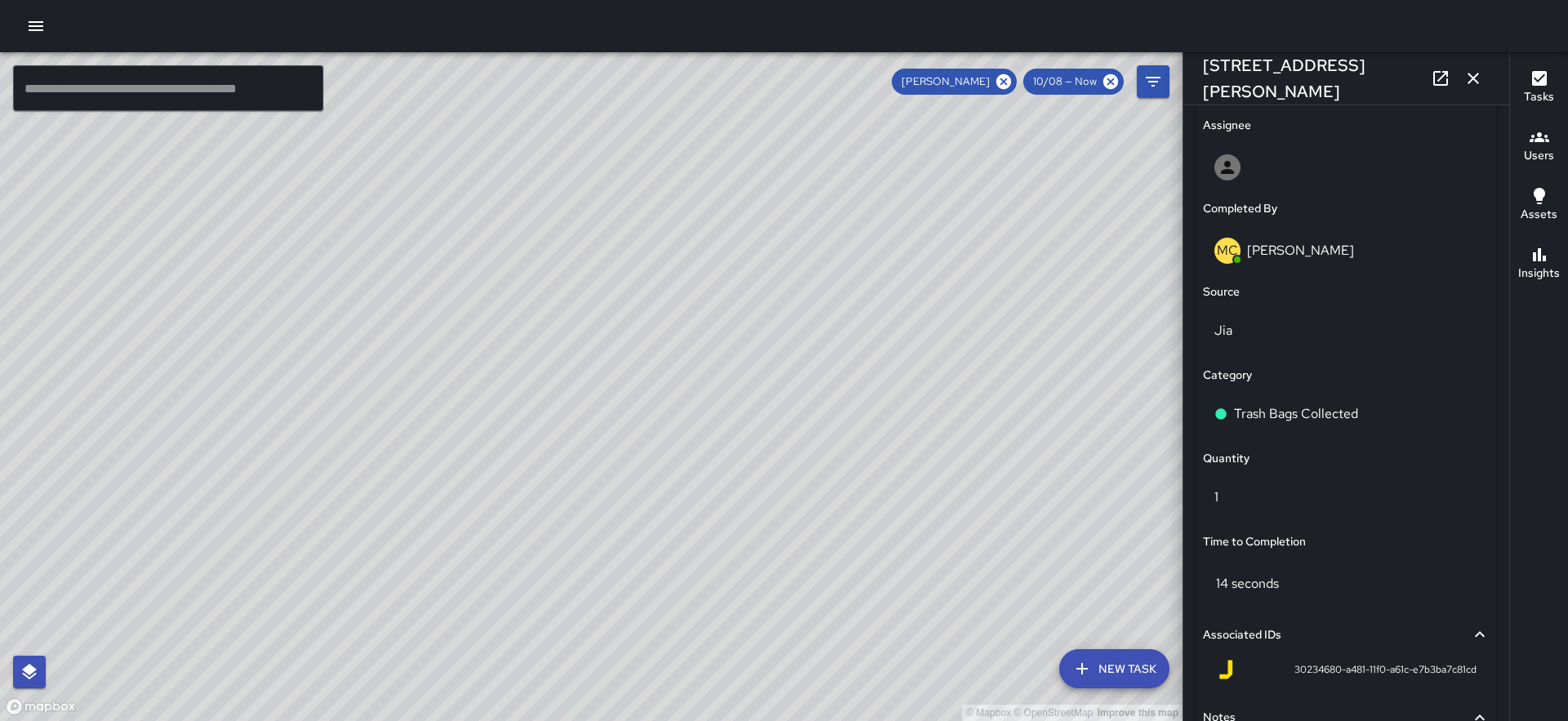
scroll to position [1103, 0]
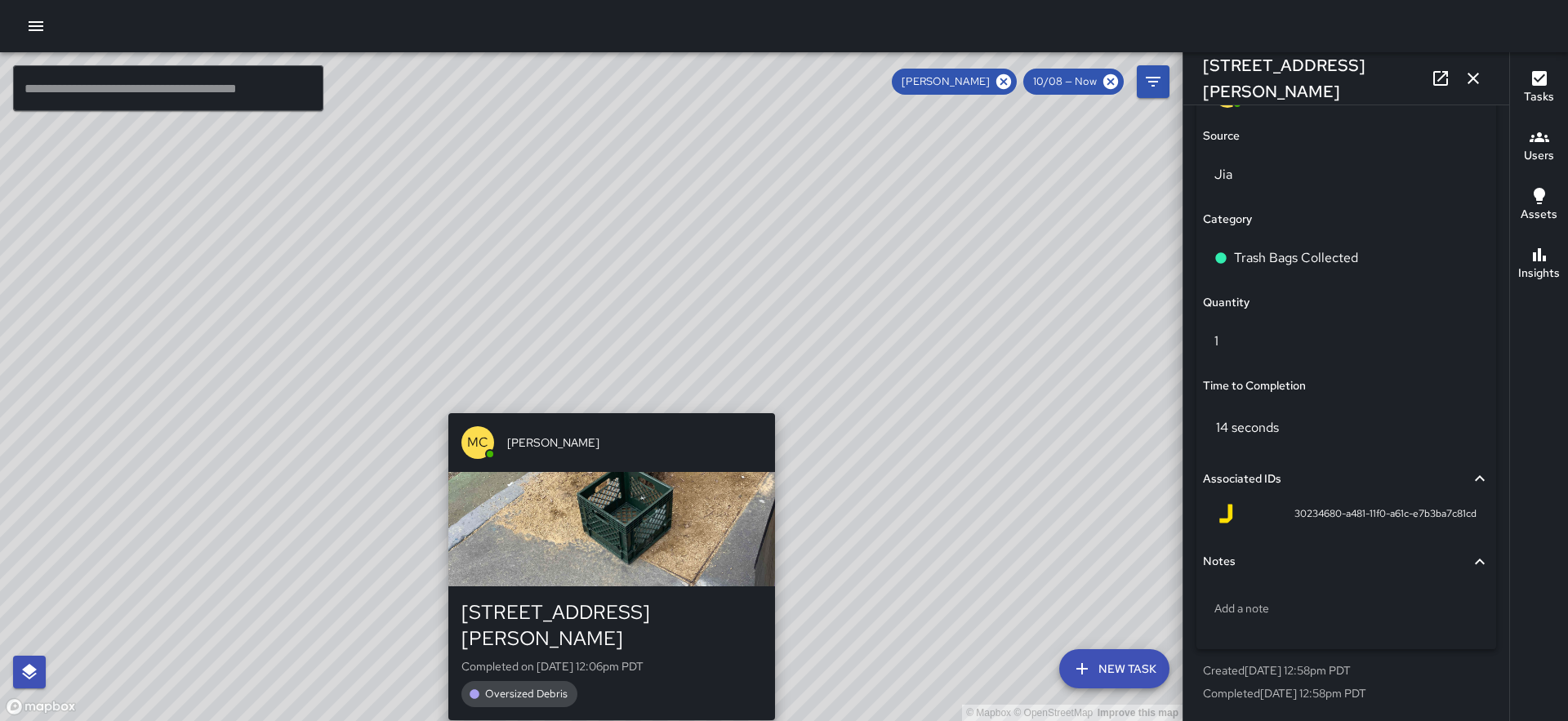
click at [607, 403] on div "© Mapbox © OpenStreetMap Improve this map MC [PERSON_NAME] [STREET_ADDRESS][PER…" at bounding box center [591, 387] width 1183 height 669
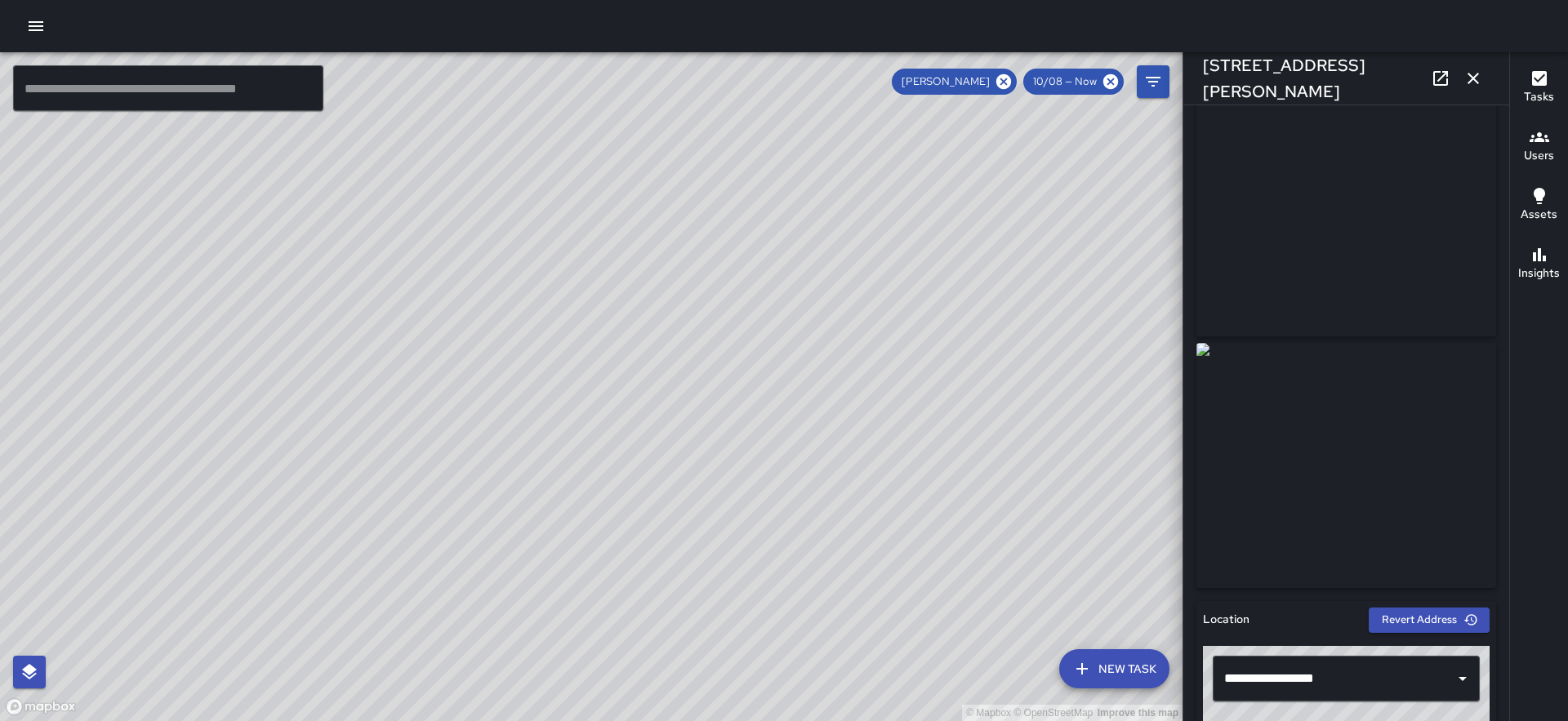
scroll to position [0, 0]
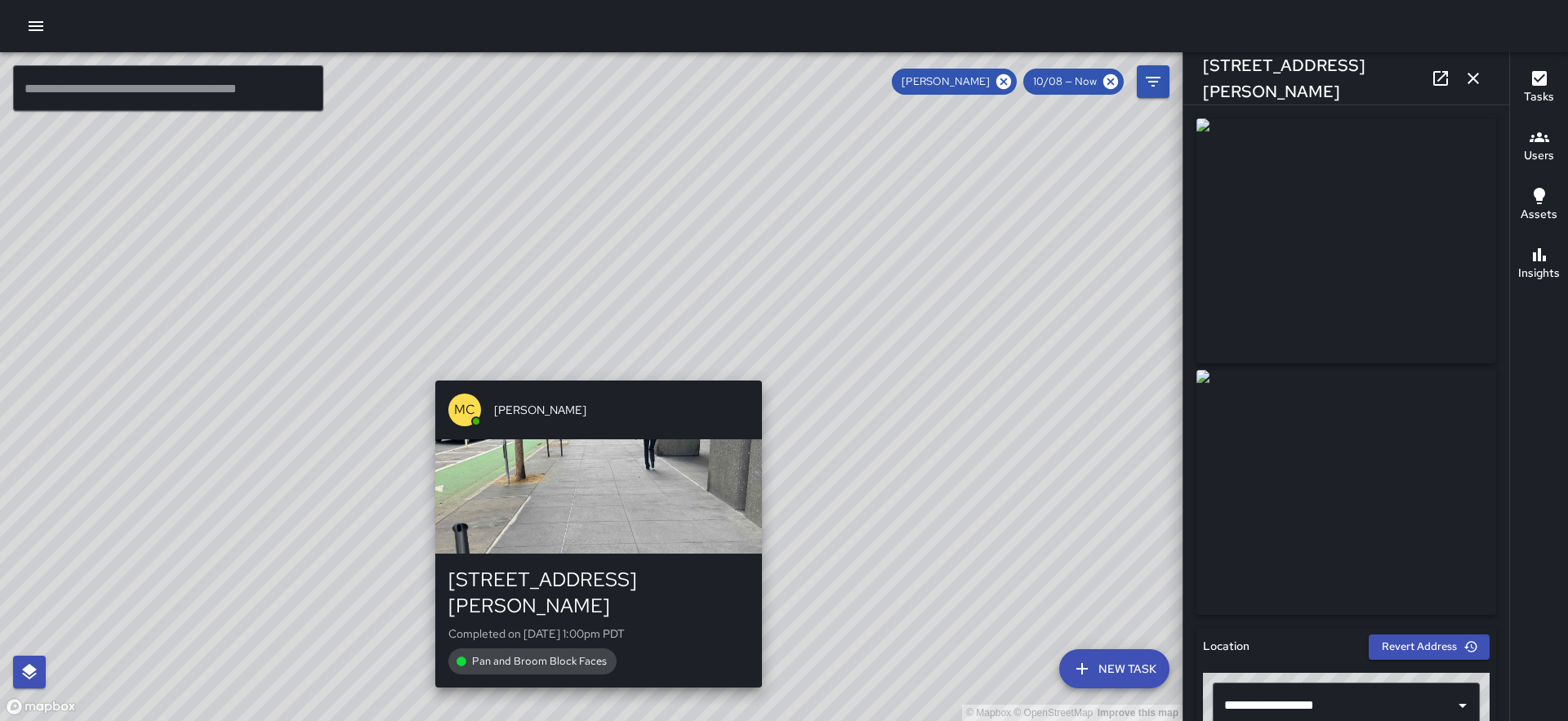
click at [585, 377] on div "MC [PERSON_NAME] [STREET_ADDRESS][PERSON_NAME] Completed on [DATE] 1:00pm PDT P…" at bounding box center [598, 535] width 340 height 320
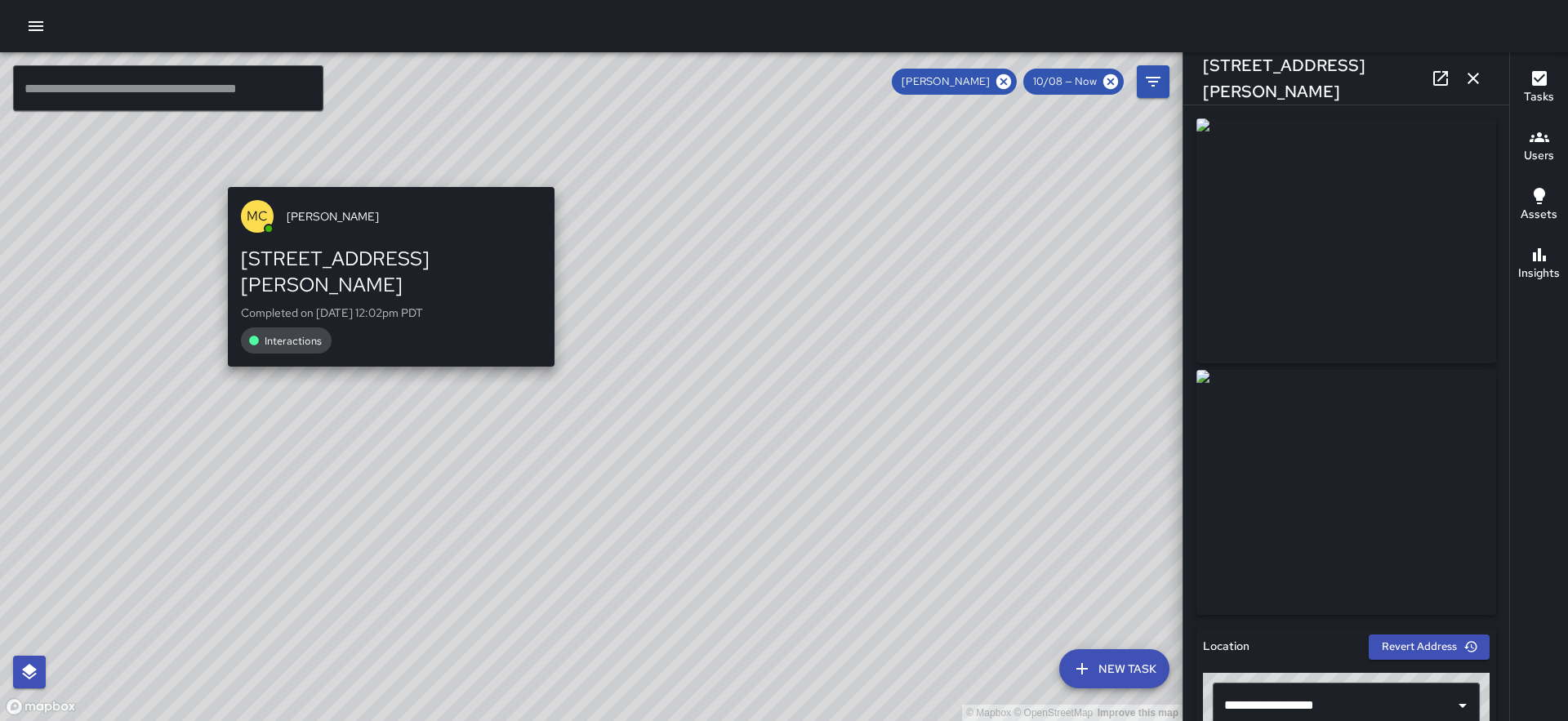
click at [387, 174] on div "© Mapbox © OpenStreetMap Improve this map MC [PERSON_NAME] [STREET_ADDRESS][PER…" at bounding box center [591, 387] width 1183 height 669
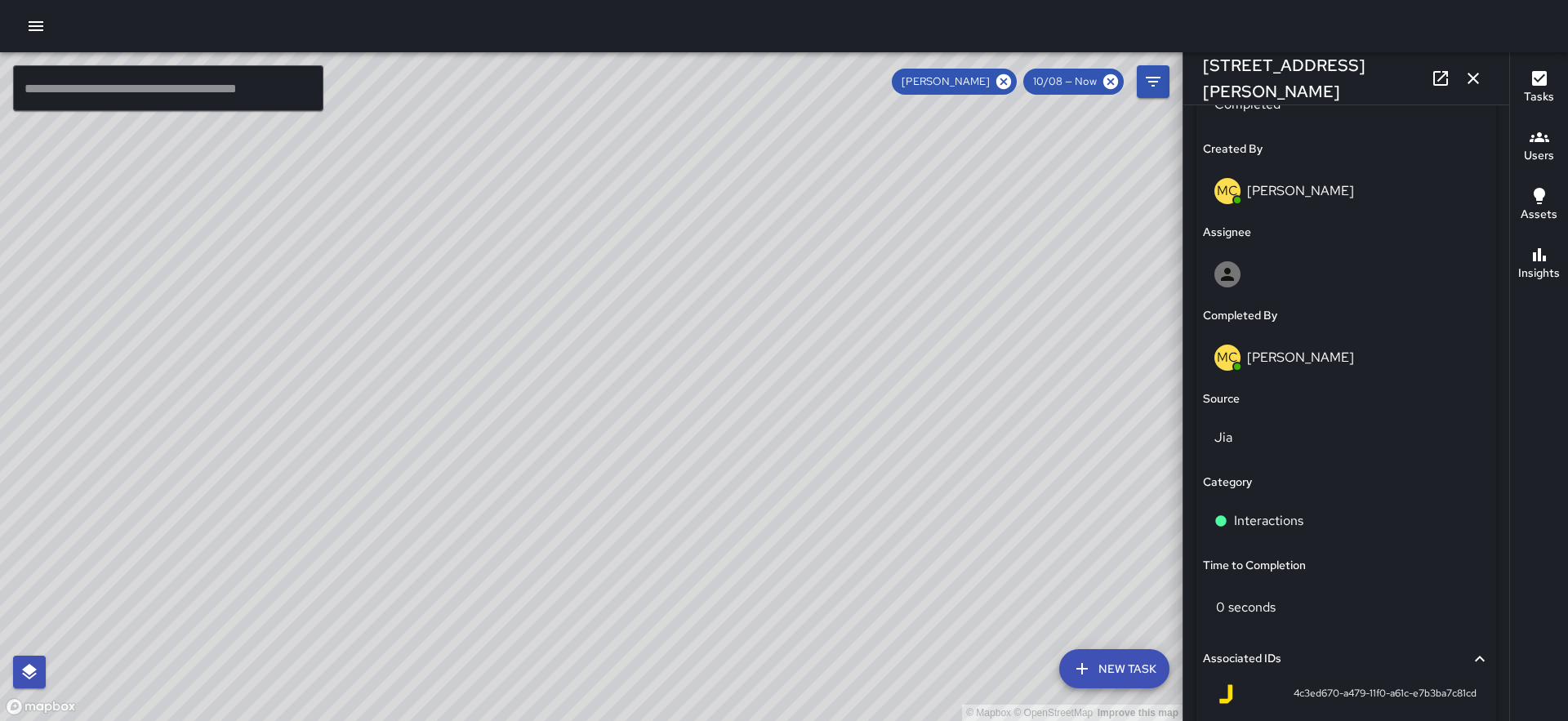
scroll to position [1020, 0]
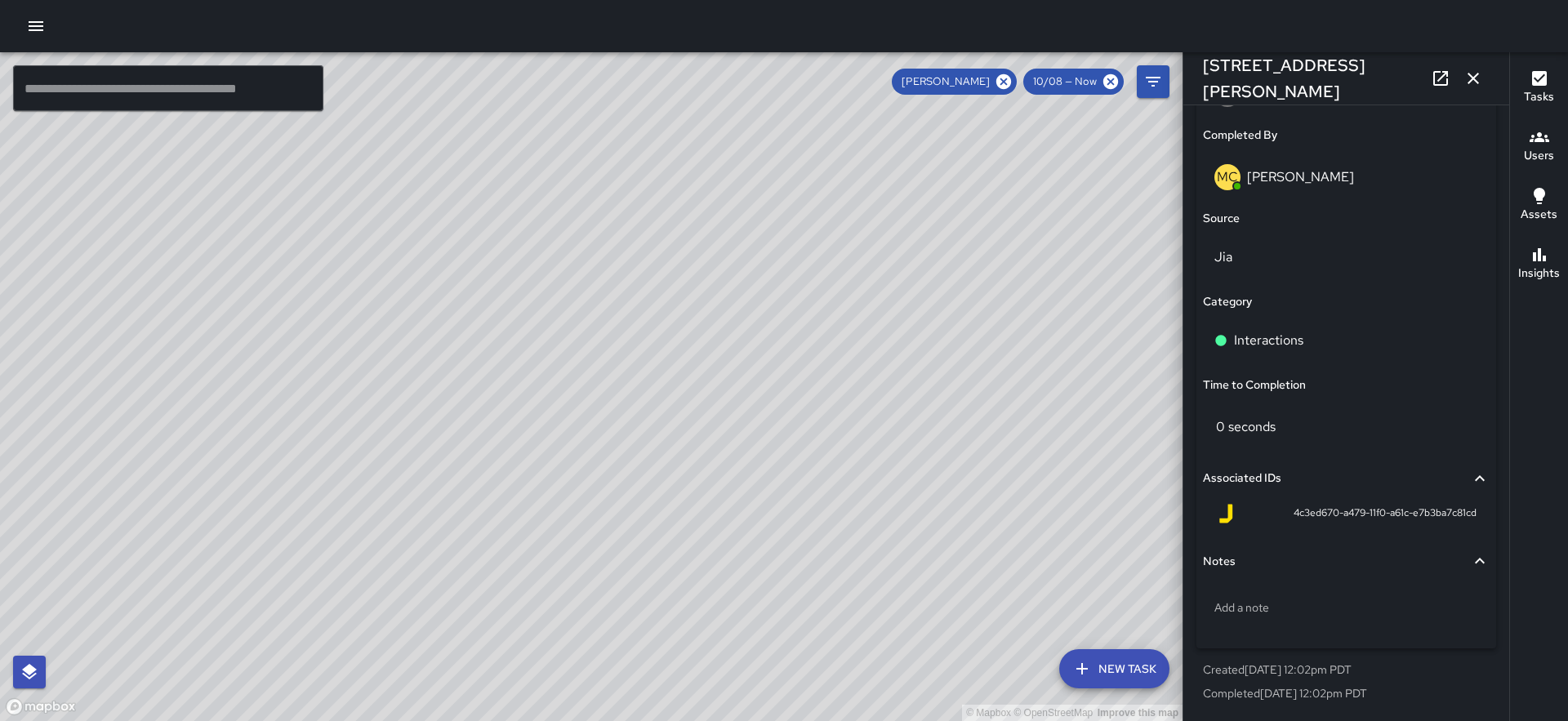
click at [522, 284] on div "© Mapbox © OpenStreetMap Improve this map MC [PERSON_NAME][GEOGRAPHIC_DATA][STR…" at bounding box center [591, 387] width 1183 height 669
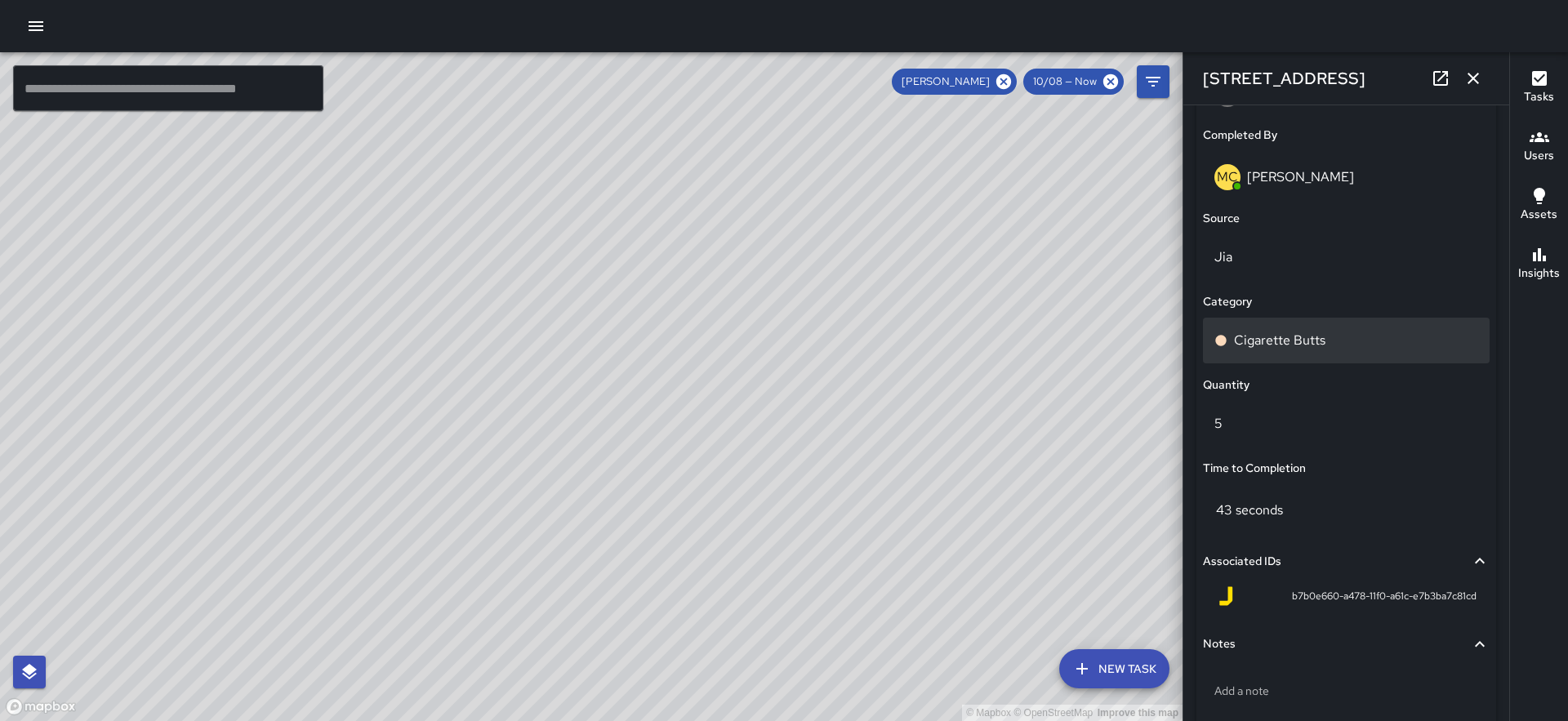
scroll to position [0, 0]
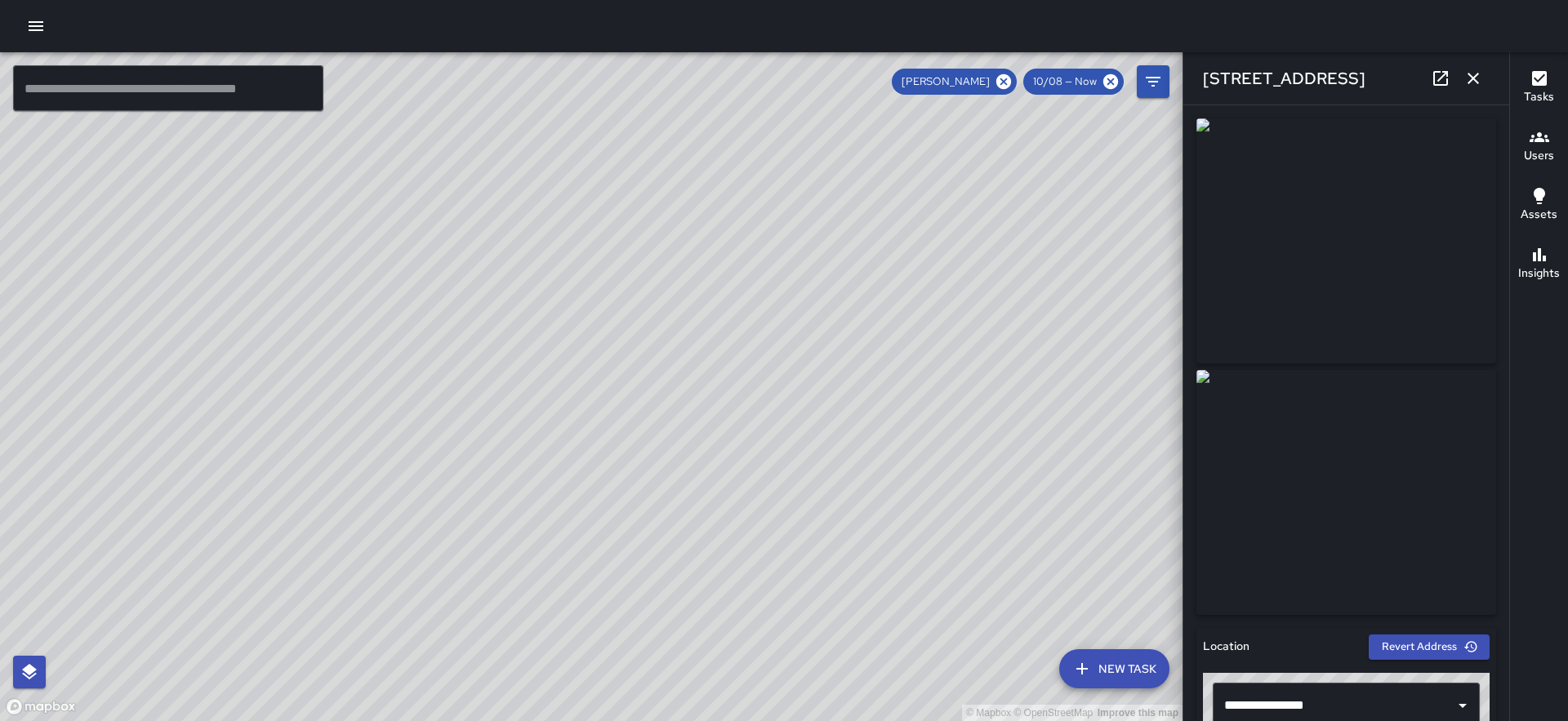
click at [562, 414] on div "© Mapbox © OpenStreetMap Improve this map MC [PERSON_NAME][GEOGRAPHIC_DATA][STR…" at bounding box center [591, 387] width 1183 height 669
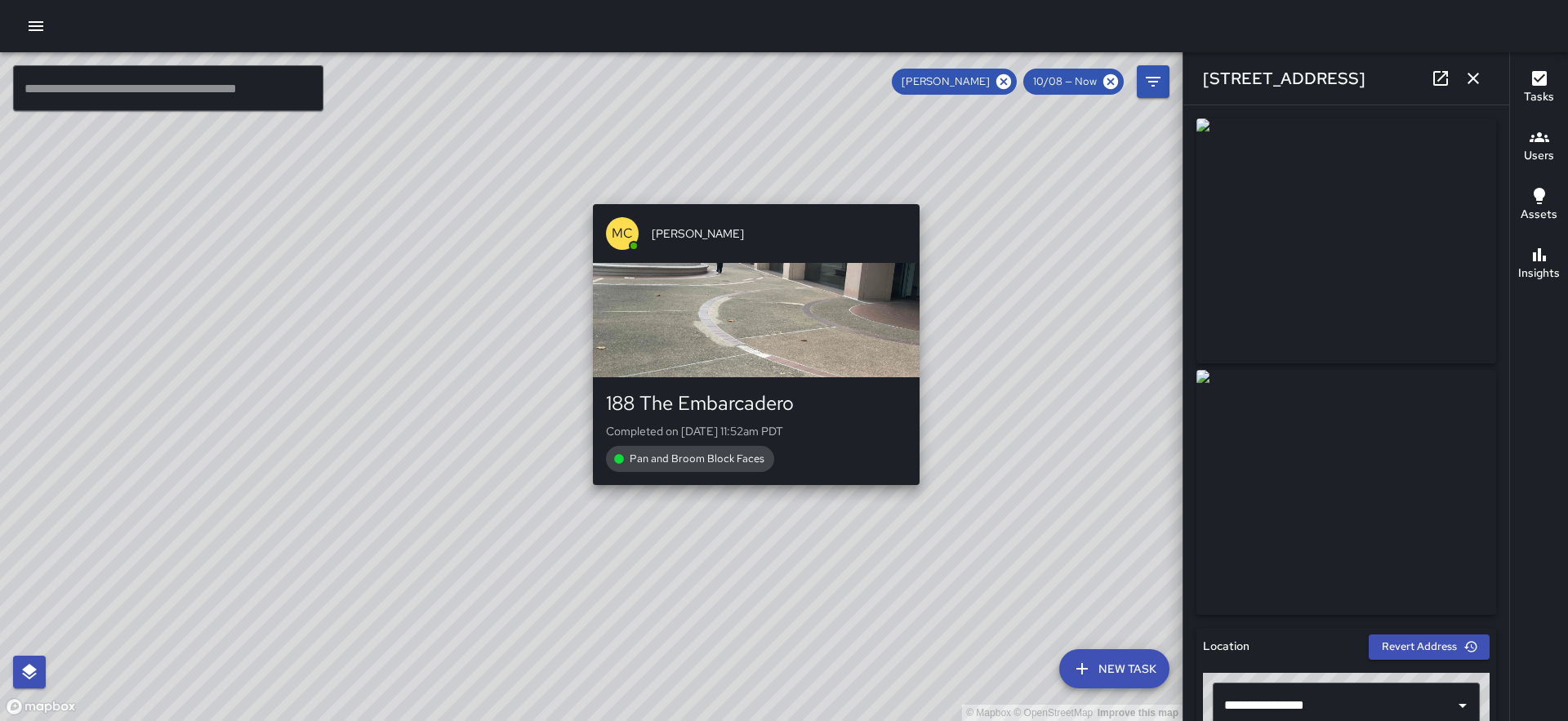
click at [925, 500] on div "© Mapbox © OpenStreetMap Improve this map MC [PERSON_NAME] 188 The Embarcadero …" at bounding box center [591, 387] width 1183 height 669
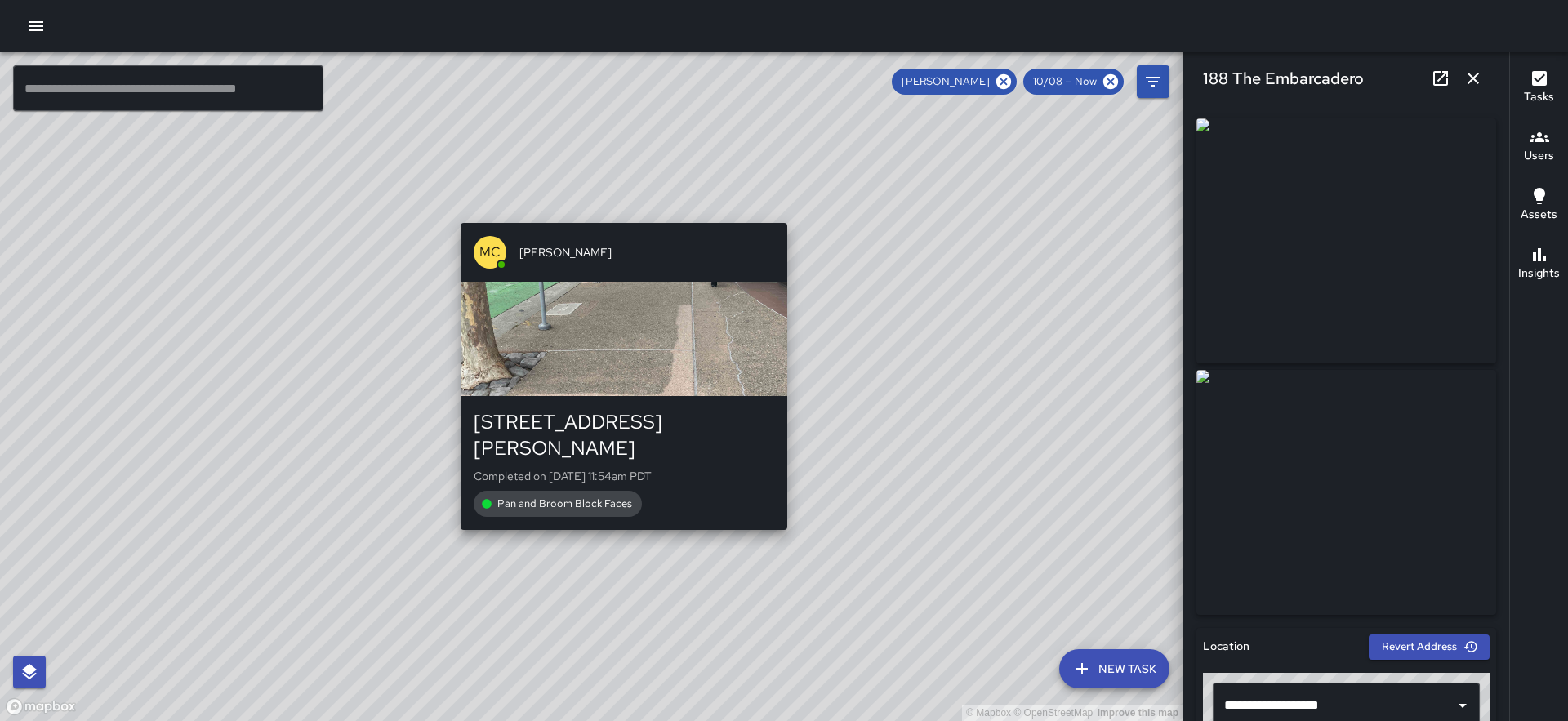
click at [617, 507] on div "MC [PERSON_NAME] [GEOGRAPHIC_DATA][PERSON_NAME] Completed on [DATE] 11:54am PDT…" at bounding box center [624, 377] width 340 height 320
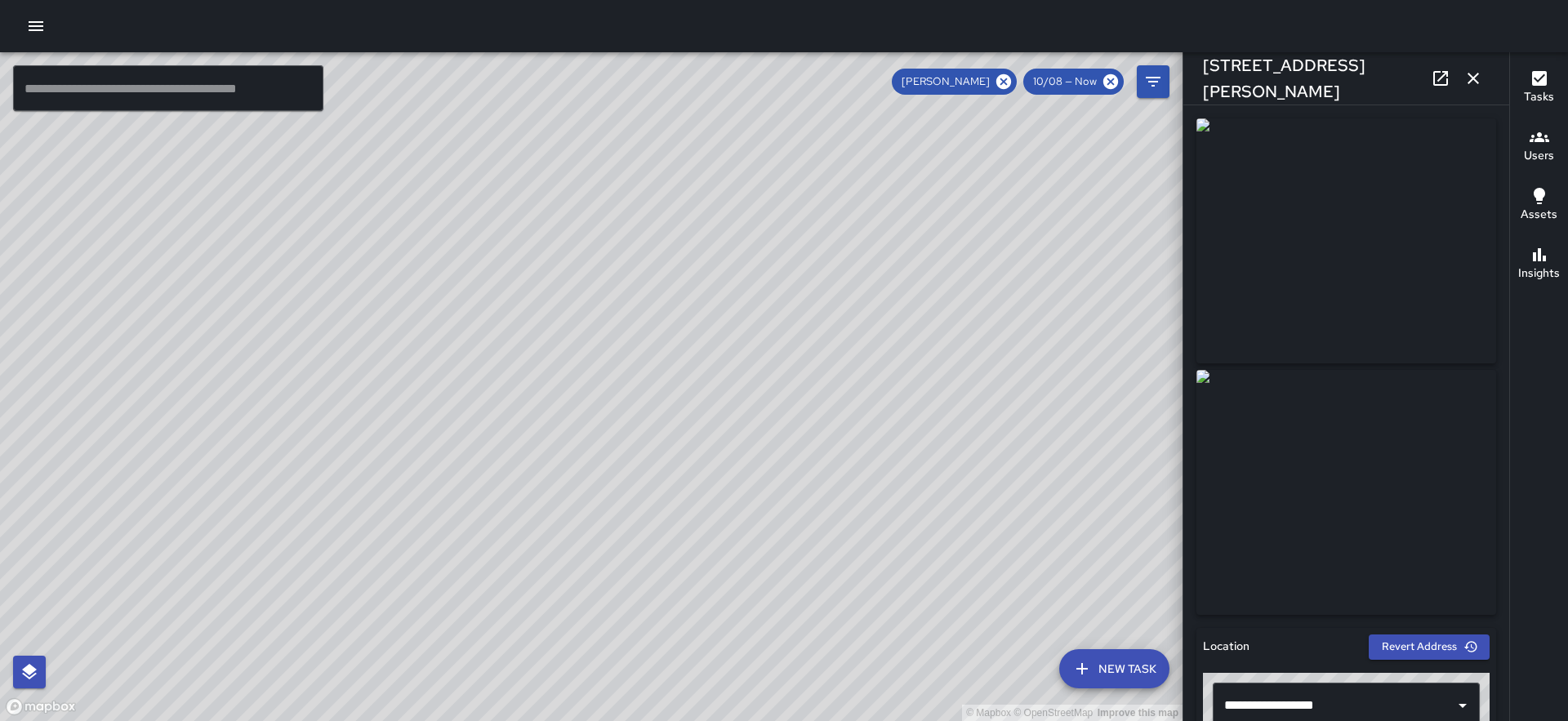
drag, startPoint x: 432, startPoint y: 157, endPoint x: 606, endPoint y: 363, distance: 269.7
click at [606, 363] on div "© Mapbox © OpenStreetMap Improve this map" at bounding box center [591, 387] width 1183 height 669
click at [530, 241] on div "© Mapbox © OpenStreetMap Improve this map MC [PERSON_NAME] 100 The Embarcadero …" at bounding box center [591, 387] width 1183 height 669
drag, startPoint x: 341, startPoint y: 526, endPoint x: 279, endPoint y: 414, distance: 128.0
click at [279, 417] on div "© Mapbox © OpenStreetMap Improve this map" at bounding box center [591, 387] width 1183 height 669
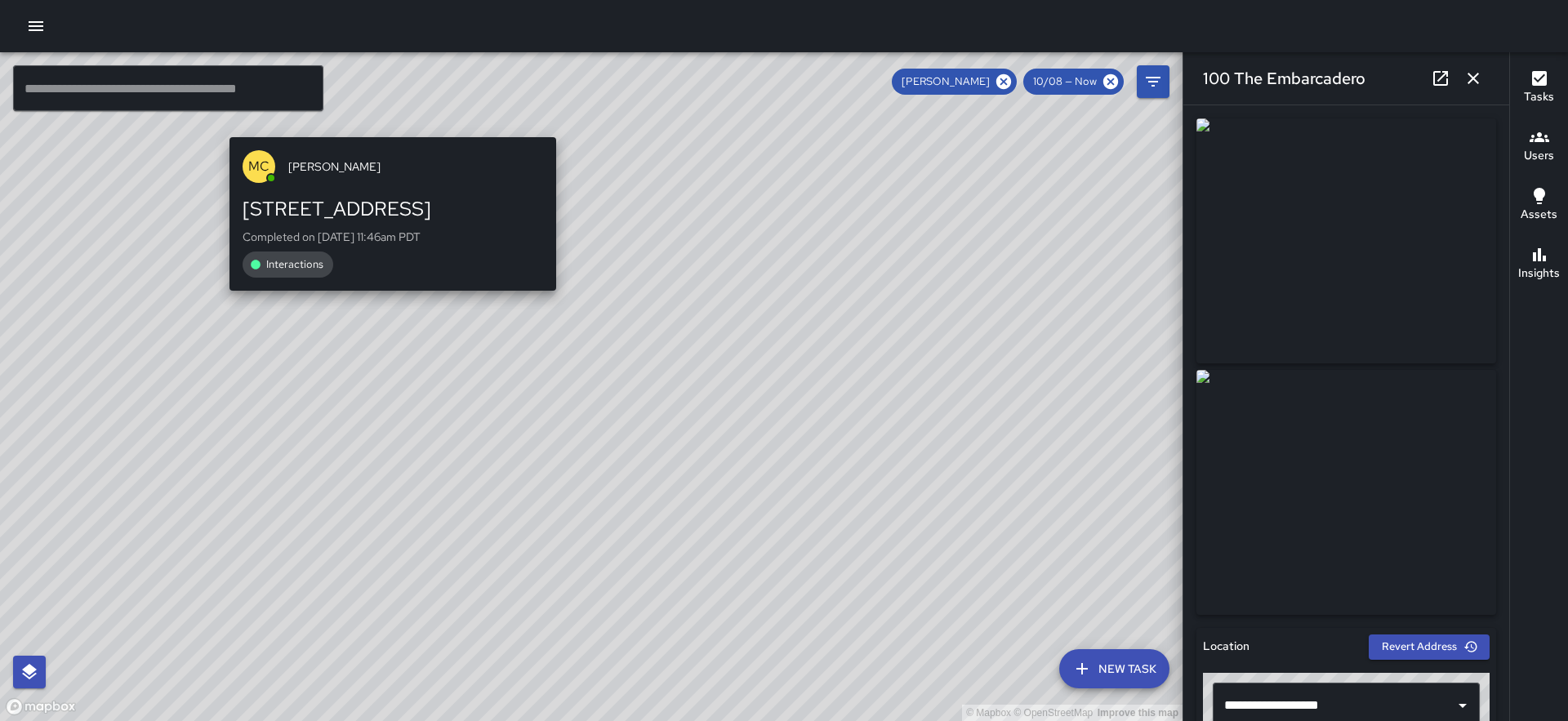
click at [383, 123] on div "© Mapbox © OpenStreetMap Improve this map MC [PERSON_NAME][GEOGRAPHIC_DATA][STR…" at bounding box center [591, 387] width 1183 height 669
type input "**********"
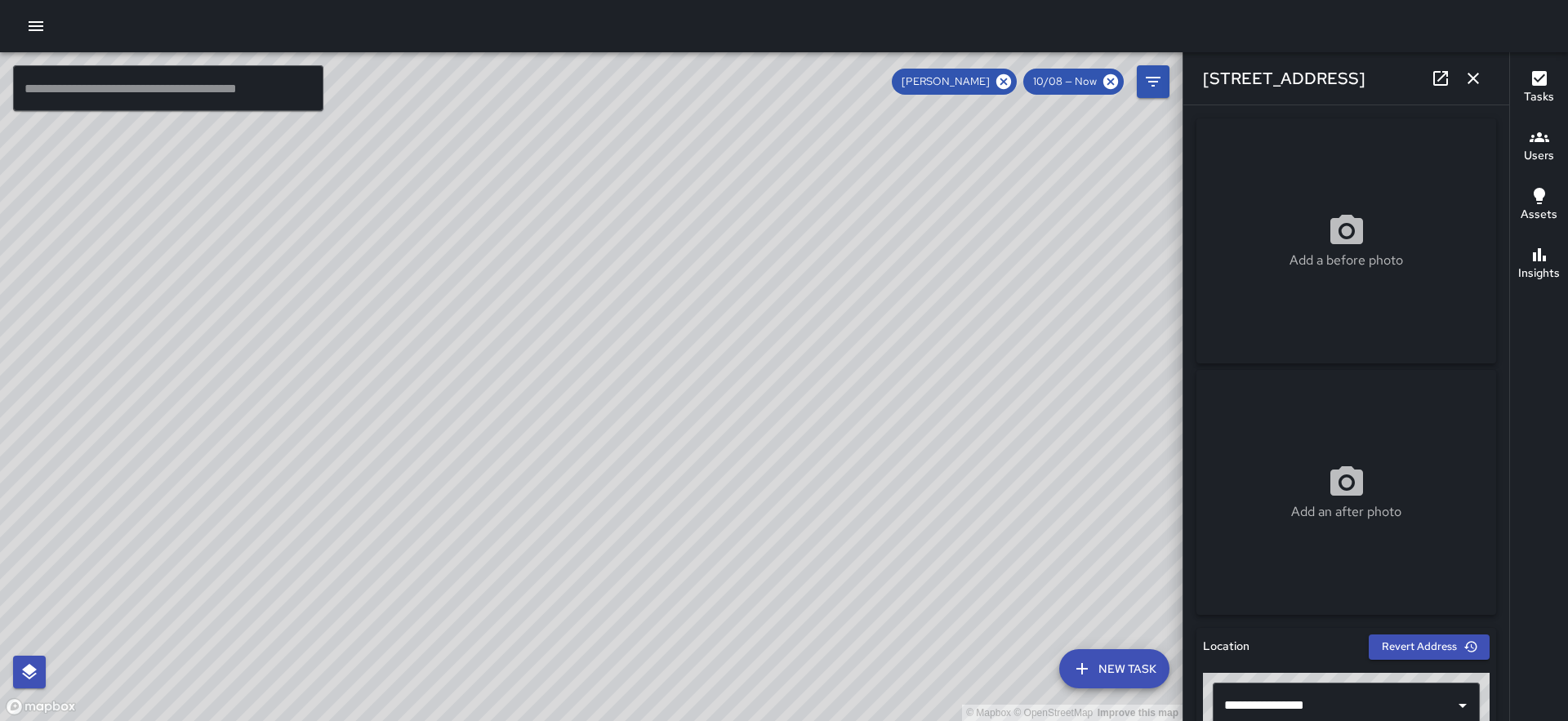
click at [671, 406] on div "© Mapbox © OpenStreetMap Improve this map" at bounding box center [591, 387] width 1183 height 669
click at [635, 366] on div "© Mapbox © OpenStreetMap Improve this map" at bounding box center [591, 387] width 1183 height 669
click at [1477, 86] on icon "button" at bounding box center [1473, 78] width 20 height 20
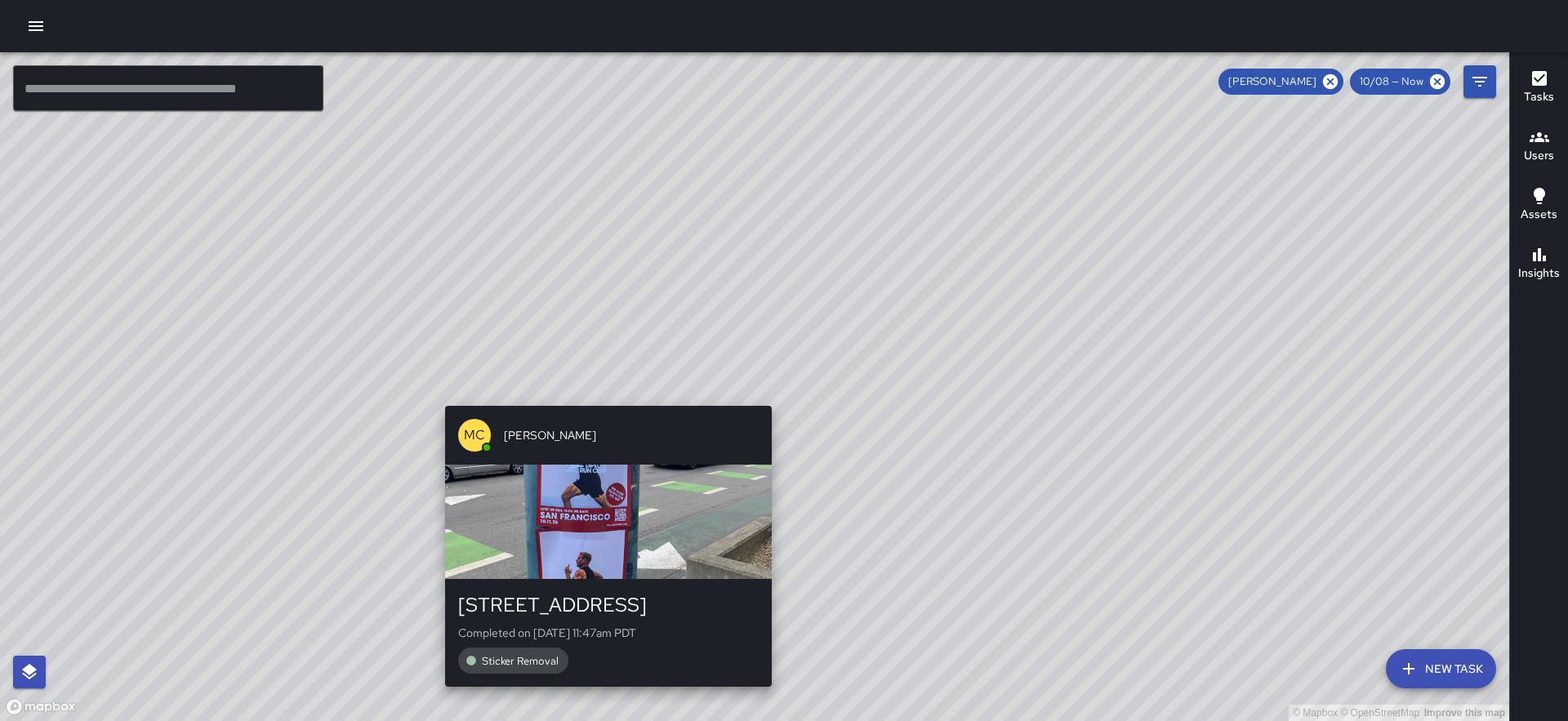
click at [770, 396] on div "© Mapbox © OpenStreetMap Improve this map MC [PERSON_NAME][GEOGRAPHIC_DATA][STR…" at bounding box center [755, 387] width 1509 height 669
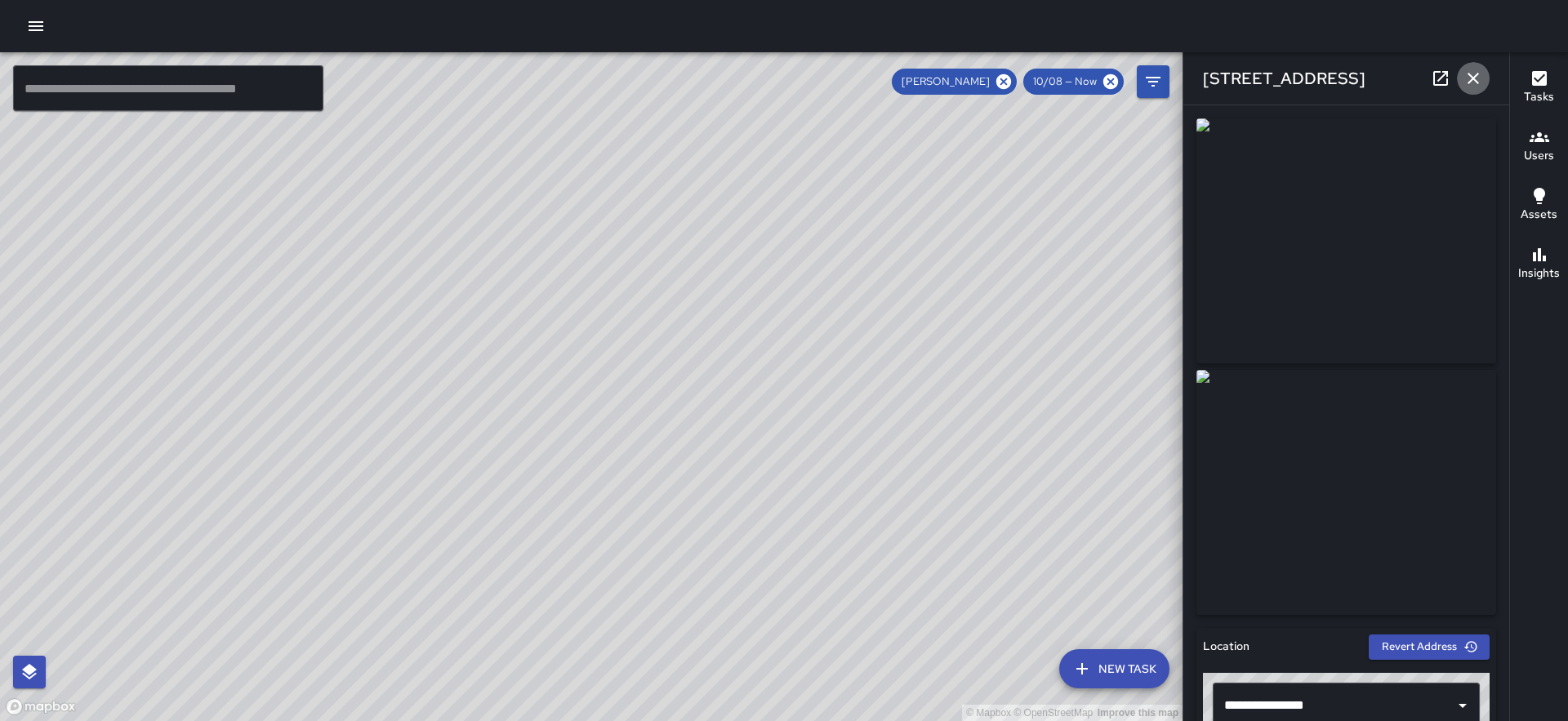
click at [1475, 81] on icon "button" at bounding box center [1473, 78] width 11 height 11
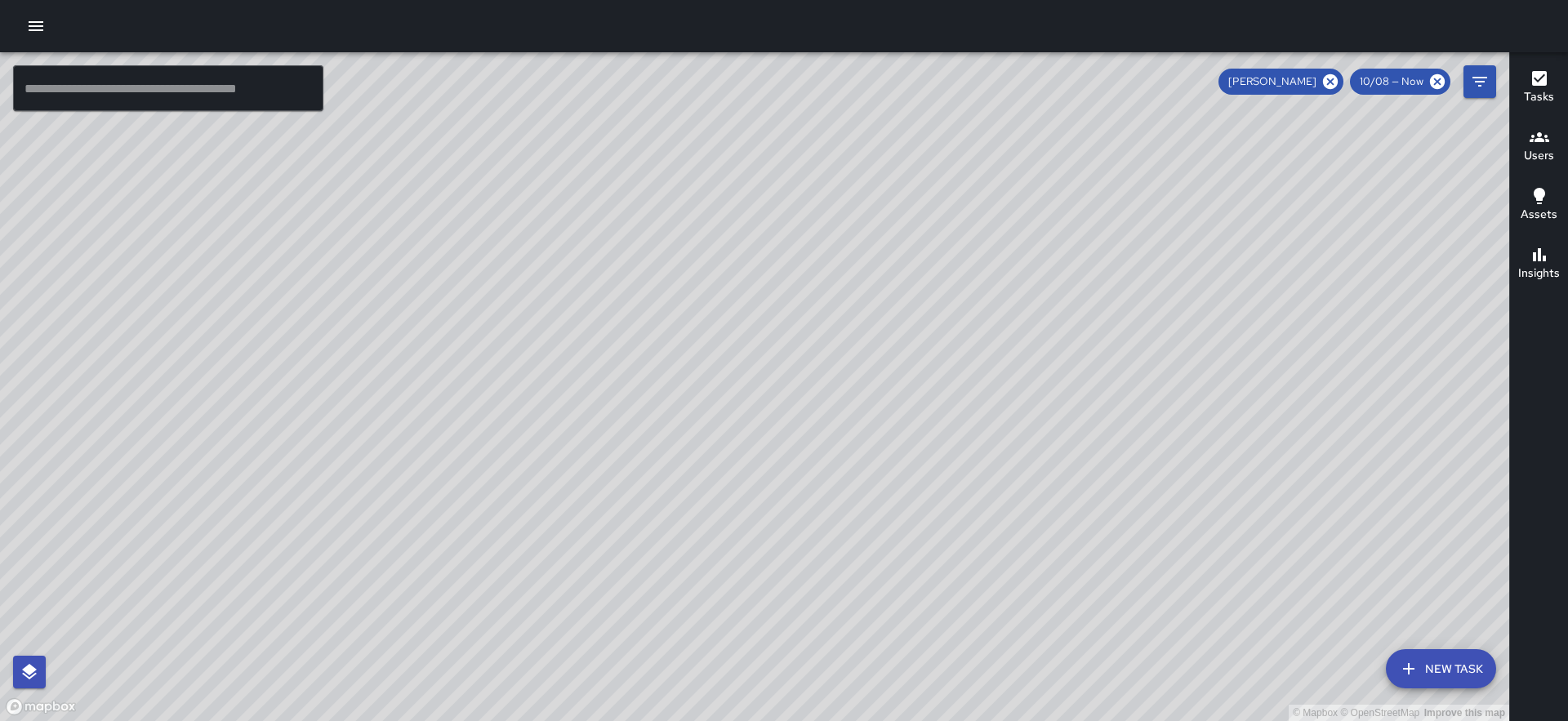
drag, startPoint x: 225, startPoint y: 297, endPoint x: 562, endPoint y: 248, distance: 340.5
click at [562, 248] on div "© Mapbox © OpenStreetMap Improve this map" at bounding box center [755, 387] width 1509 height 669
drag, startPoint x: 565, startPoint y: 222, endPoint x: 702, endPoint y: 211, distance: 137.4
click at [702, 211] on div "© Mapbox © OpenStreetMap Improve this map" at bounding box center [755, 387] width 1509 height 669
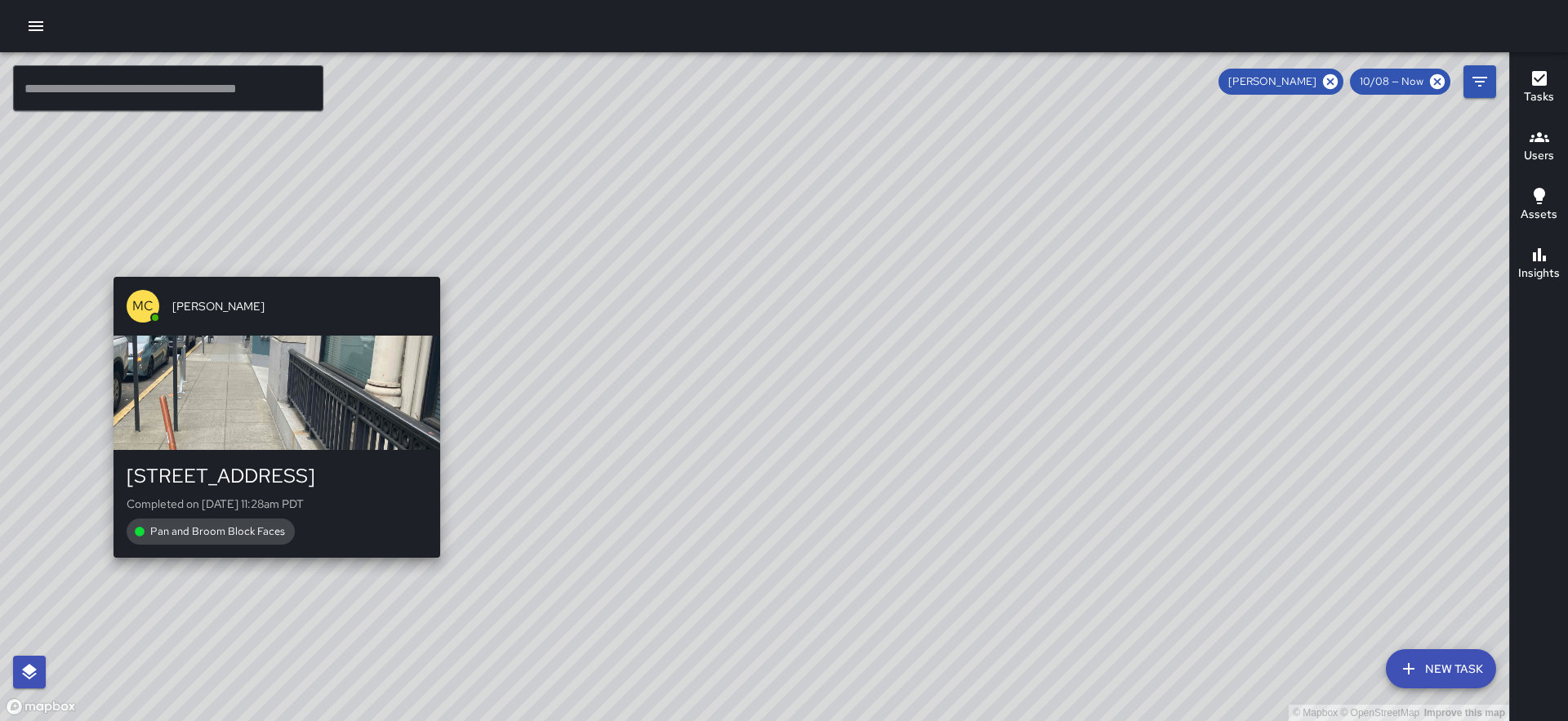
click at [274, 263] on div "© Mapbox © OpenStreetMap Improve this map MC [PERSON_NAME] [STREET_ADDRESS] Com…" at bounding box center [755, 387] width 1509 height 669
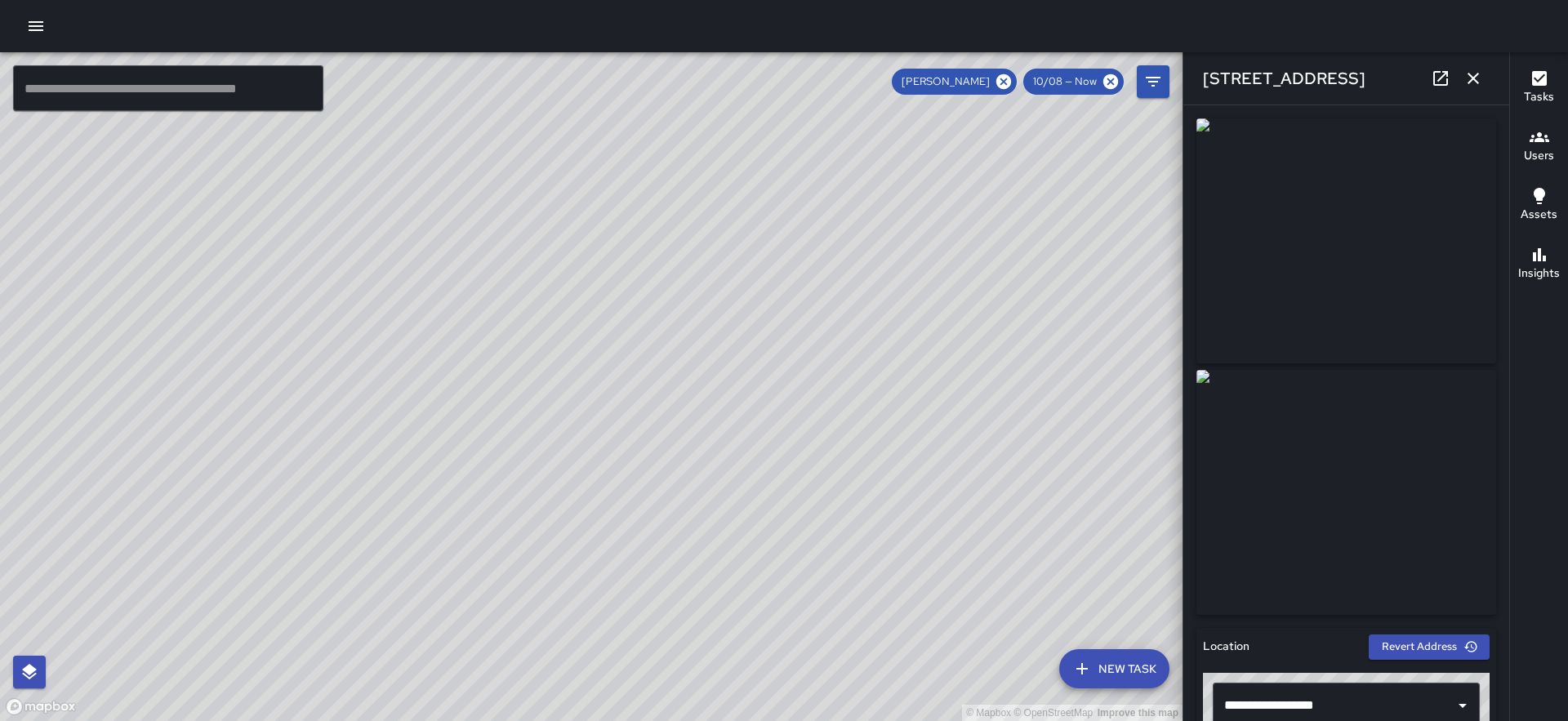
drag, startPoint x: 781, startPoint y: 435, endPoint x: 711, endPoint y: 410, distance: 74.3
click at [712, 411] on div "© Mapbox © OpenStreetMap Improve this map" at bounding box center [591, 387] width 1183 height 669
click at [1474, 73] on icon "button" at bounding box center [1473, 78] width 20 height 20
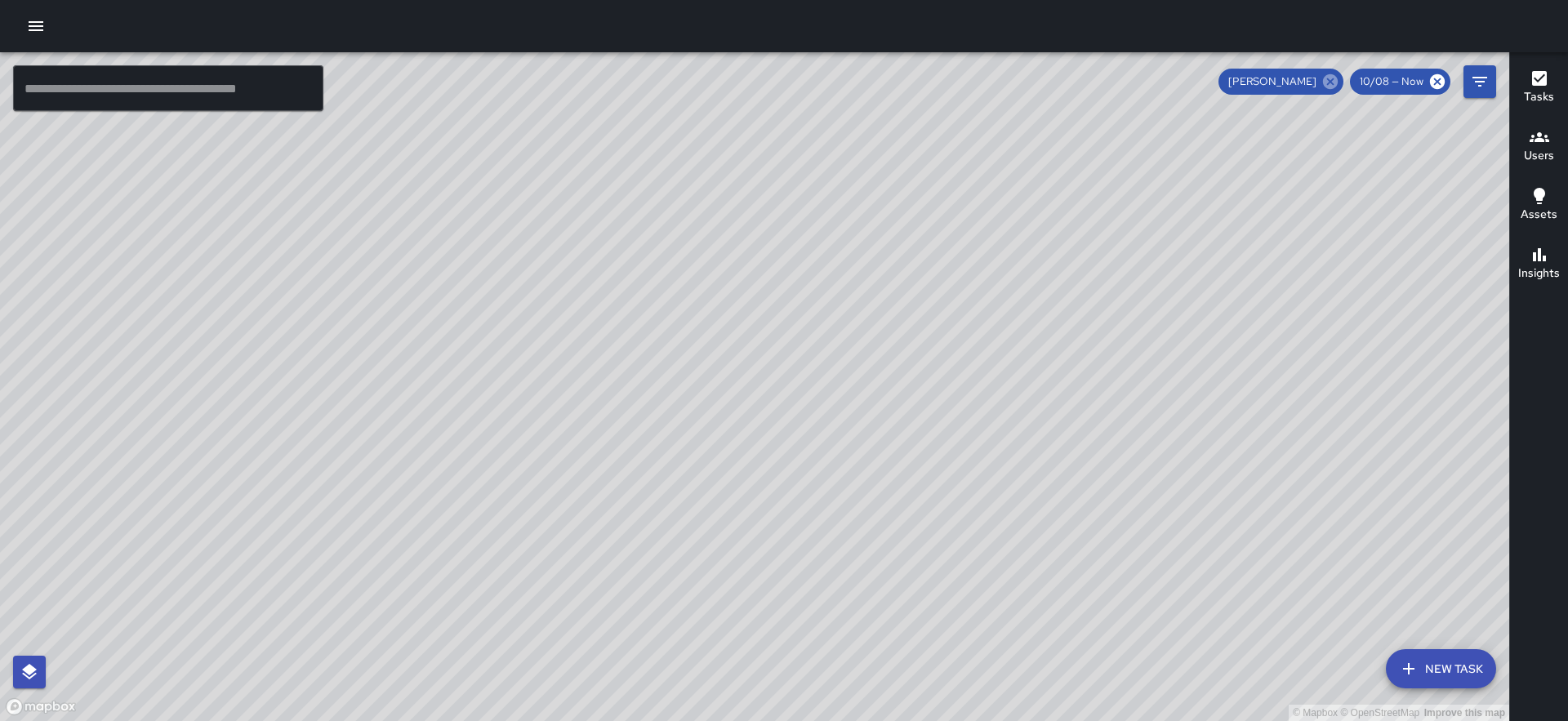
click at [1333, 87] on icon at bounding box center [1330, 82] width 15 height 15
drag, startPoint x: 423, startPoint y: 450, endPoint x: 274, endPoint y: 301, distance: 210.7
click at [274, 301] on div "© Mapbox © OpenStreetMap Improve this map" at bounding box center [755, 387] width 1509 height 669
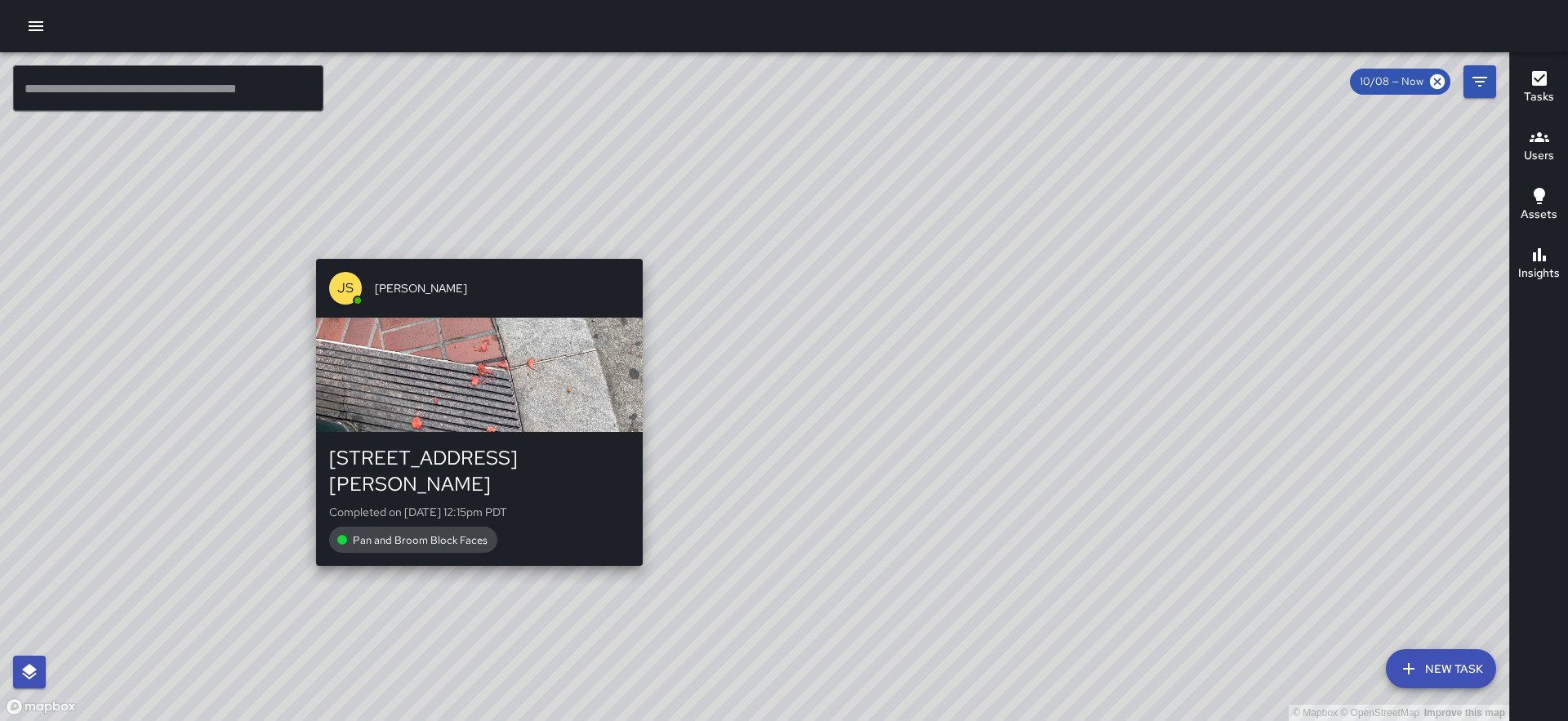
click at [474, 551] on div "© Mapbox © OpenStreetMap Improve this map JS [PERSON_NAME] [STREET_ADDRESS][PER…" at bounding box center [755, 387] width 1509 height 669
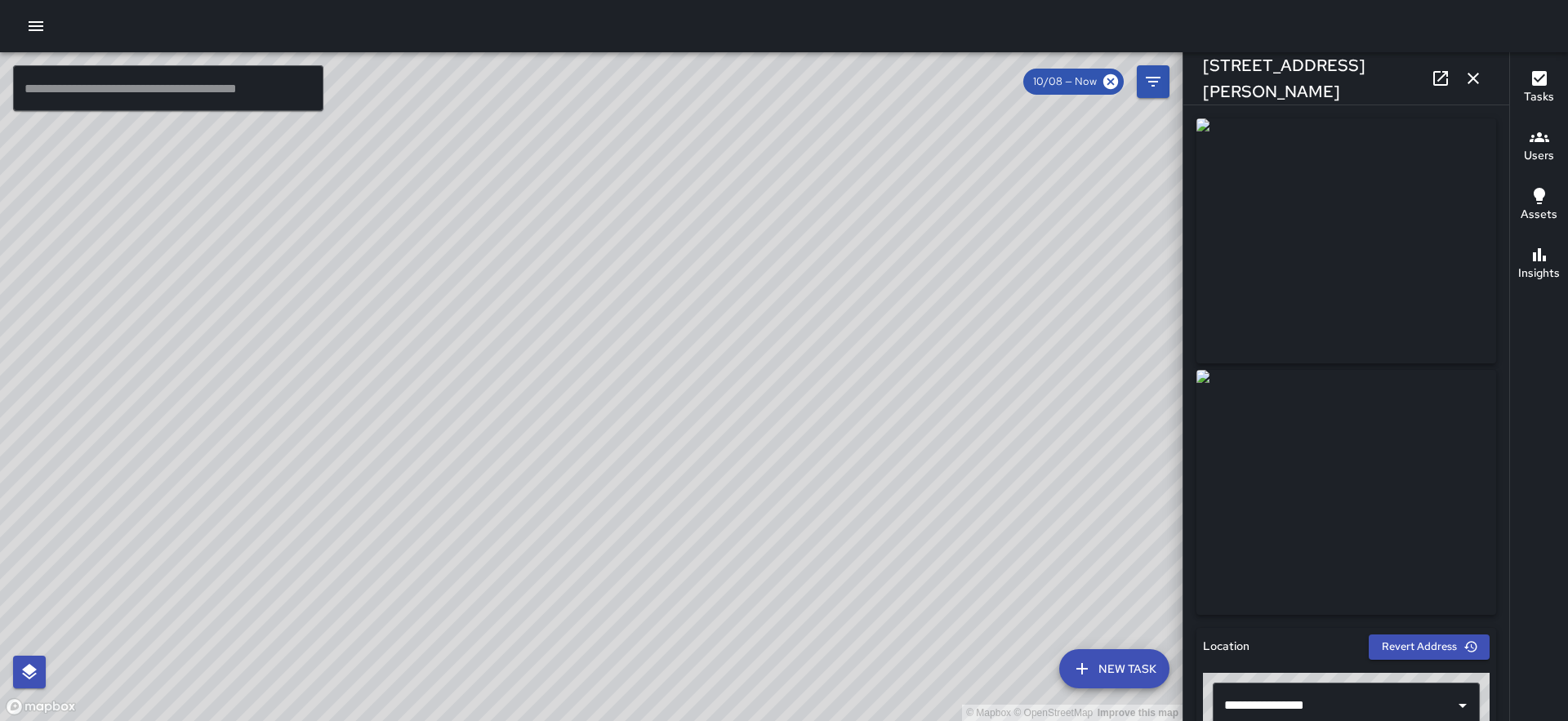
click at [1473, 79] on icon "button" at bounding box center [1473, 78] width 11 height 11
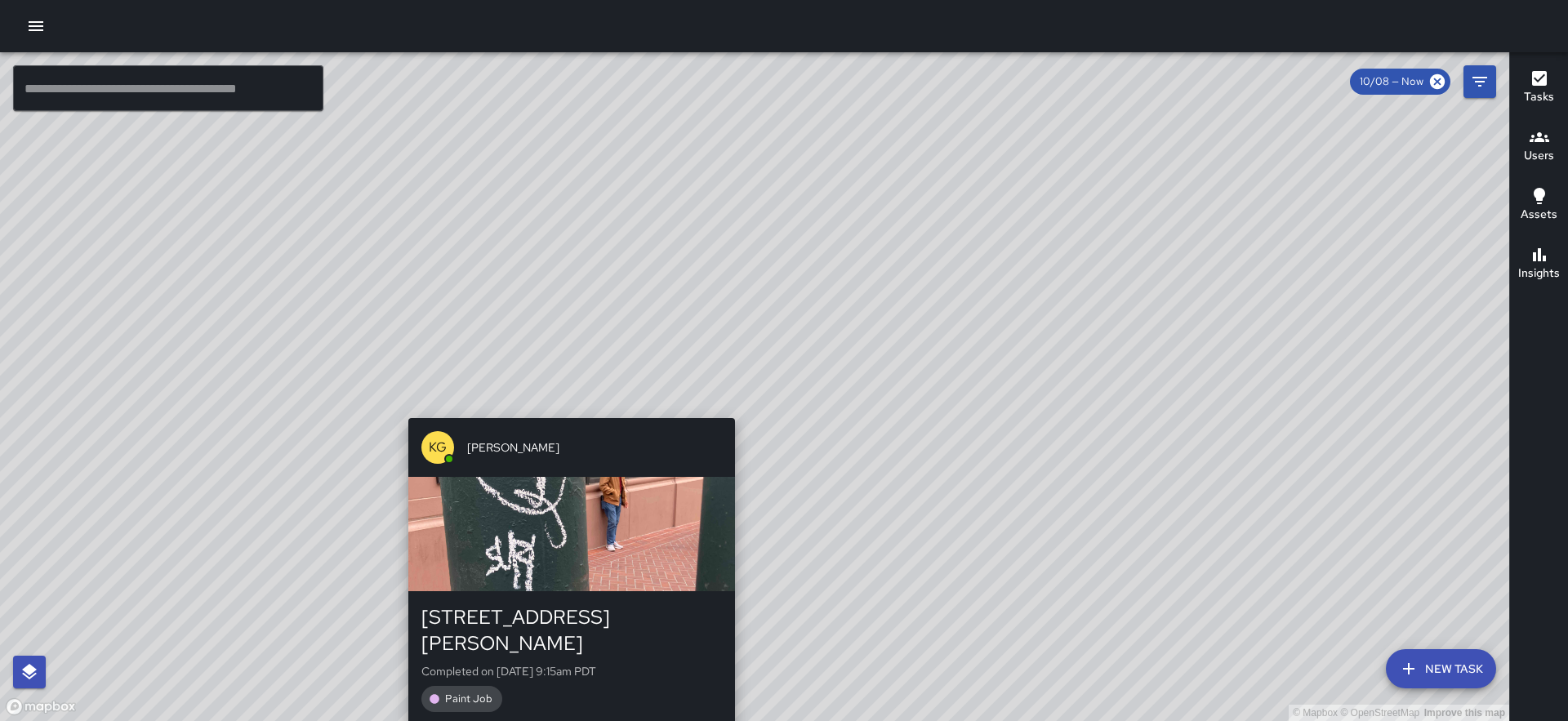
click at [729, 410] on div "© Mapbox © OpenStreetMap Improve this map KG [PERSON_NAME] [STREET_ADDRESS][PER…" at bounding box center [755, 387] width 1509 height 669
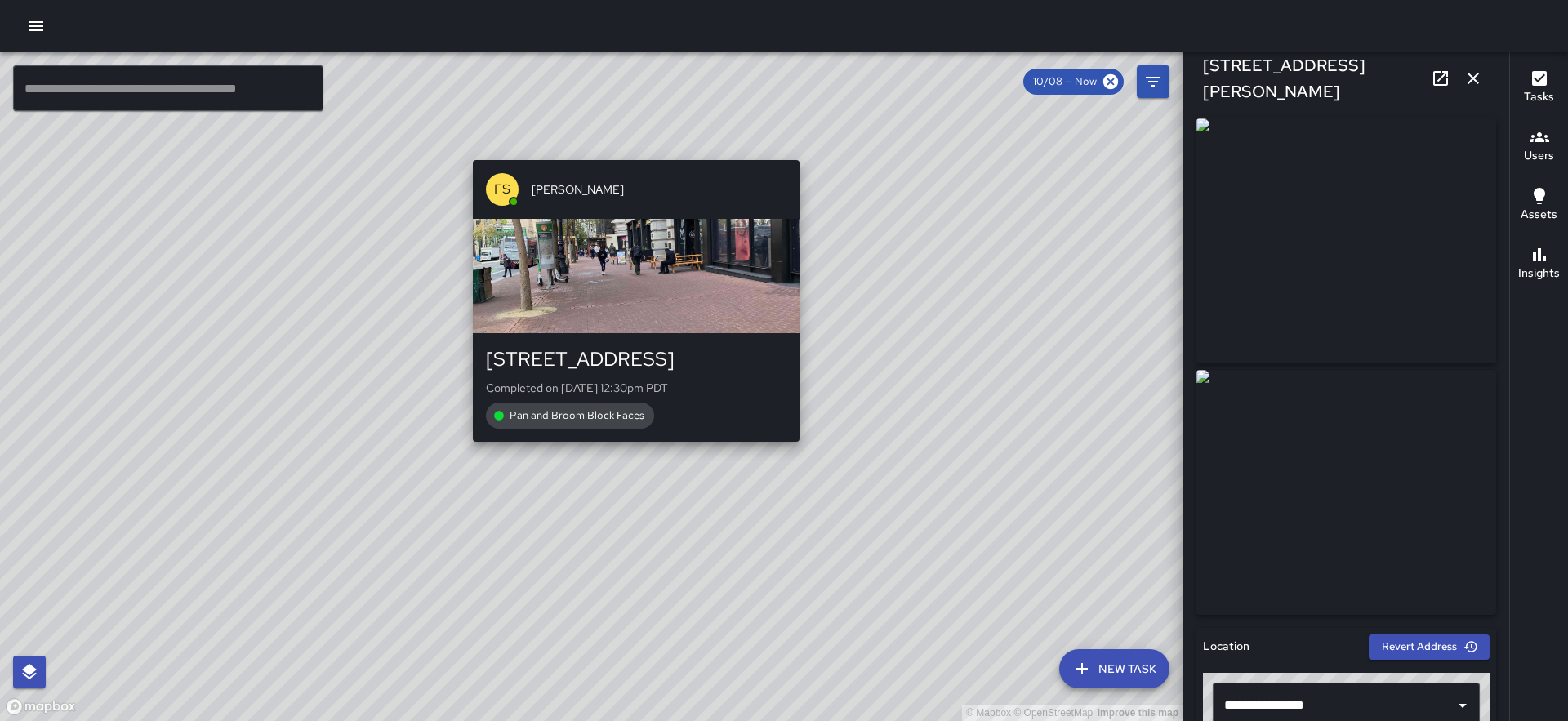
click at [630, 448] on div "© Mapbox © OpenStreetMap Improve this map [PERSON_NAME] [STREET_ADDRESS] Comple…" at bounding box center [591, 387] width 1183 height 669
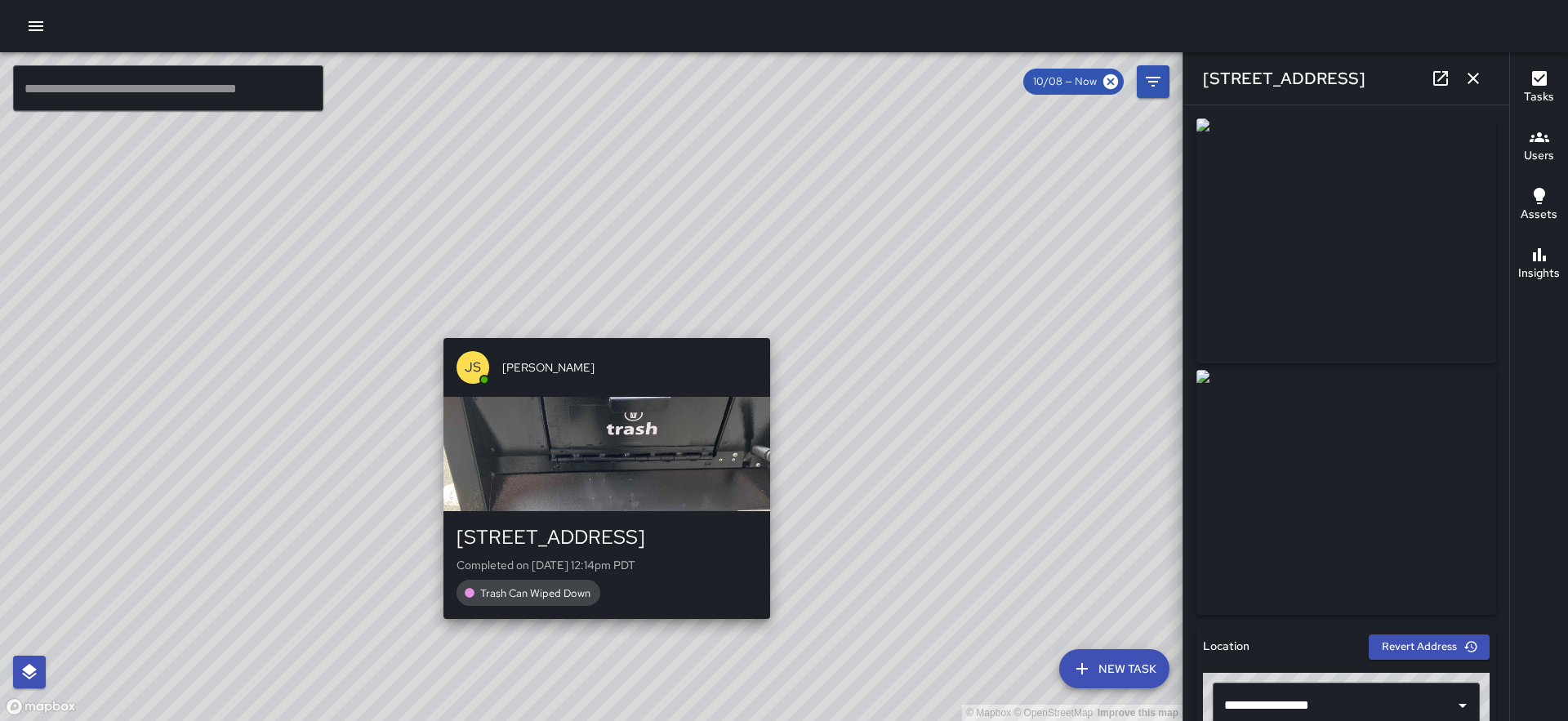
click at [598, 329] on div "© Mapbox © OpenStreetMap Improve this map JS [PERSON_NAME][GEOGRAPHIC_DATA][STR…" at bounding box center [591, 387] width 1183 height 669
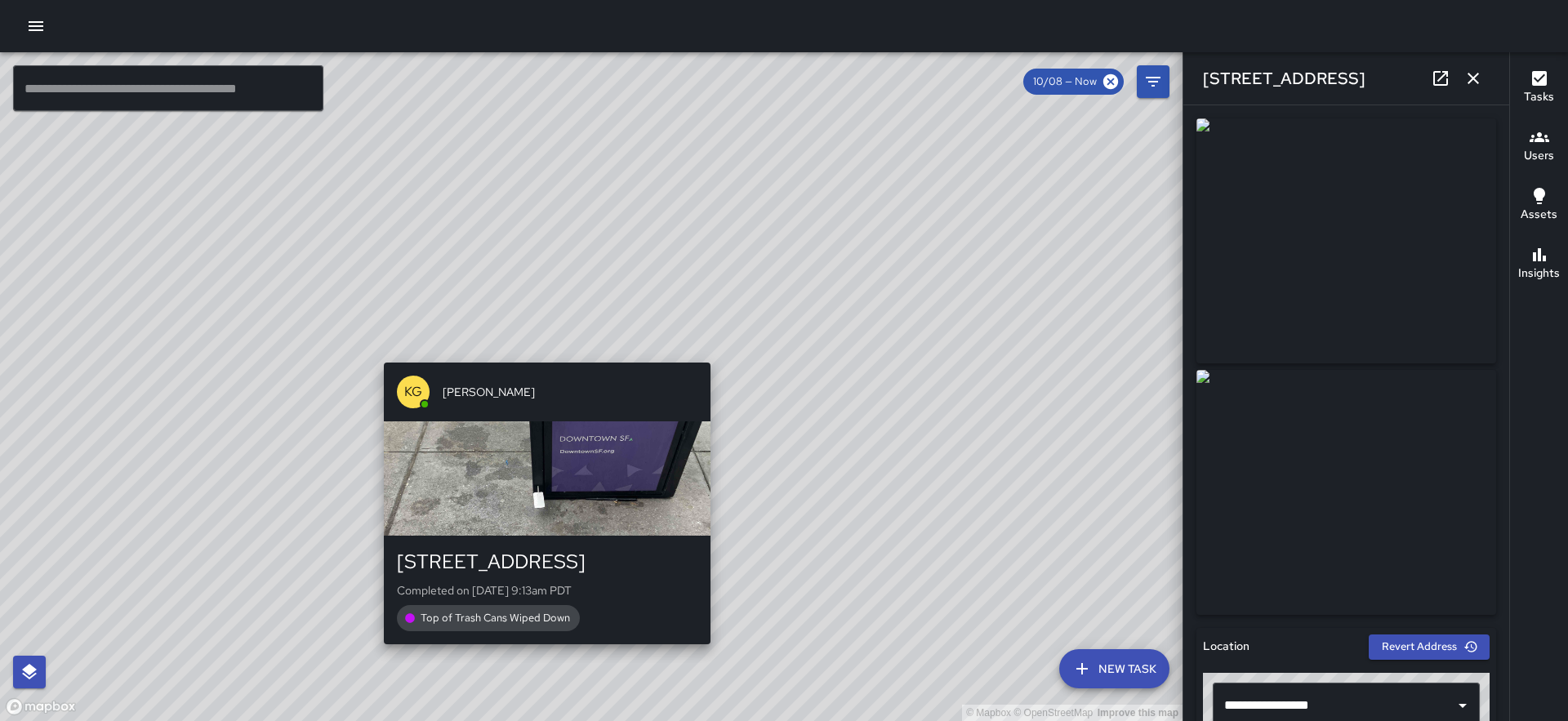
click at [539, 351] on div "© Mapbox © OpenStreetMap Improve this map KG [PERSON_NAME] [STREET_ADDRESS] Com…" at bounding box center [591, 387] width 1183 height 669
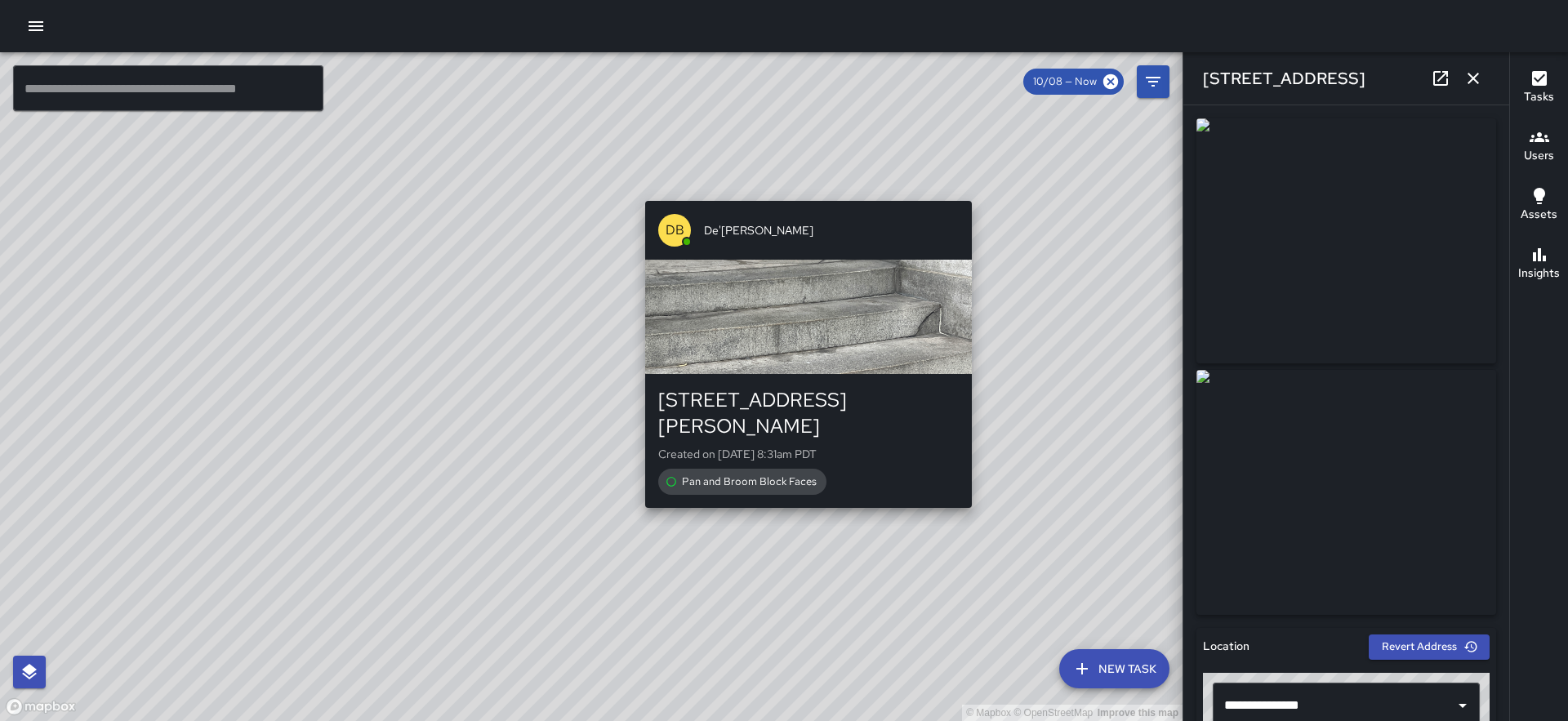
click at [802, 188] on div "© Mapbox © OpenStreetMap Improve this map DB De'[PERSON_NAME] [STREET_ADDRESS][…" at bounding box center [591, 387] width 1183 height 669
type input "**********"
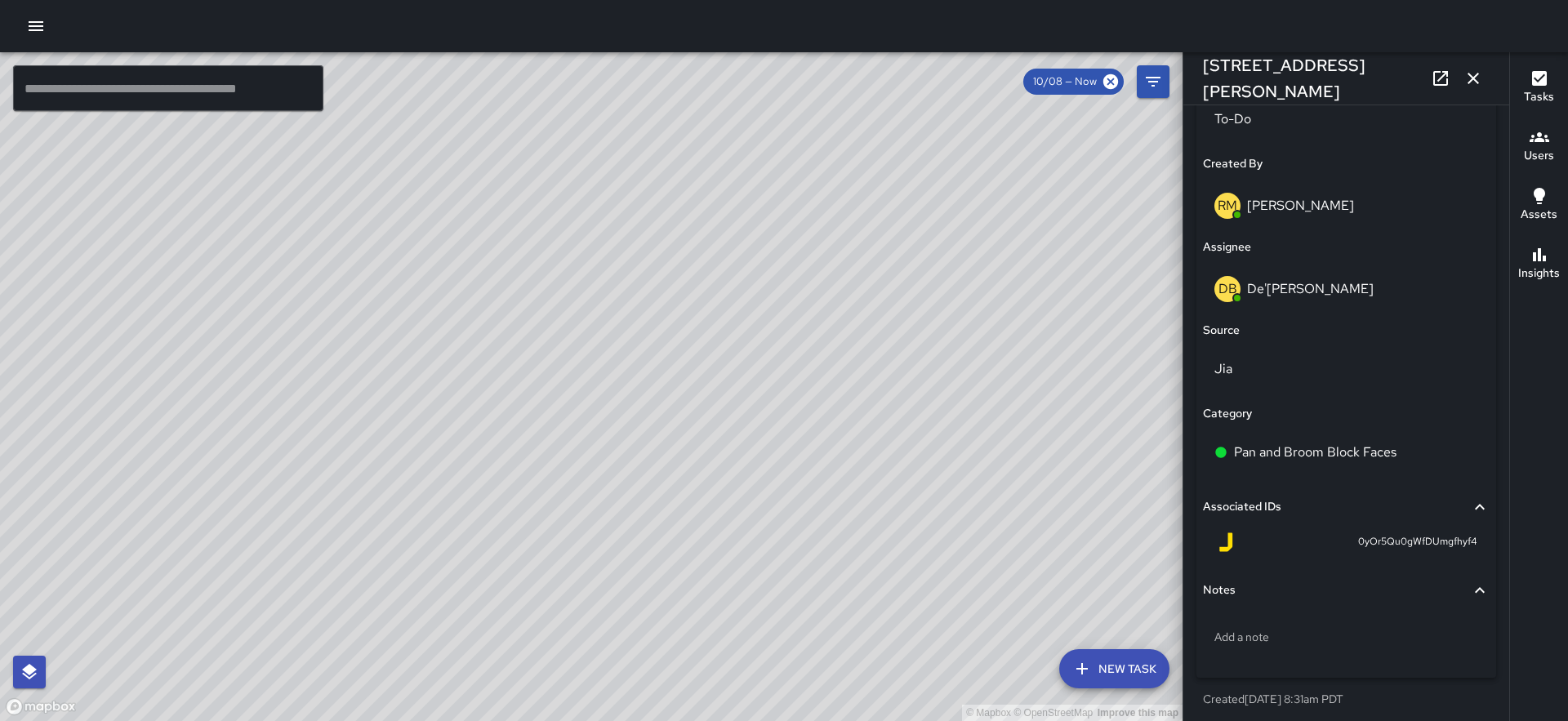
scroll to position [831, 0]
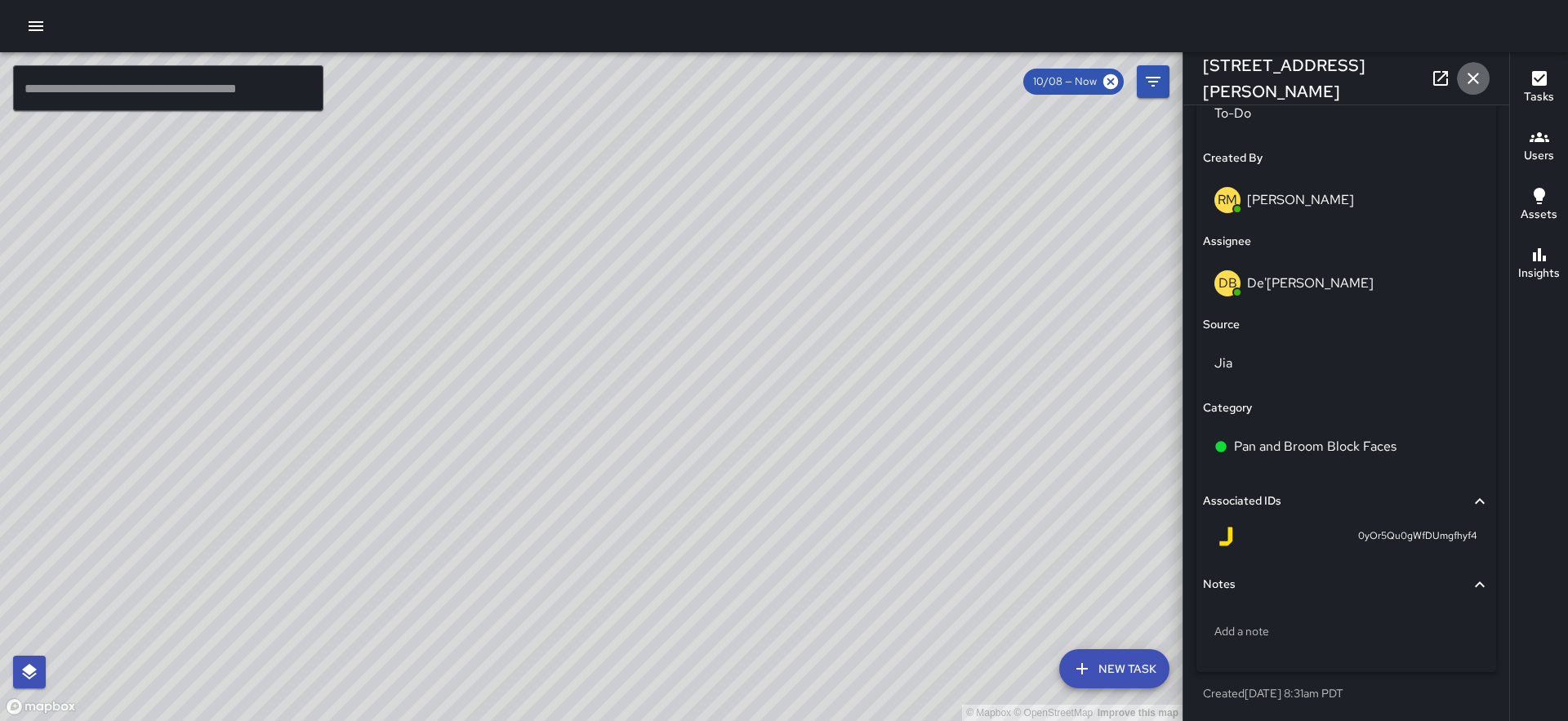
click at [1475, 78] on icon "button" at bounding box center [1473, 78] width 20 height 20
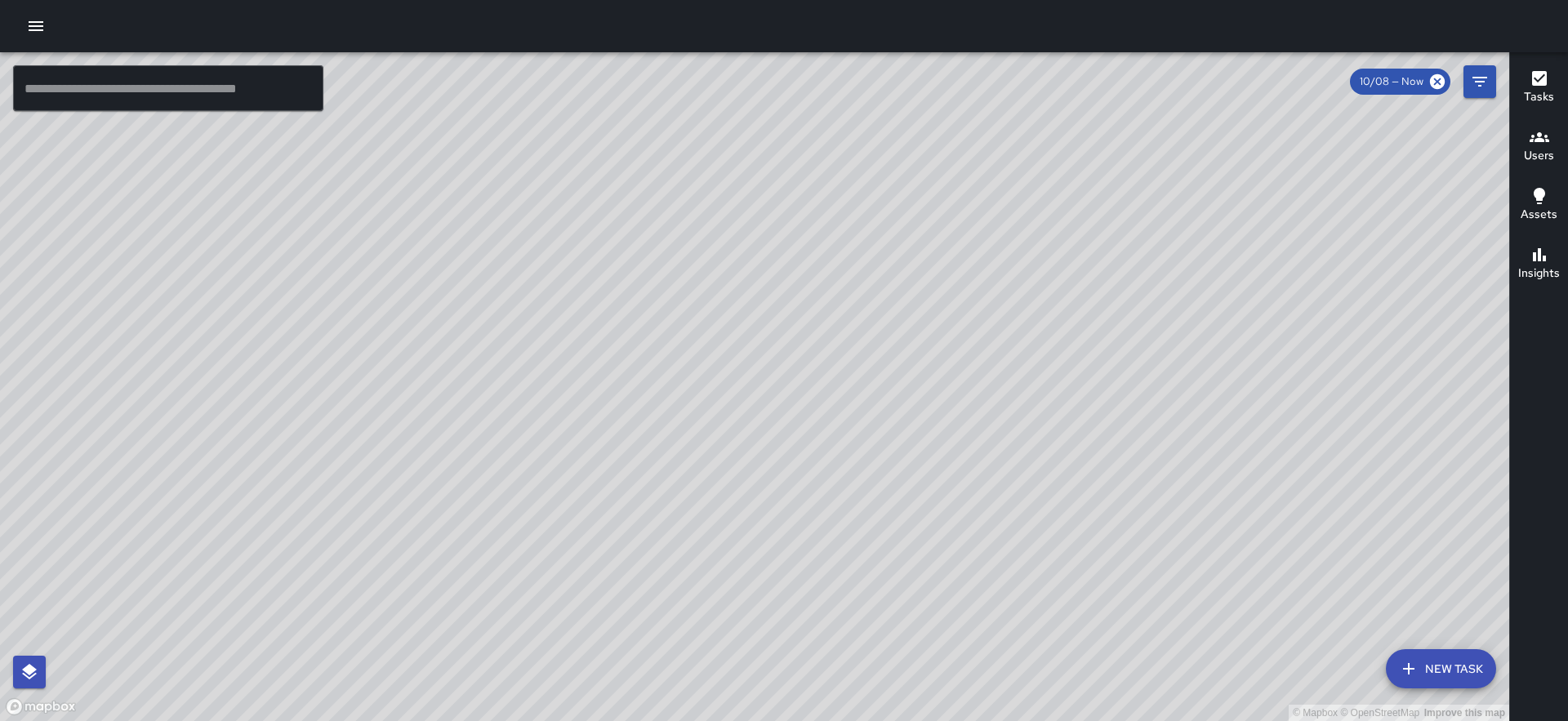
click at [39, 27] on icon "button" at bounding box center [36, 26] width 20 height 20
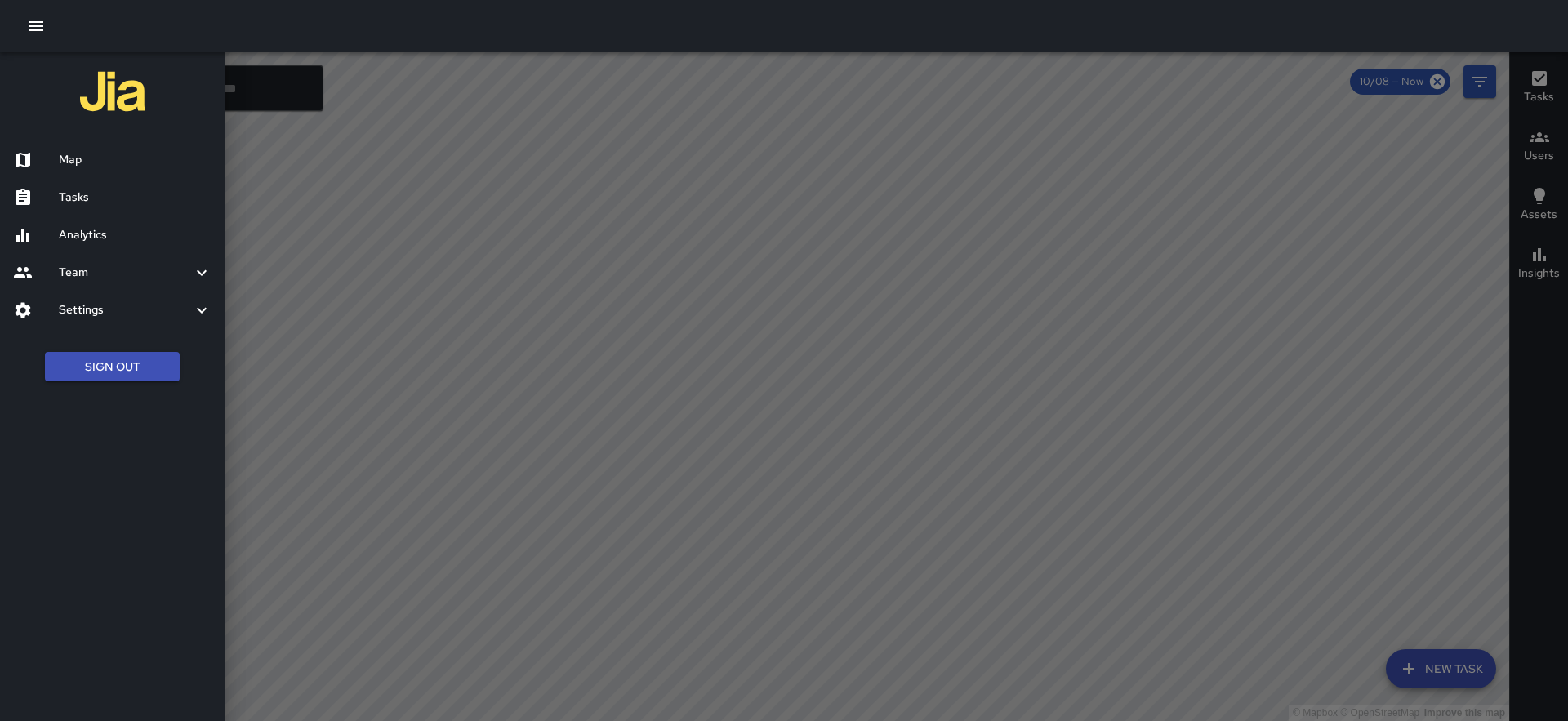
click at [93, 205] on h6 "Tasks" at bounding box center [135, 198] width 153 height 18
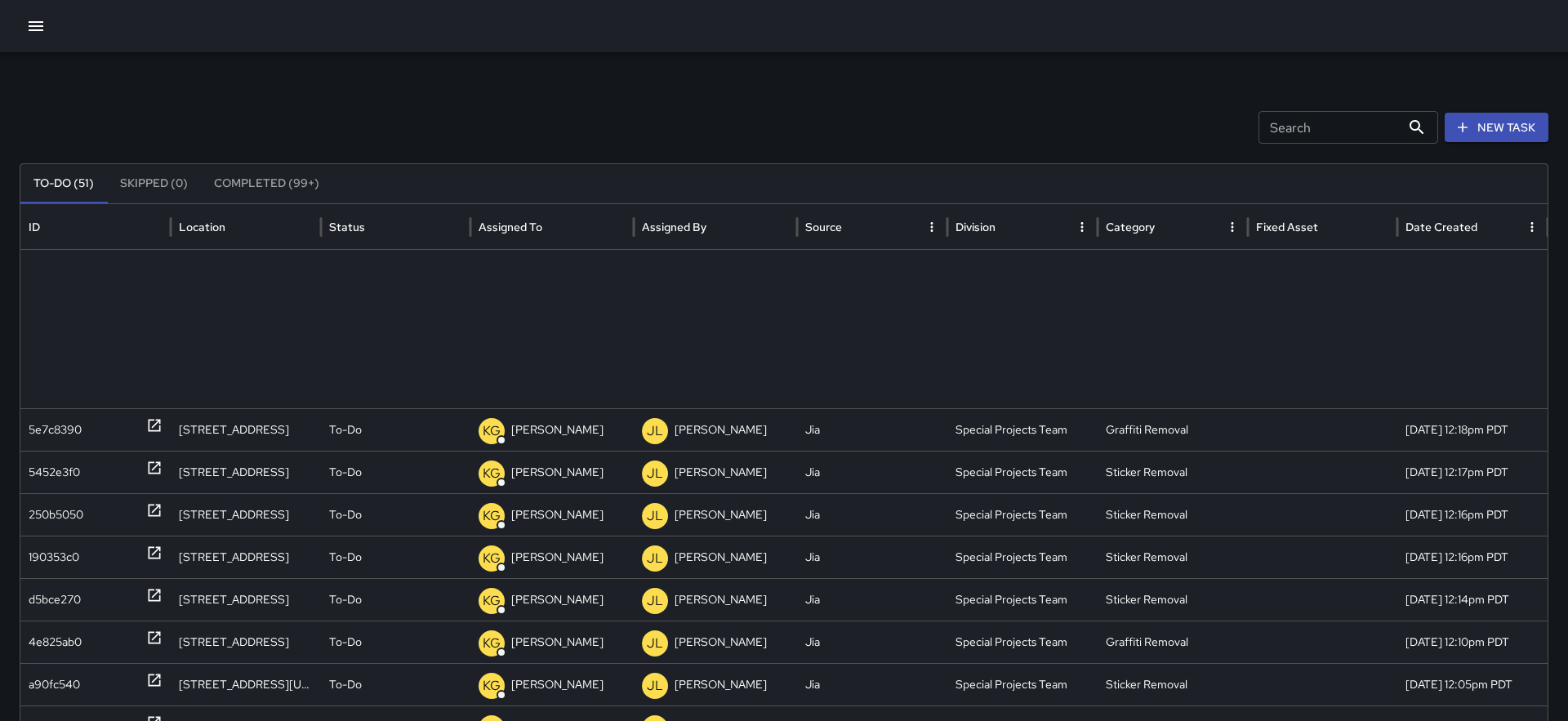
scroll to position [1419, 0]
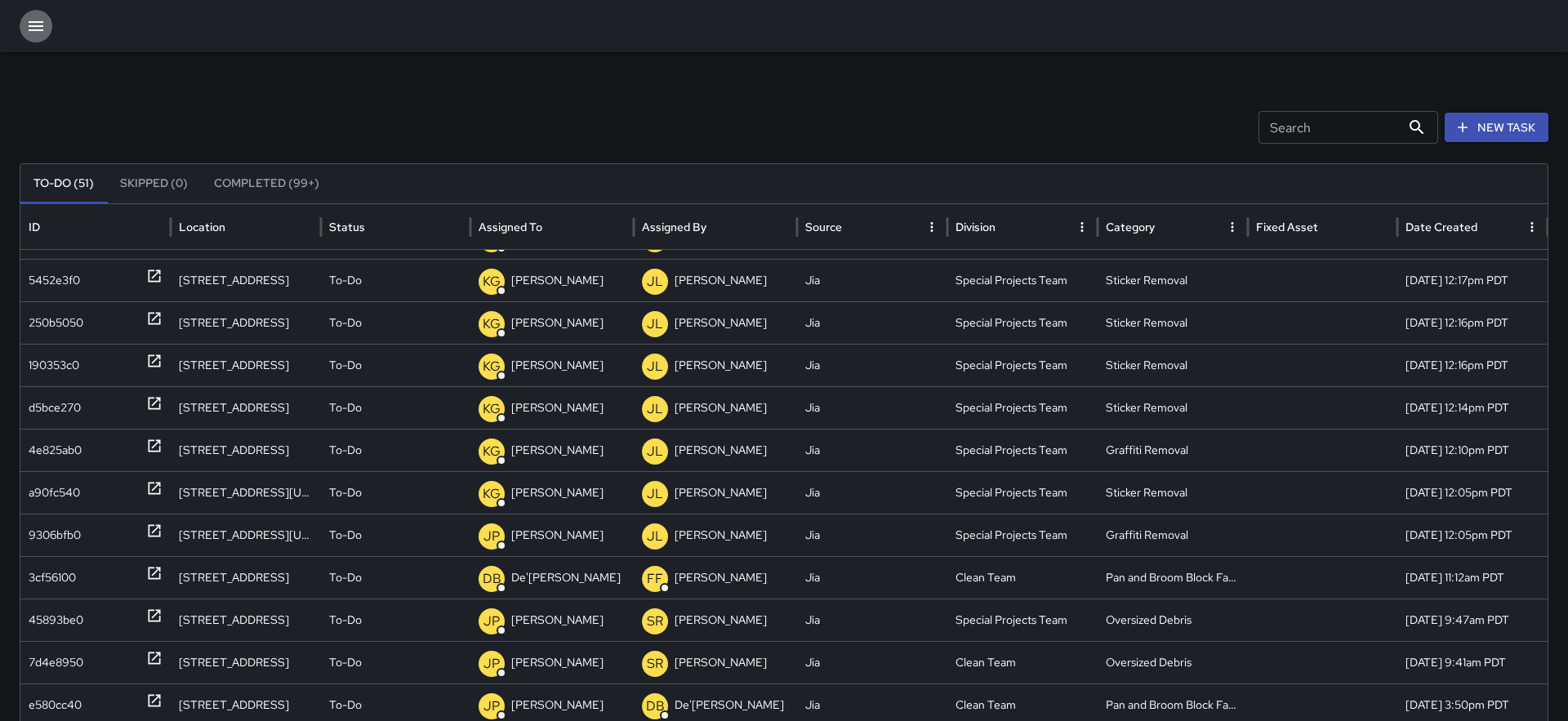
click at [35, 27] on icon "button" at bounding box center [36, 26] width 20 height 20
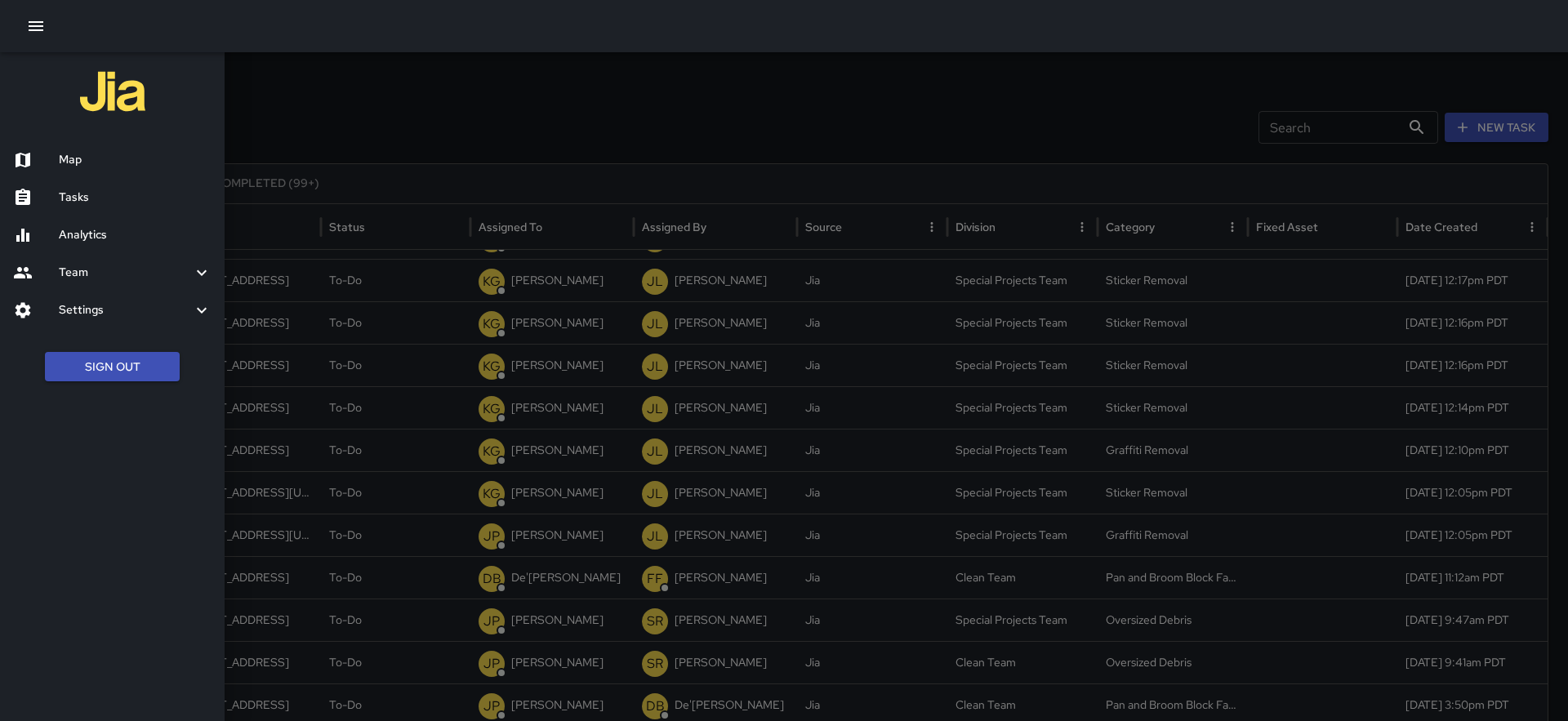
click at [60, 151] on h6 "Map" at bounding box center [135, 160] width 153 height 18
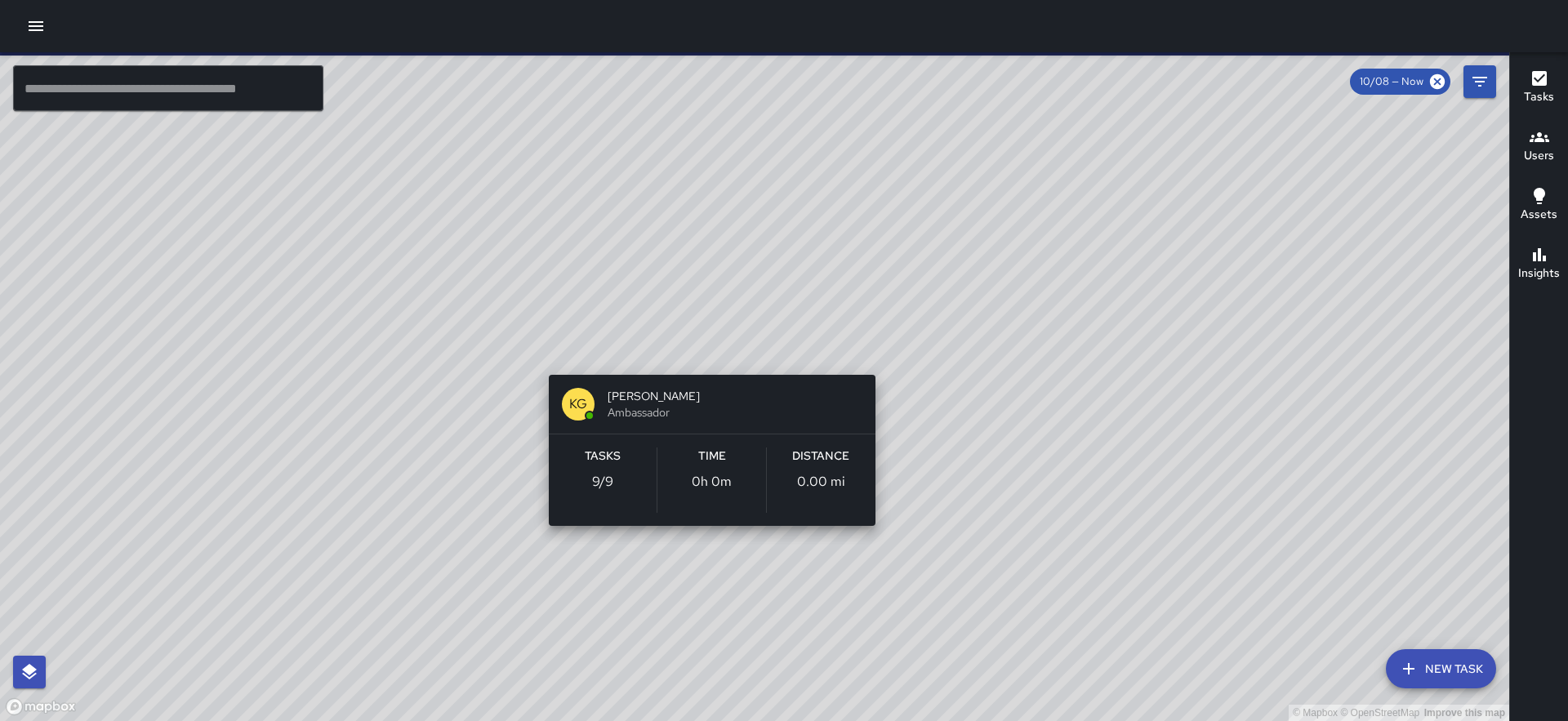
click at [706, 352] on div "© Mapbox © OpenStreetMap Improve this map KG [PERSON_NAME] Ambassador Tasks 9 /…" at bounding box center [755, 387] width 1509 height 669
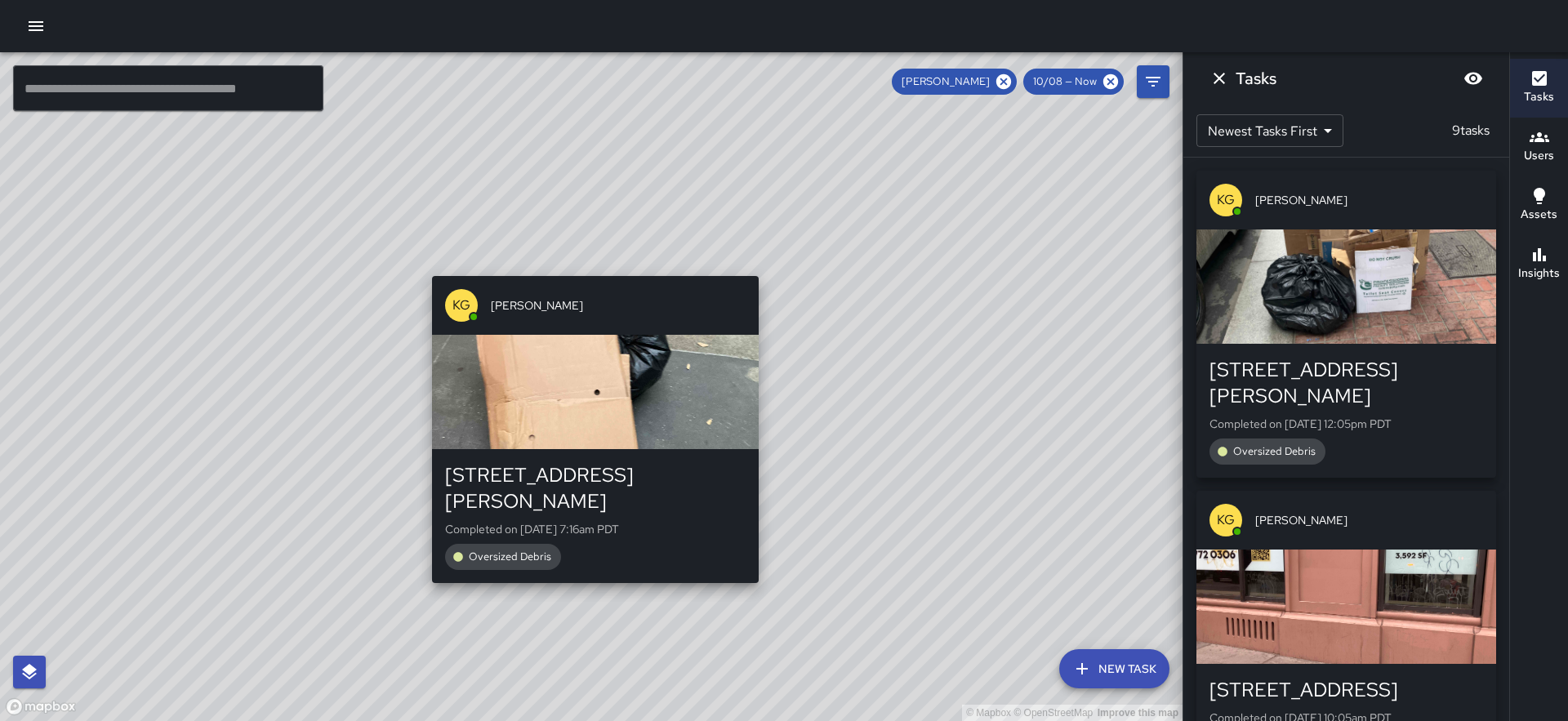
click at [426, 263] on div "© Mapbox © OpenStreetMap Improve this map KG [PERSON_NAME] [STREET_ADDRESS][PER…" at bounding box center [591, 387] width 1183 height 669
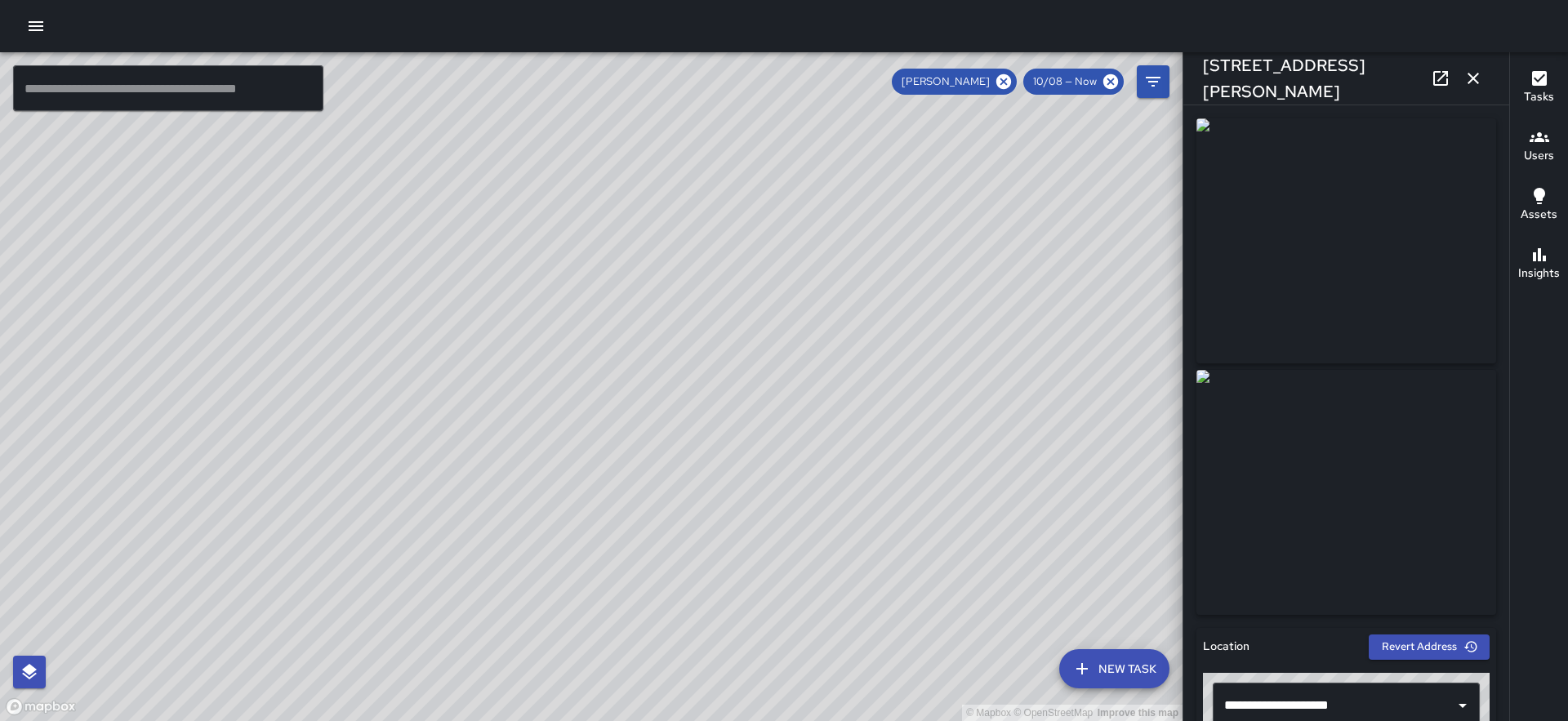
drag, startPoint x: 407, startPoint y: 484, endPoint x: 351, endPoint y: 289, distance: 202.9
click at [351, 289] on div "© Mapbox © OpenStreetMap Improve this map" at bounding box center [591, 387] width 1183 height 669
drag, startPoint x: 308, startPoint y: 410, endPoint x: 273, endPoint y: 224, distance: 189.3
click at [273, 224] on div "© Mapbox © OpenStreetMap Improve this map" at bounding box center [591, 387] width 1183 height 669
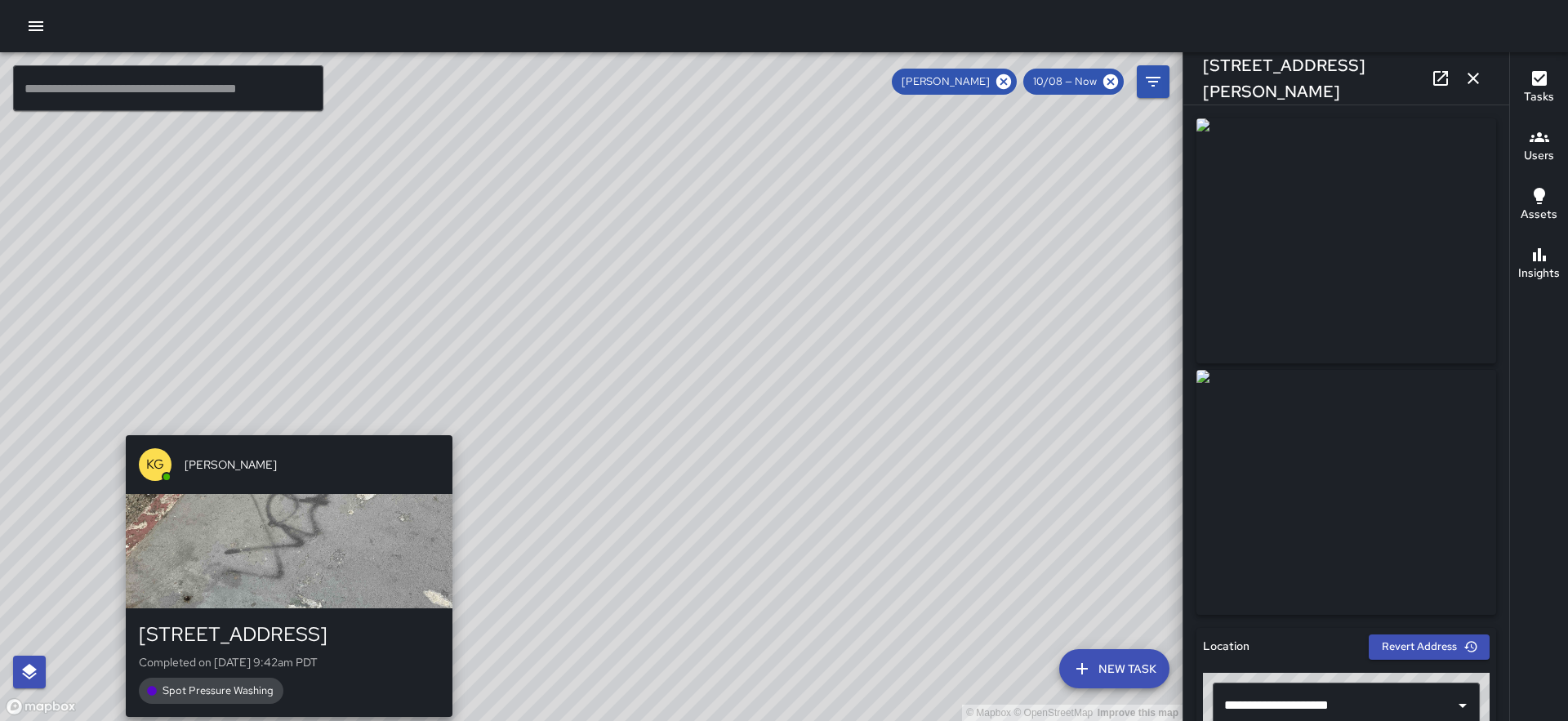
click at [284, 424] on div "© Mapbox © OpenStreetMap Improve this map KG [PERSON_NAME] [STREET_ADDRESS] Com…" at bounding box center [591, 387] width 1183 height 669
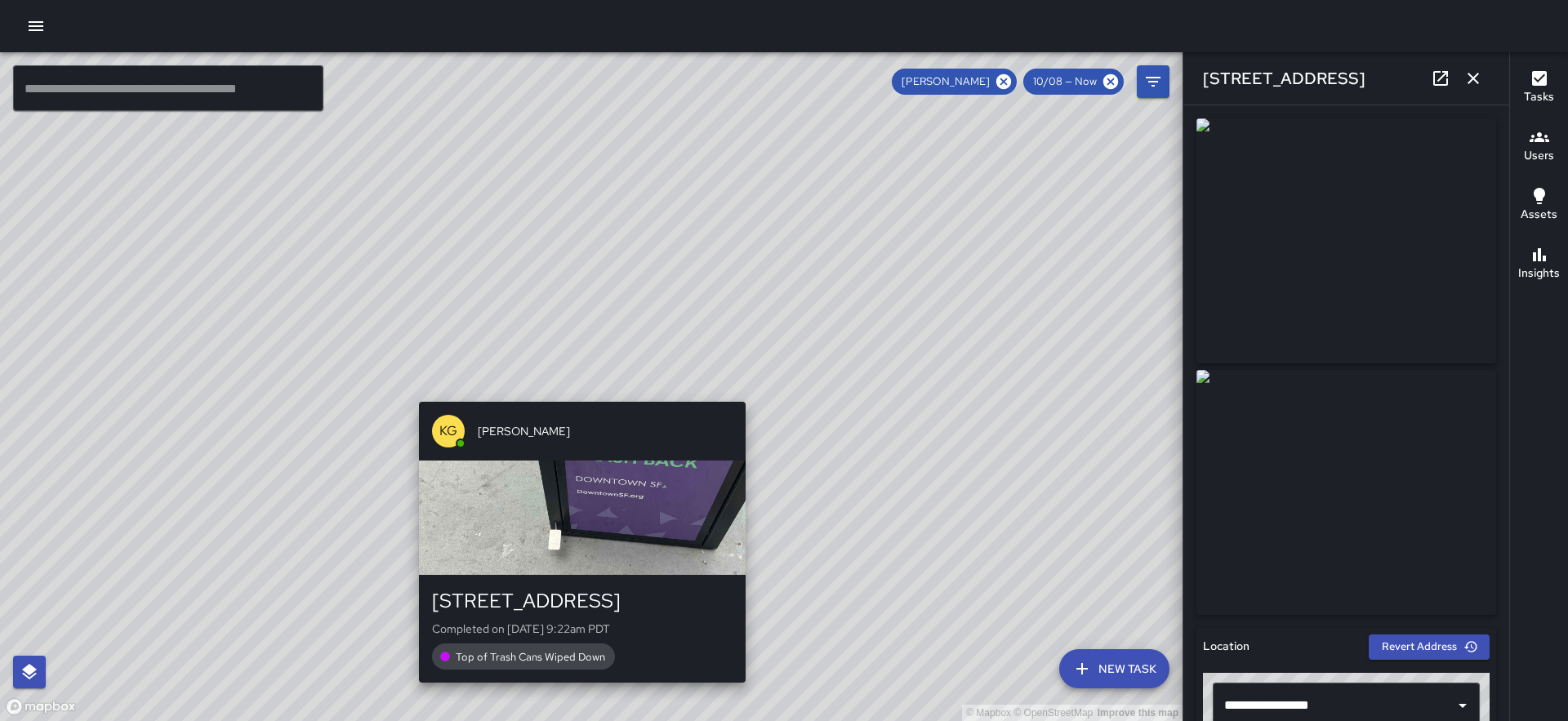
click at [579, 391] on div "© Mapbox © OpenStreetMap Improve this map KG [PERSON_NAME] [STREET_ADDRESS] Com…" at bounding box center [591, 387] width 1183 height 669
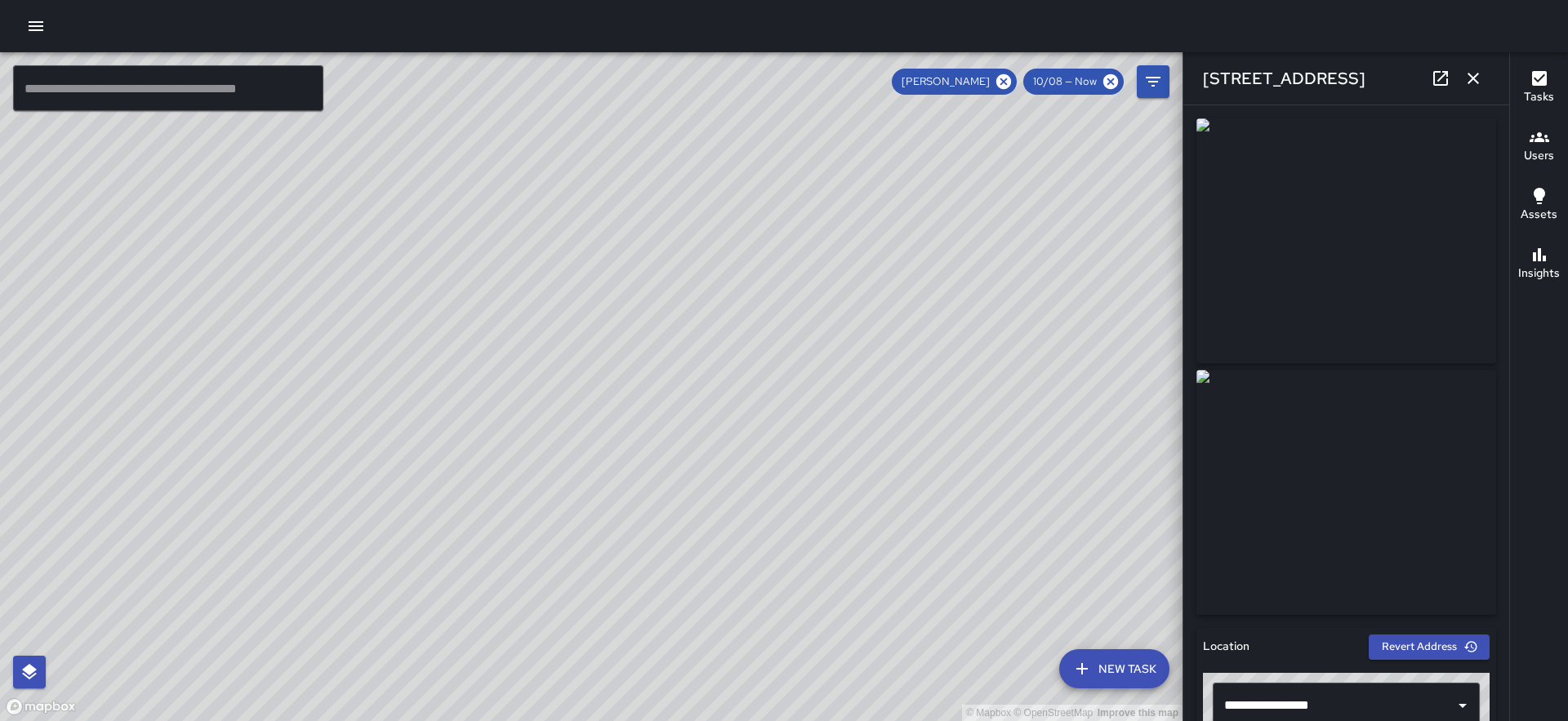
drag, startPoint x: 941, startPoint y: 240, endPoint x: 555, endPoint y: 163, distance: 393.6
click at [555, 163] on div "© Mapbox © OpenStreetMap Improve this map" at bounding box center [591, 387] width 1183 height 669
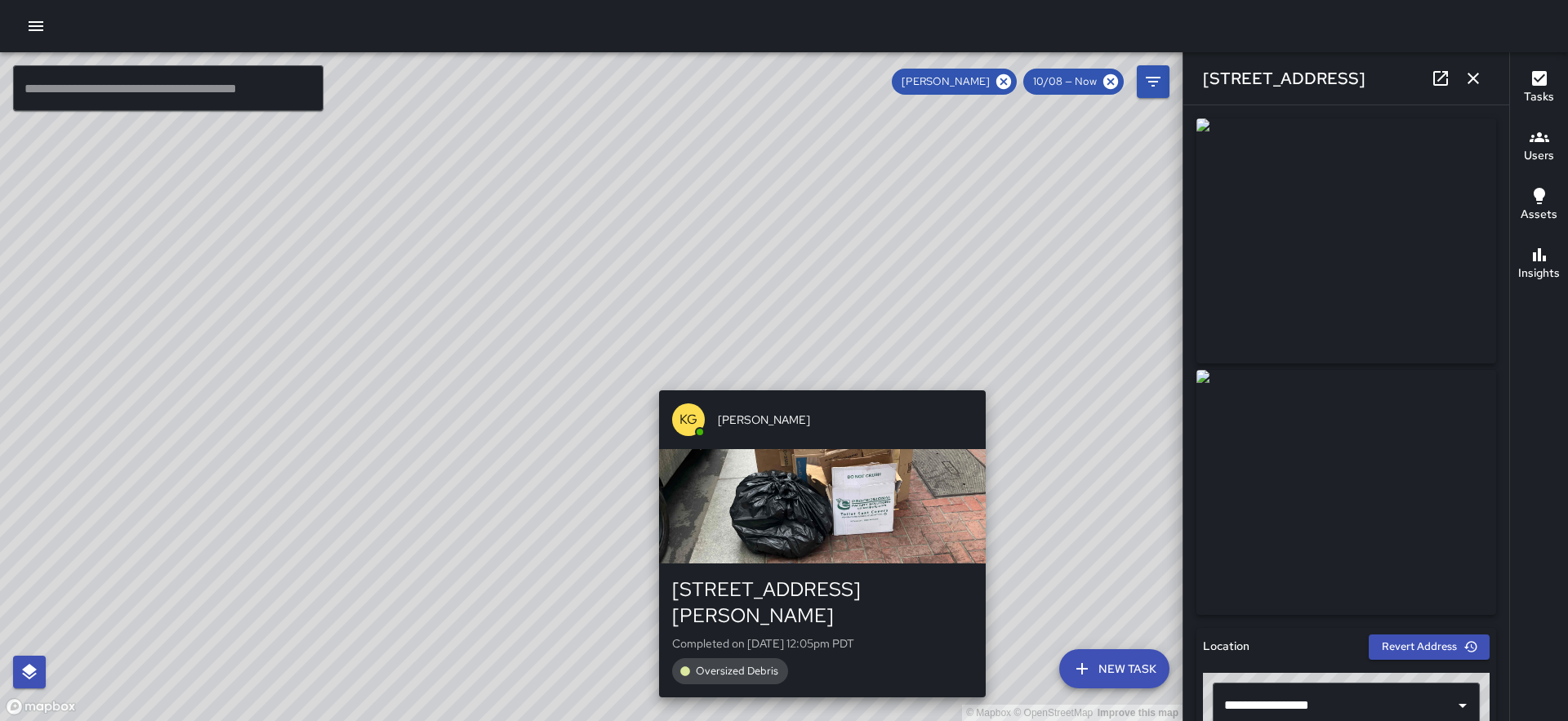
click at [818, 382] on div "© Mapbox © OpenStreetMap Improve this map KG [PERSON_NAME] [STREET_ADDRESS][PER…" at bounding box center [591, 387] width 1183 height 669
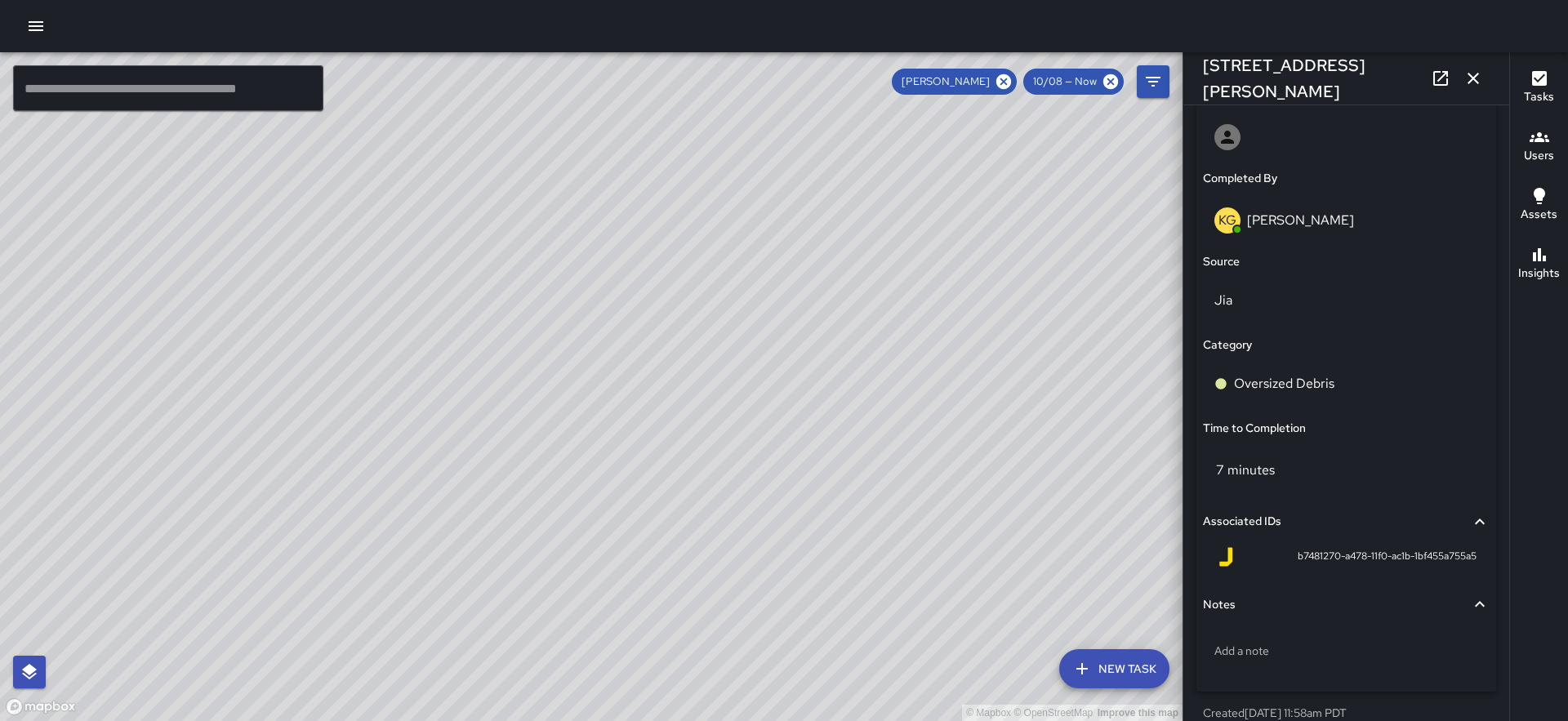
scroll to position [1020, 0]
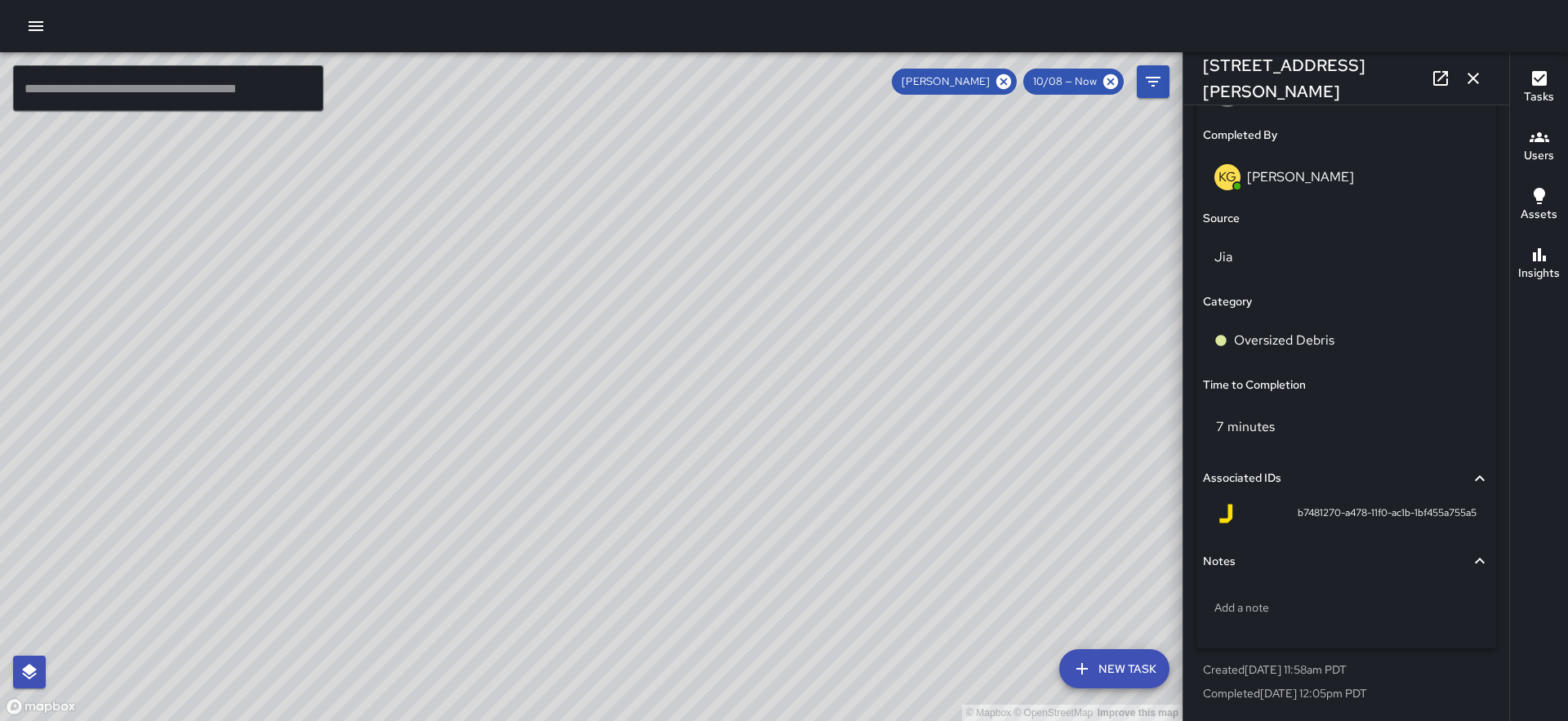
drag, startPoint x: 896, startPoint y: 304, endPoint x: 638, endPoint y: 506, distance: 327.7
click at [638, 506] on div "© Mapbox © OpenStreetMap Improve this map" at bounding box center [591, 387] width 1183 height 669
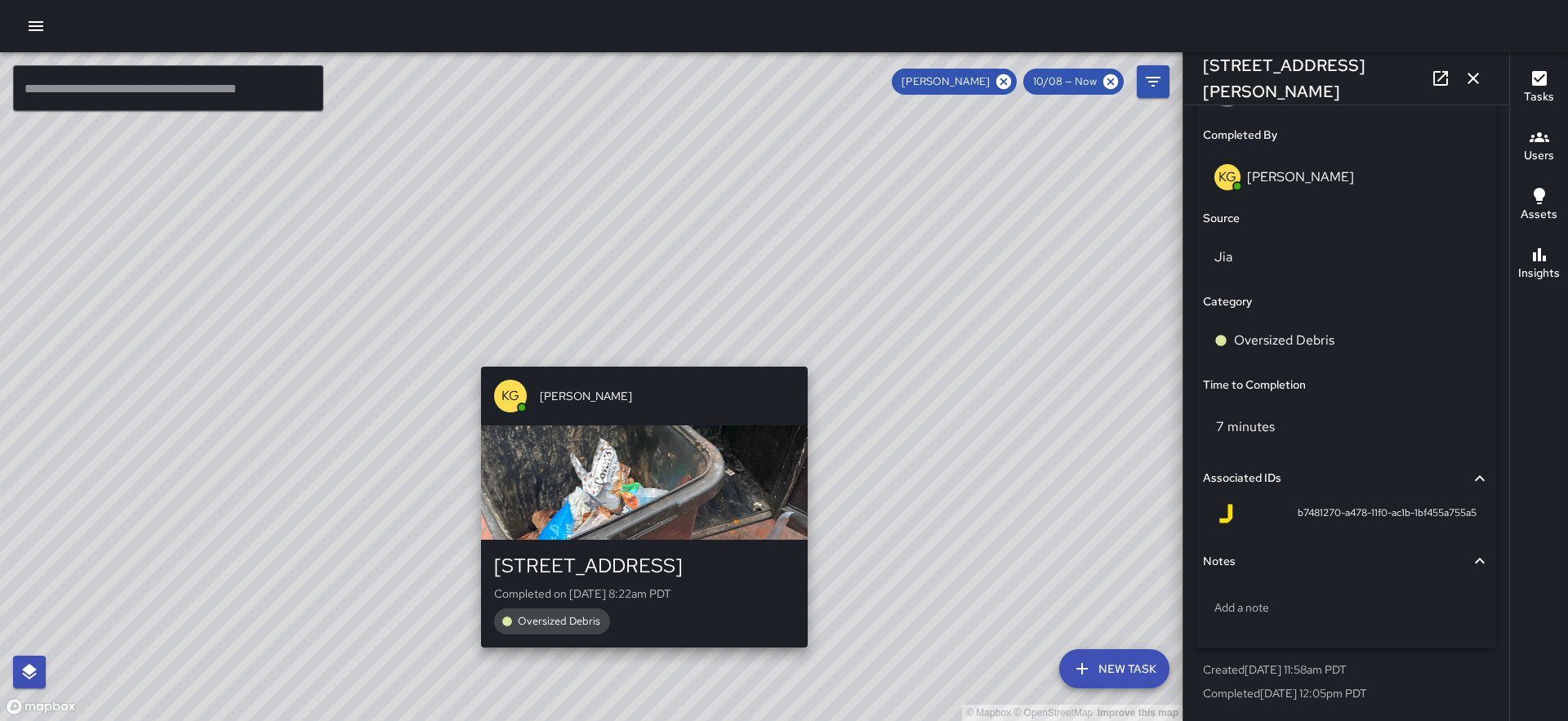
click at [636, 353] on div "© Mapbox © OpenStreetMap Improve this map KG [PERSON_NAME] [STREET_ADDRESS] Com…" at bounding box center [591, 387] width 1183 height 669
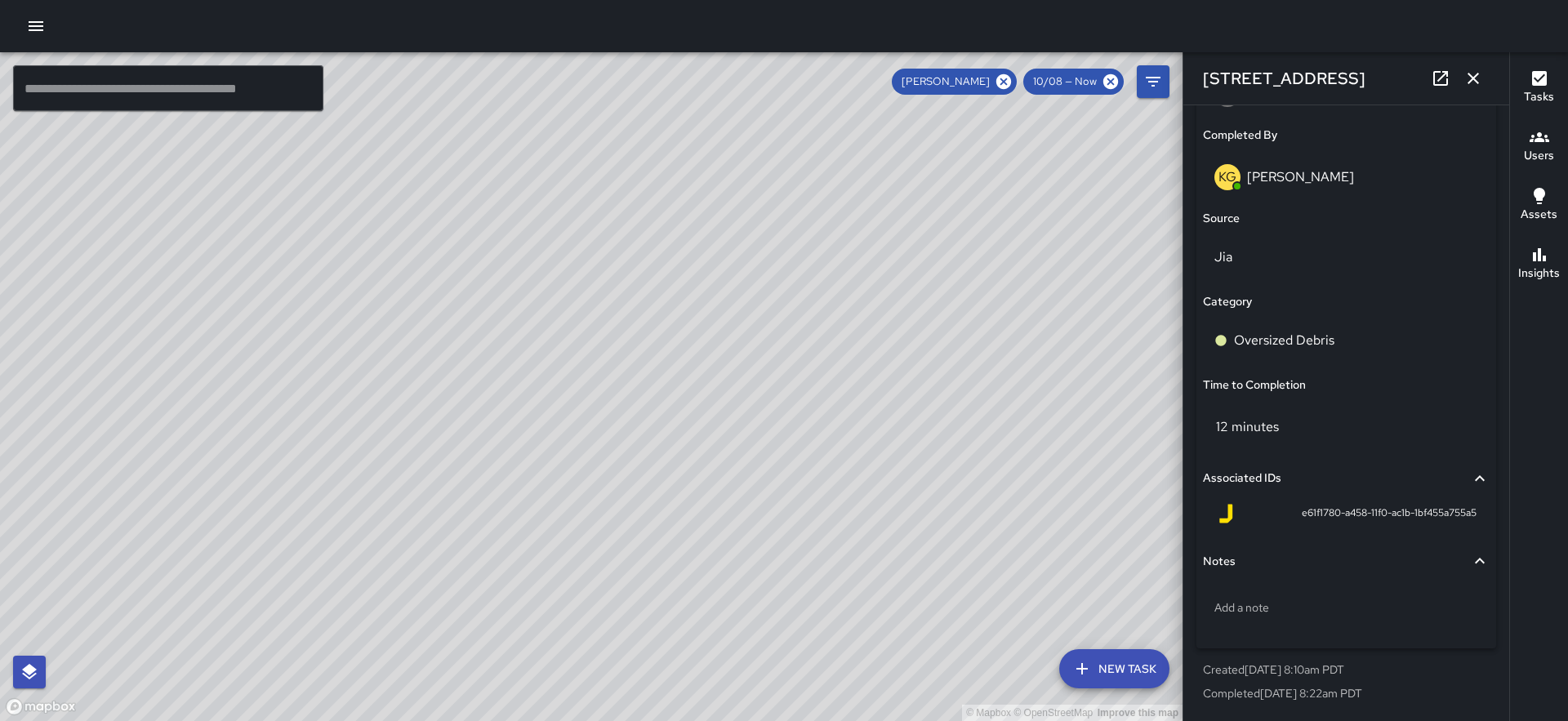
type input "**********"
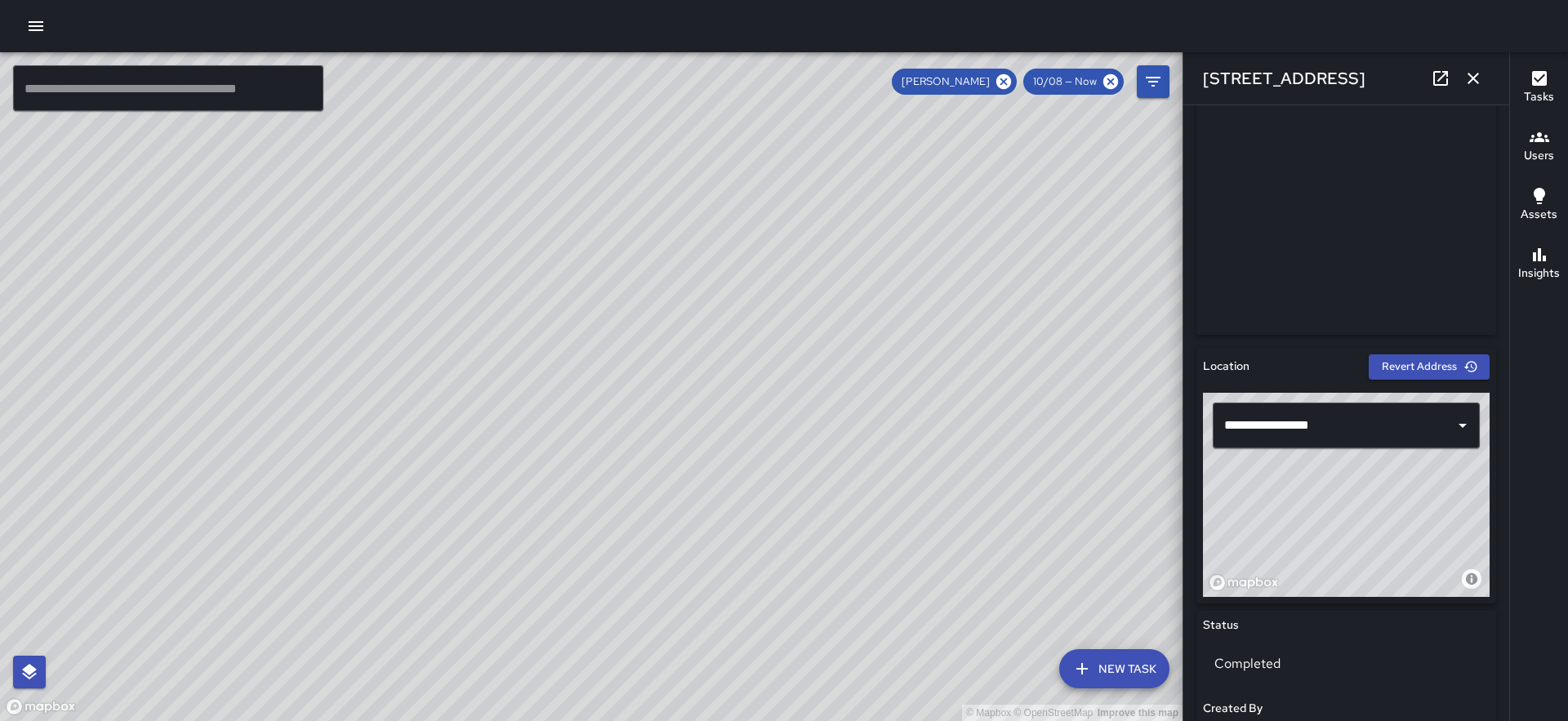
scroll to position [0, 0]
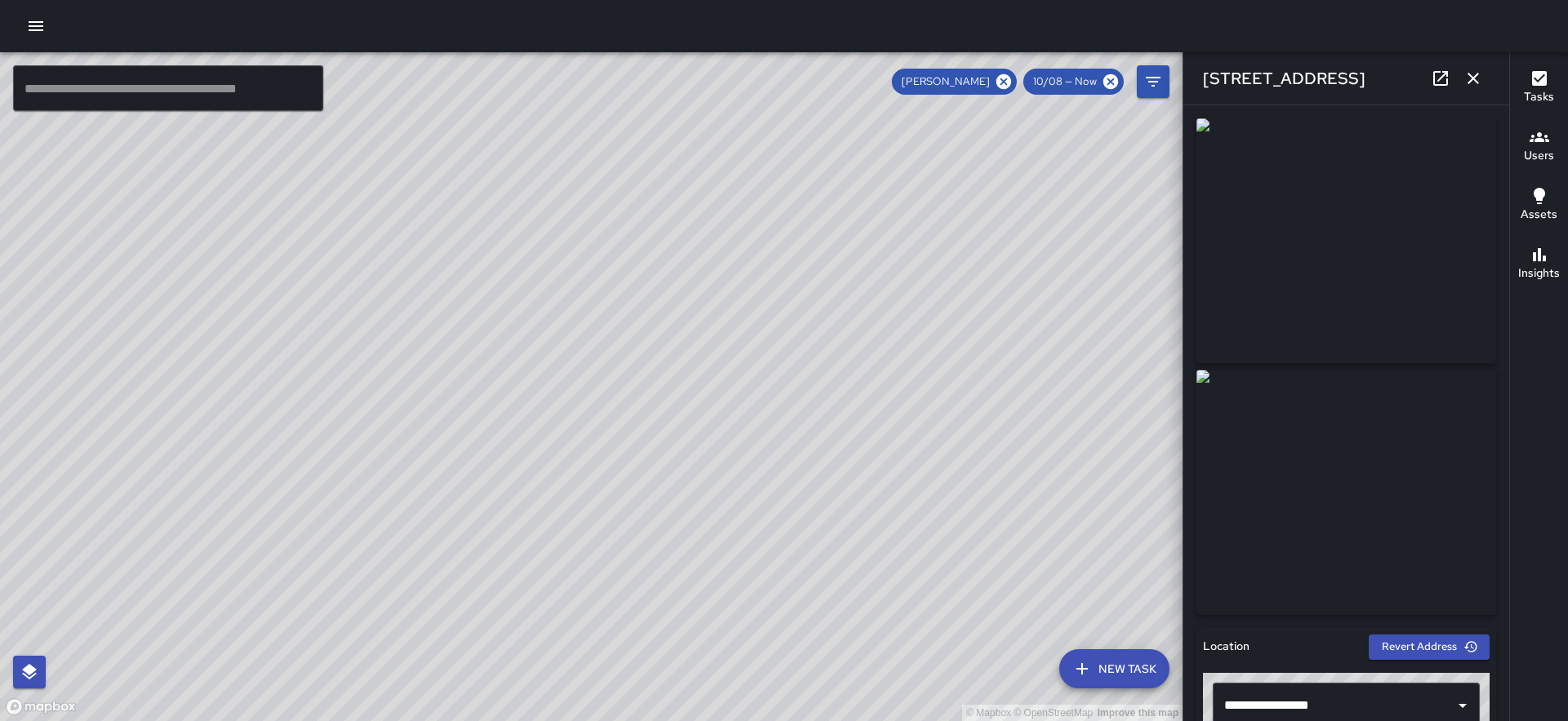
click at [1479, 78] on icon "button" at bounding box center [1473, 78] width 20 height 20
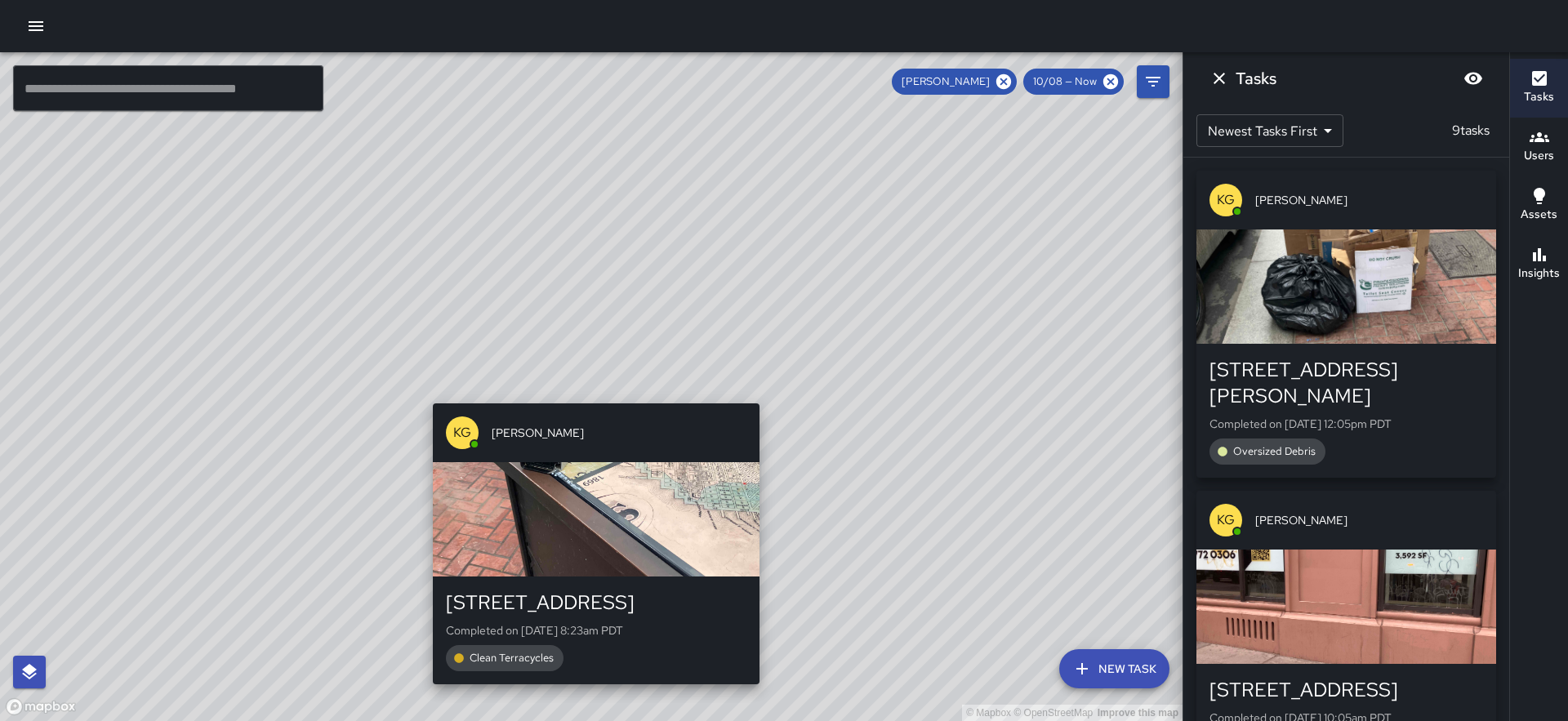
click at [587, 396] on div "© Mapbox © OpenStreetMap Improve this map KG [PERSON_NAME] [STREET_ADDRESS] Com…" at bounding box center [591, 387] width 1183 height 669
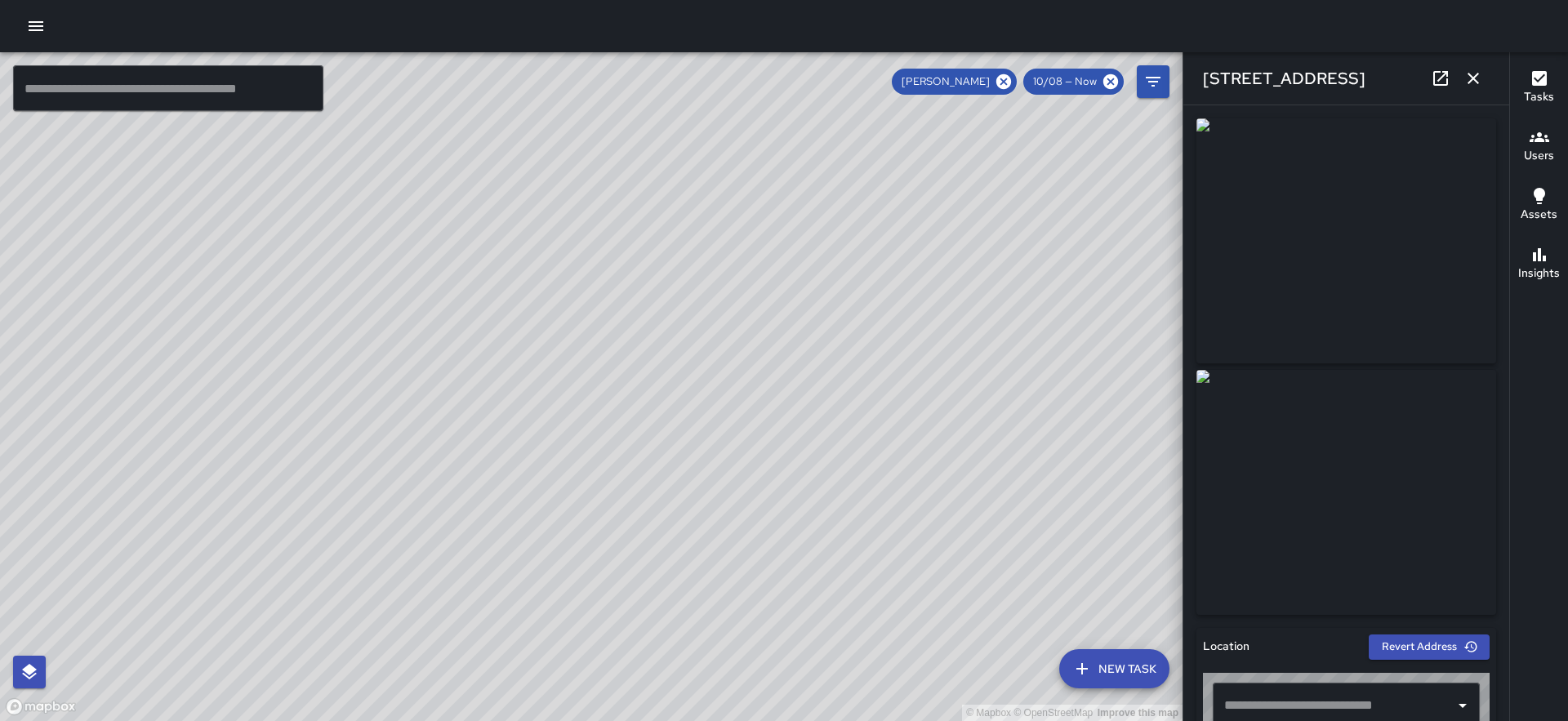
type input "**********"
drag, startPoint x: 908, startPoint y: 321, endPoint x: 706, endPoint y: 557, distance: 310.6
click at [706, 557] on div "© Mapbox © OpenStreetMap Improve this map" at bounding box center [591, 387] width 1183 height 669
click at [1477, 78] on icon "button" at bounding box center [1473, 78] width 20 height 20
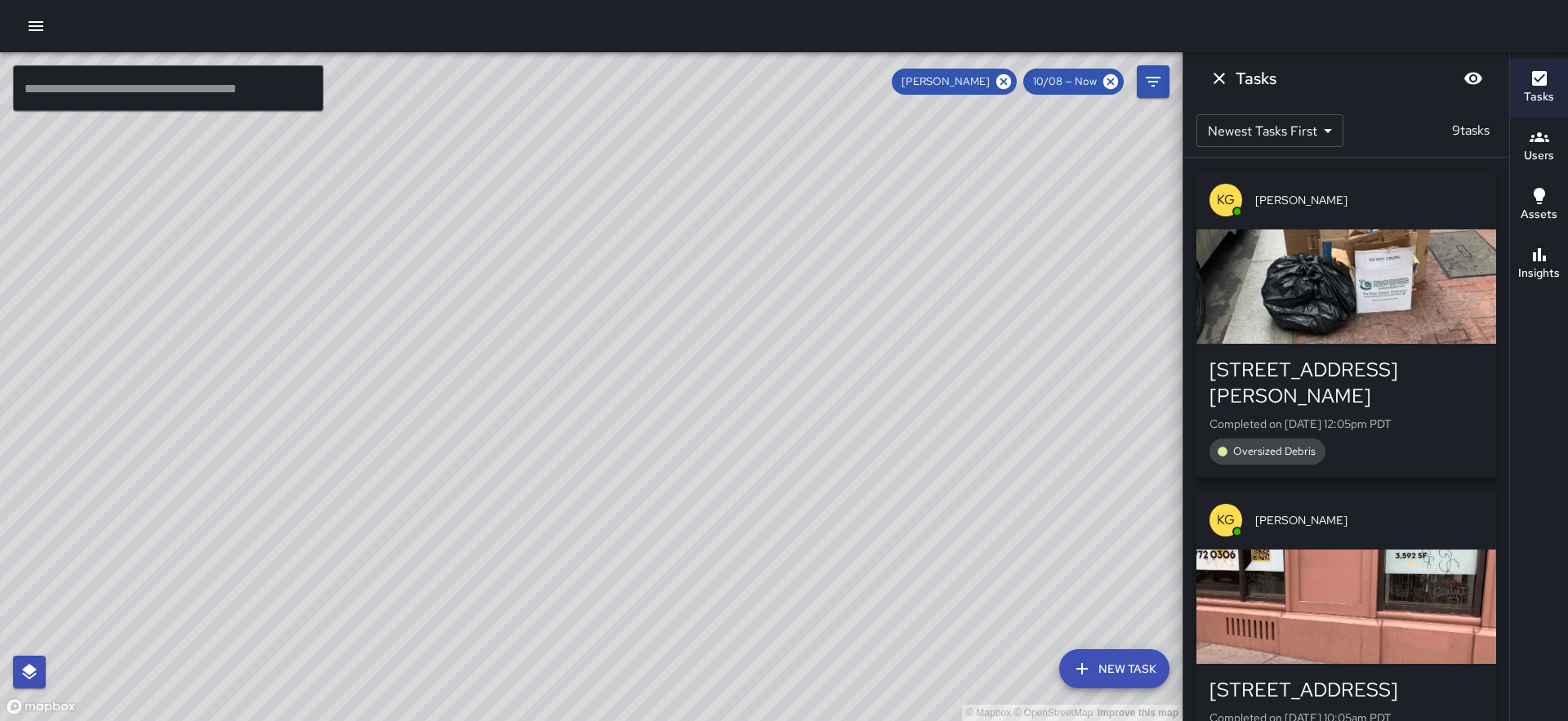
drag, startPoint x: 844, startPoint y: 238, endPoint x: 686, endPoint y: 477, distance: 286.5
click at [686, 478] on div "© Mapbox © OpenStreetMap Improve this map" at bounding box center [591, 387] width 1183 height 669
click at [1001, 86] on icon at bounding box center [1004, 82] width 15 height 15
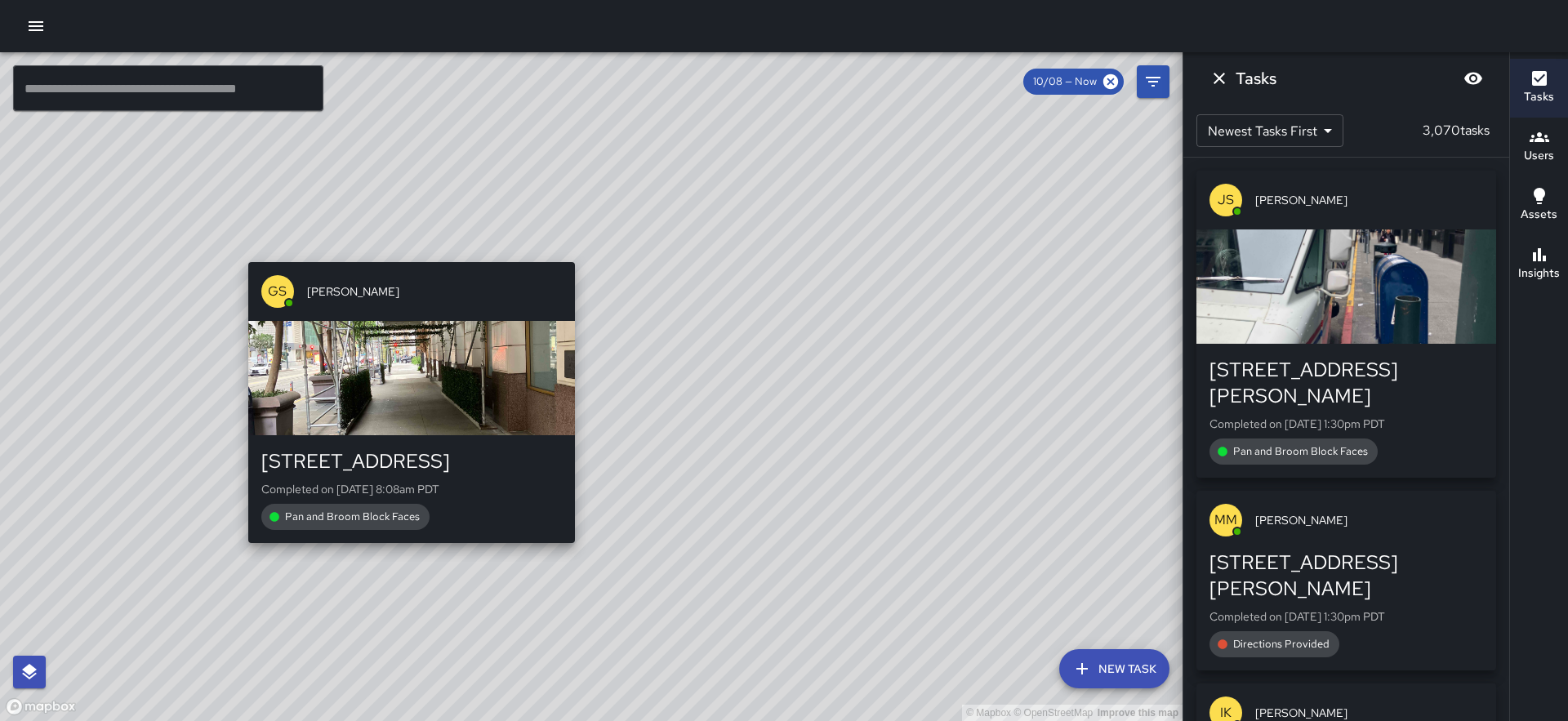
click at [405, 553] on div "© Mapbox © OpenStreetMap Improve this map GS [PERSON_NAME] [STREET_ADDRESS] Com…" at bounding box center [591, 387] width 1183 height 669
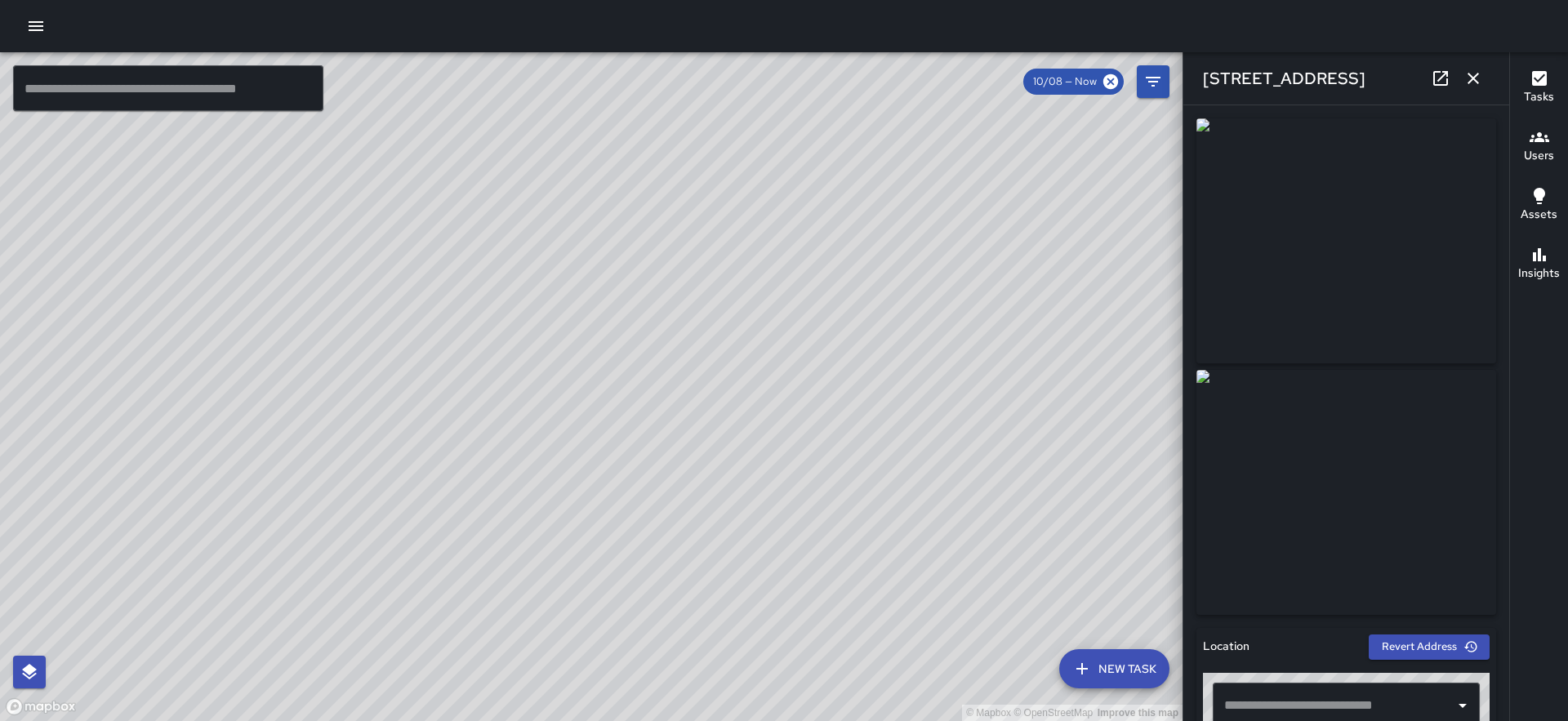
type input "**********"
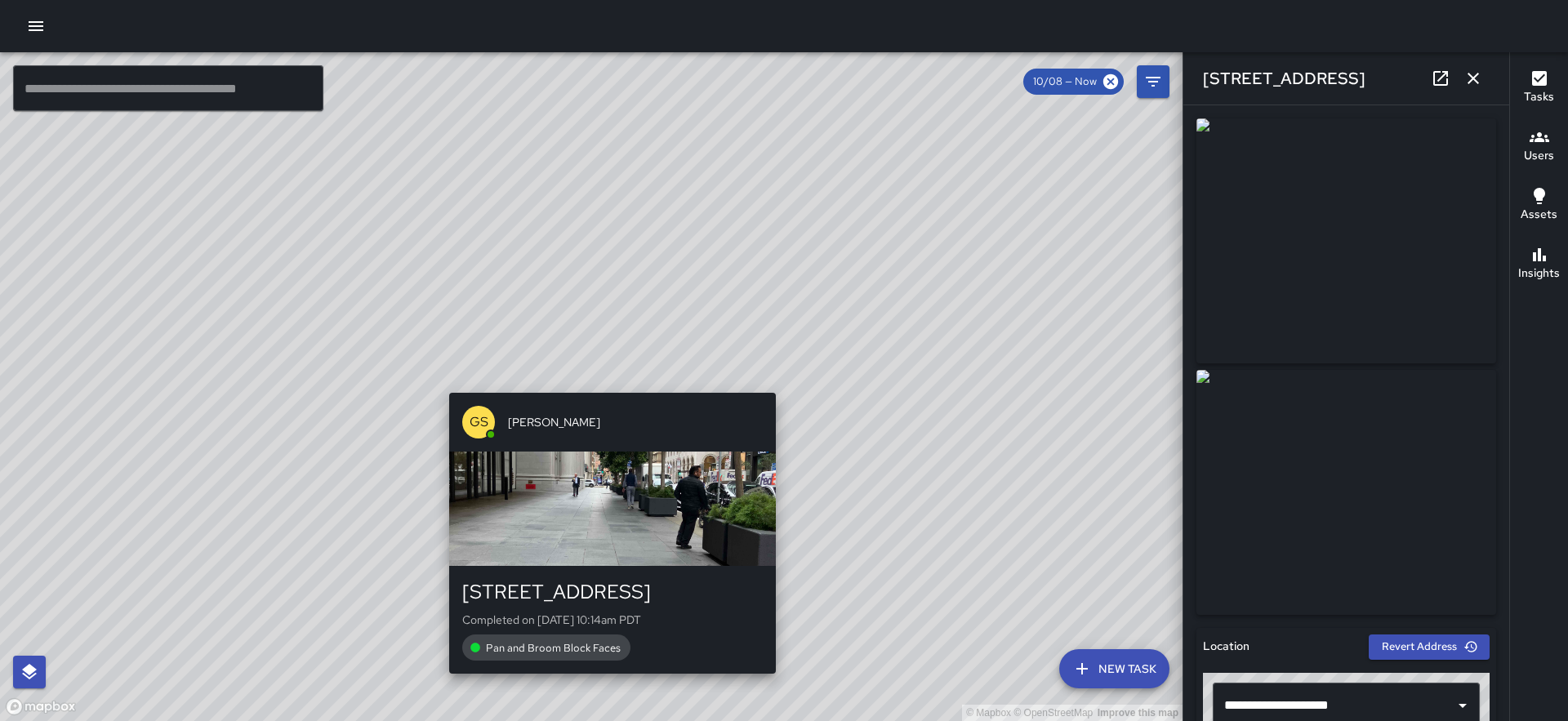
click at [609, 378] on div "© Mapbox © OpenStreetMap Improve this map GS [PERSON_NAME] [STREET_ADDRESS] Com…" at bounding box center [591, 387] width 1183 height 669
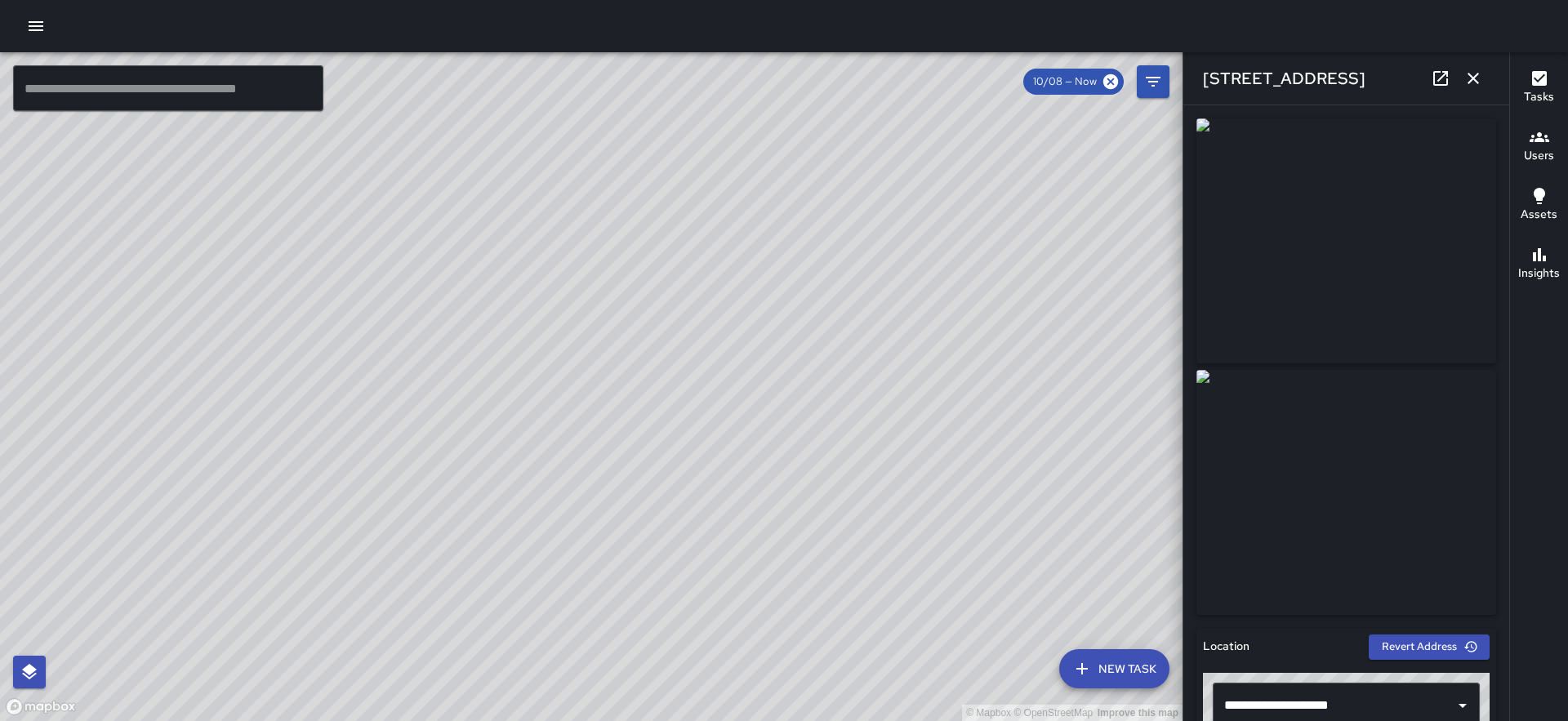
click at [38, 33] on icon "button" at bounding box center [36, 26] width 20 height 20
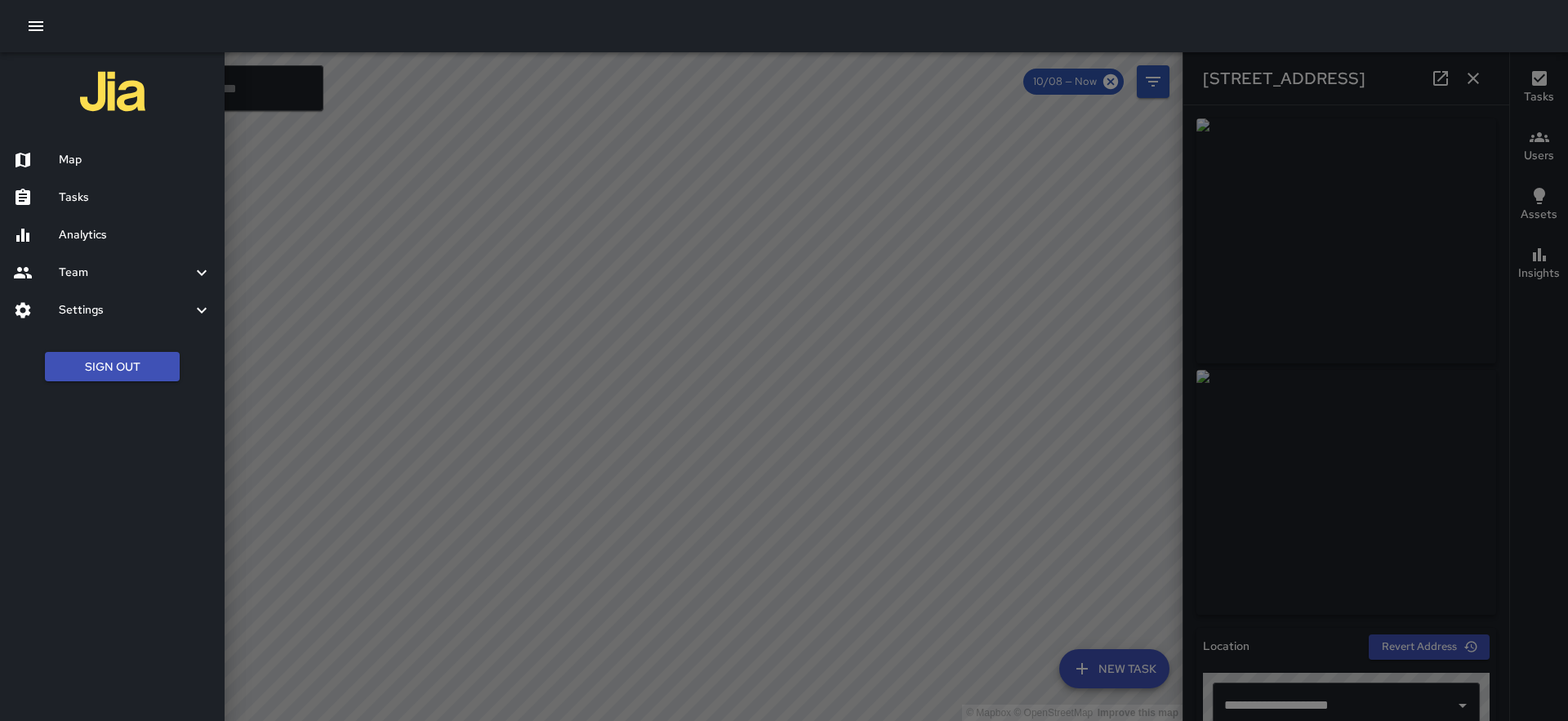
click at [137, 164] on h6 "Map" at bounding box center [135, 160] width 153 height 18
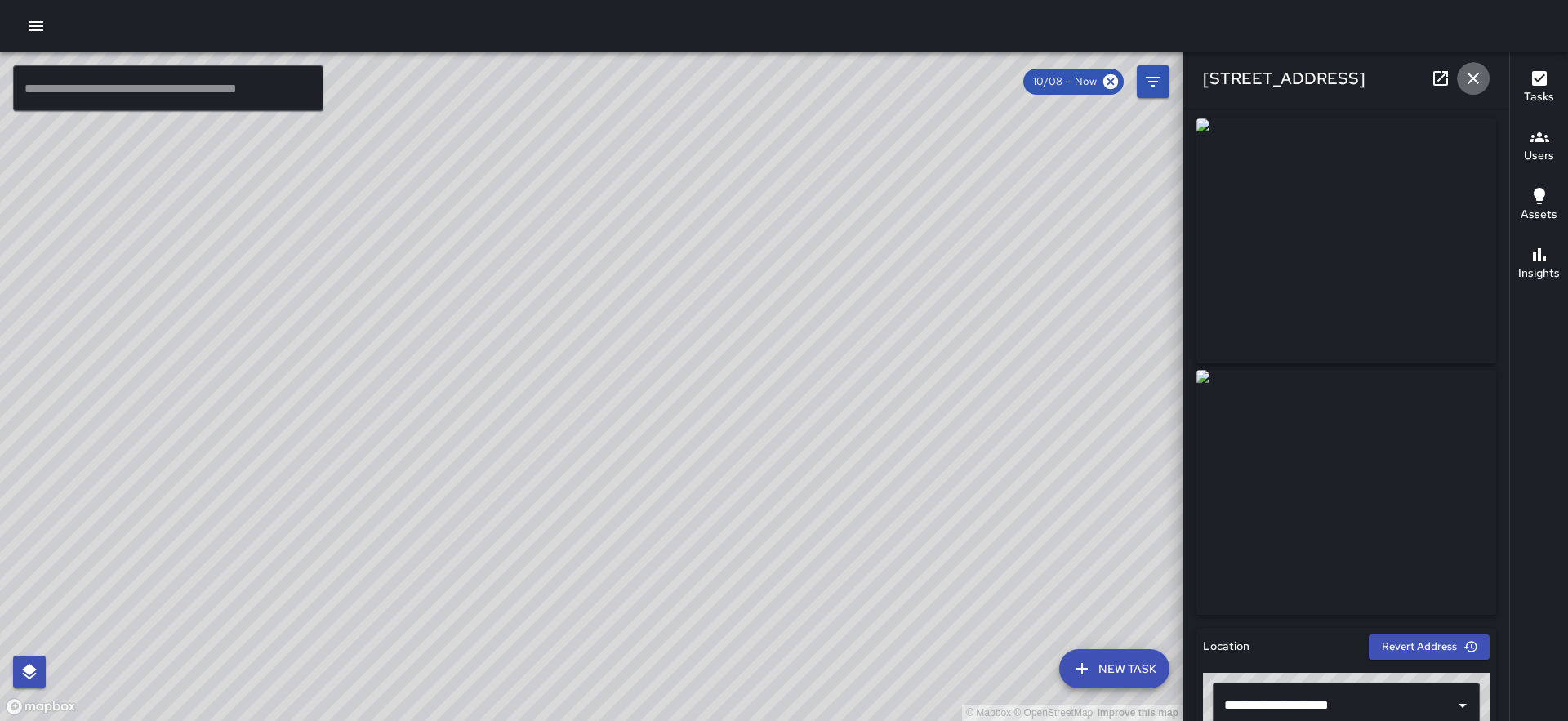
click at [1473, 77] on icon "button" at bounding box center [1473, 78] width 11 height 11
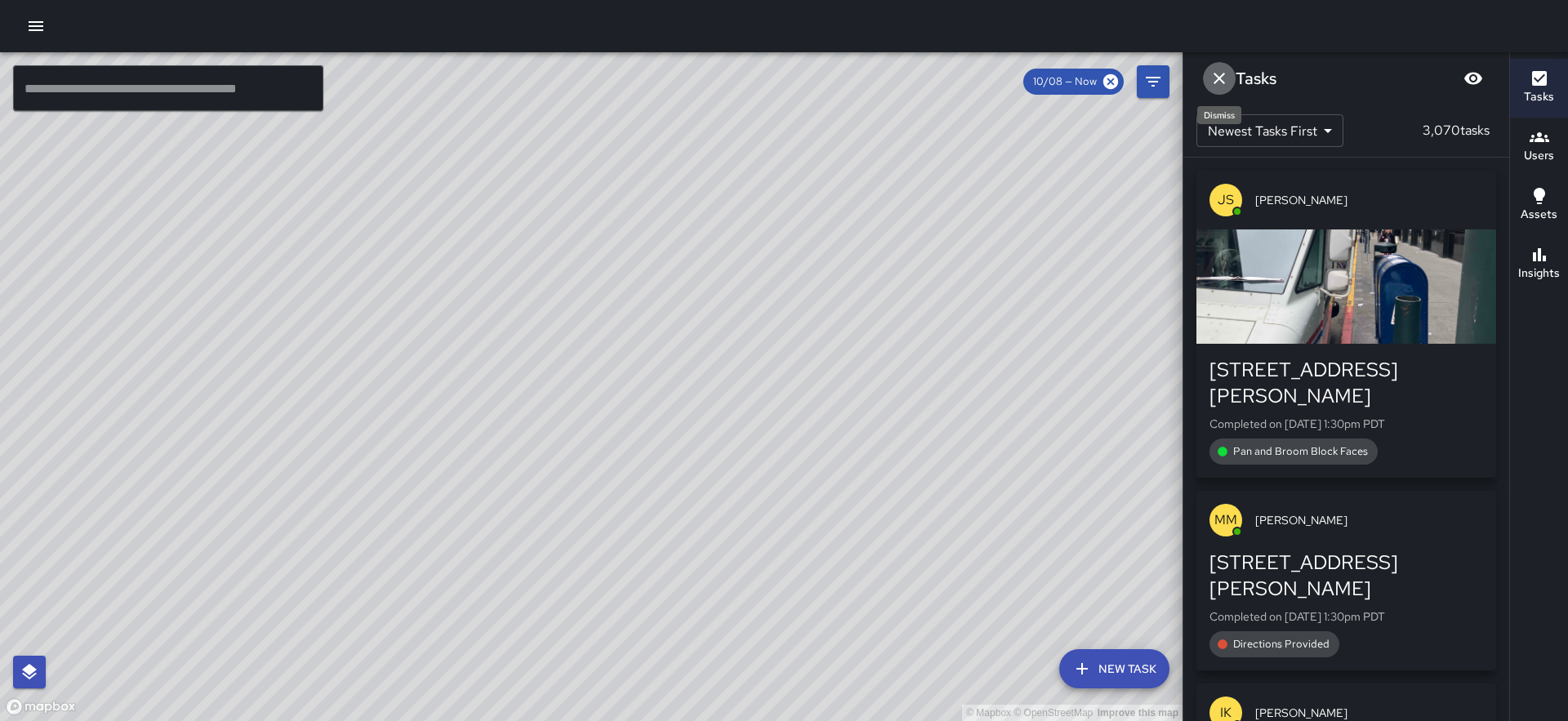
click at [1212, 76] on icon "Dismiss" at bounding box center [1220, 78] width 20 height 20
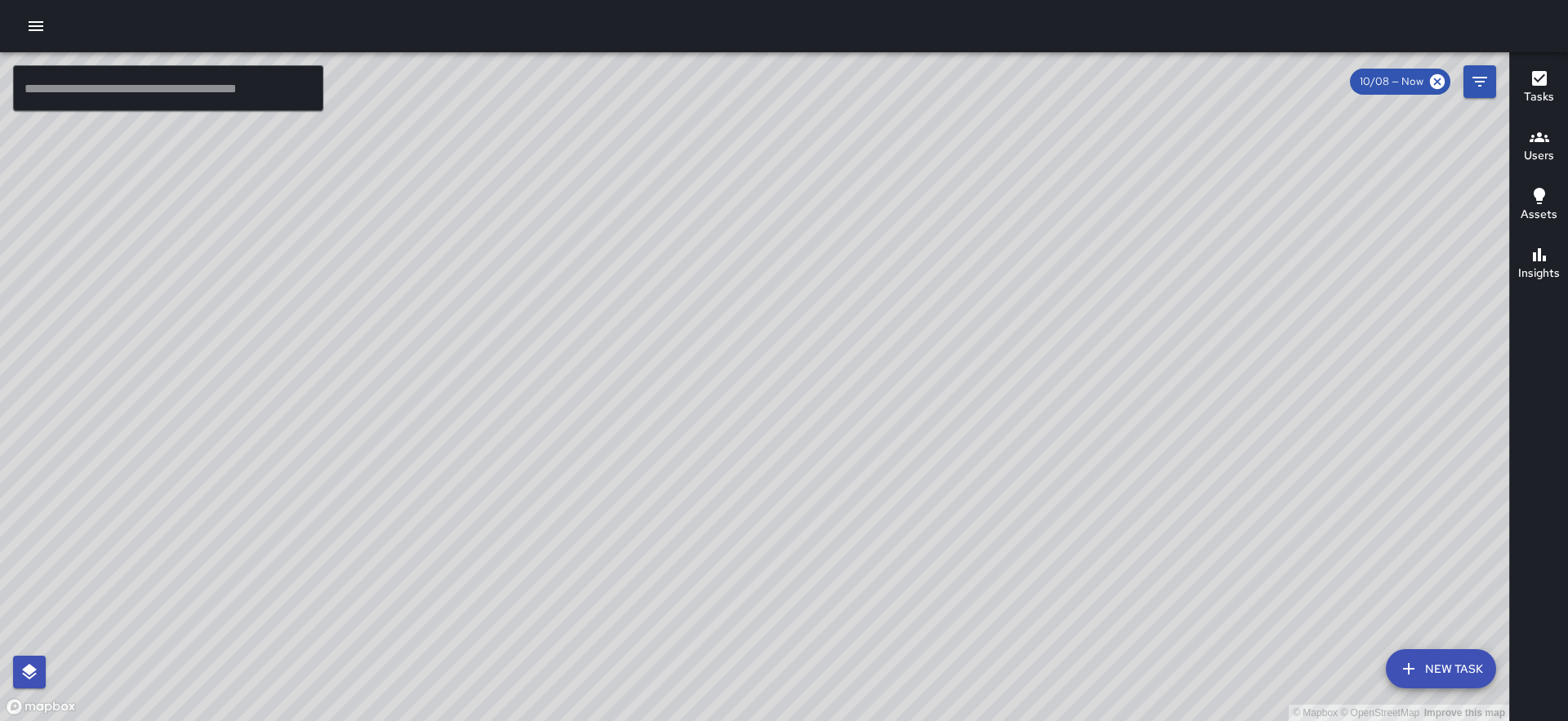
drag, startPoint x: 1297, startPoint y: 293, endPoint x: 929, endPoint y: 443, distance: 397.4
click at [930, 442] on div "© Mapbox © OpenStreetMap Improve this map" at bounding box center [755, 387] width 1509 height 669
